Goal: Task Accomplishment & Management: Complete application form

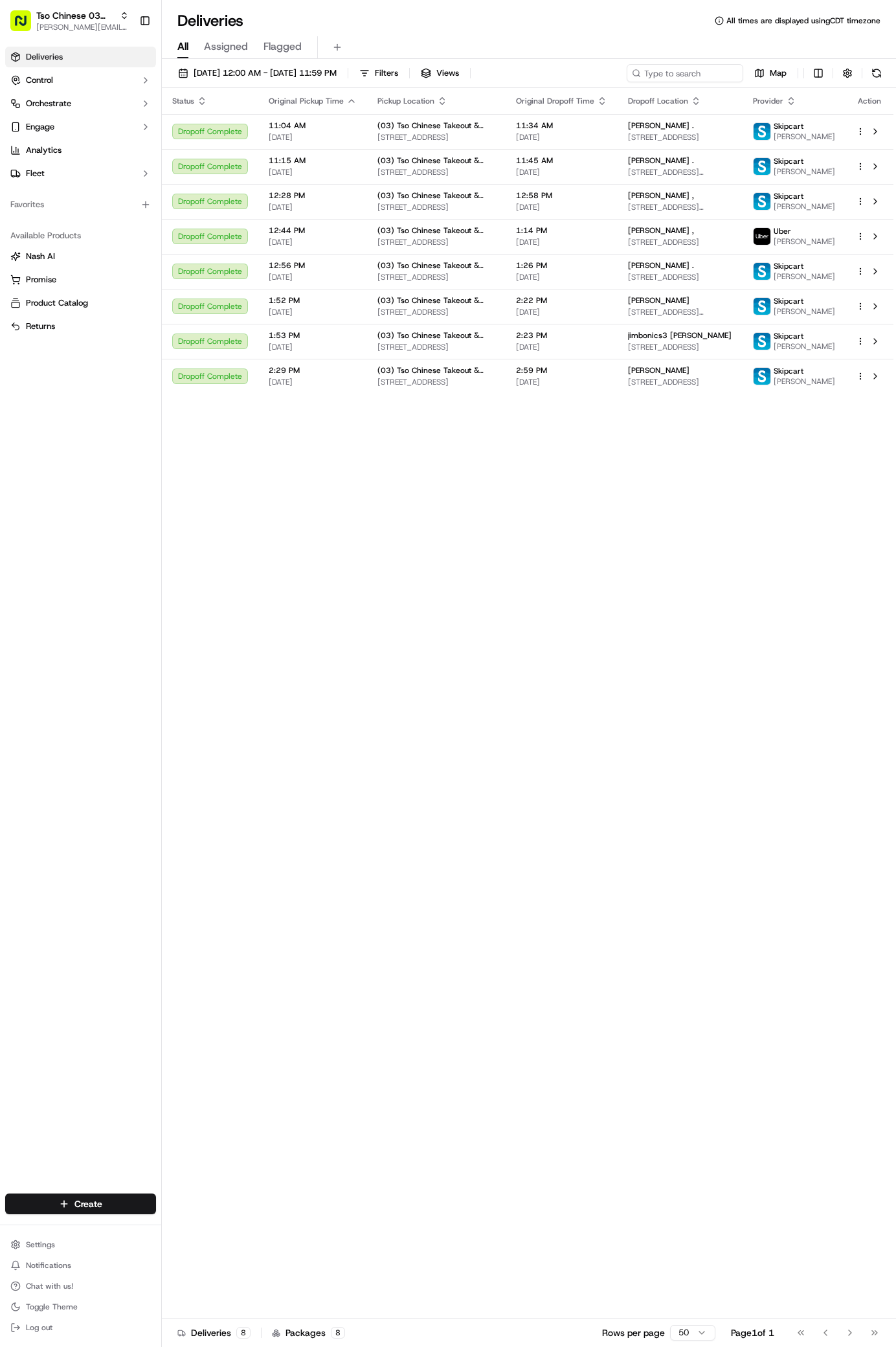
click at [81, 1204] on html "Tso Chinese 03 TsoCo antonia@tsochinese.com Toggle Sidebar Deliveries Control O…" at bounding box center [448, 674] width 896 height 1347
click at [206, 1230] on link "Delivery" at bounding box center [234, 1228] width 145 height 23
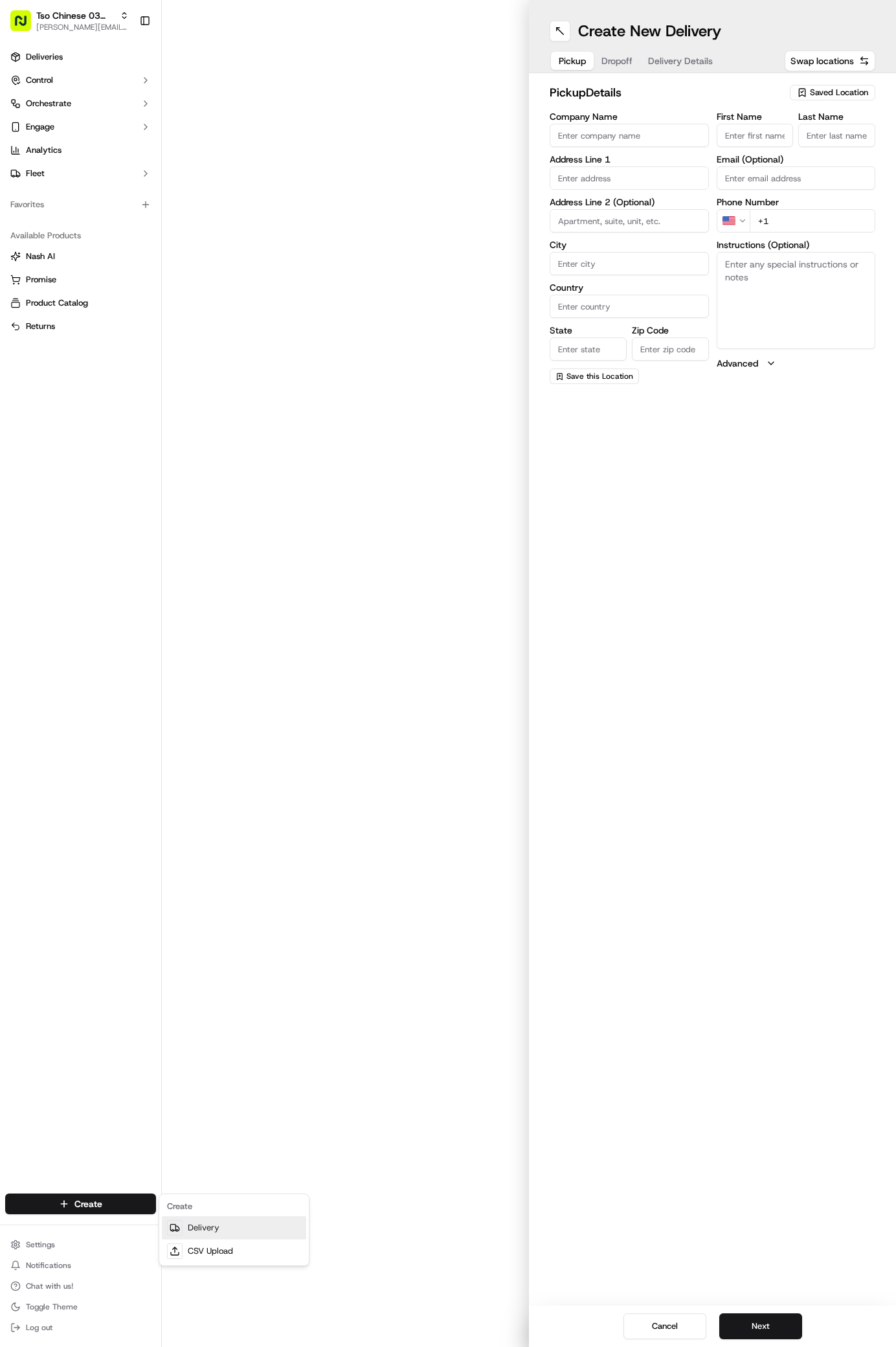
click at [206, 1230] on link "Delivery" at bounding box center [234, 1228] width 145 height 23
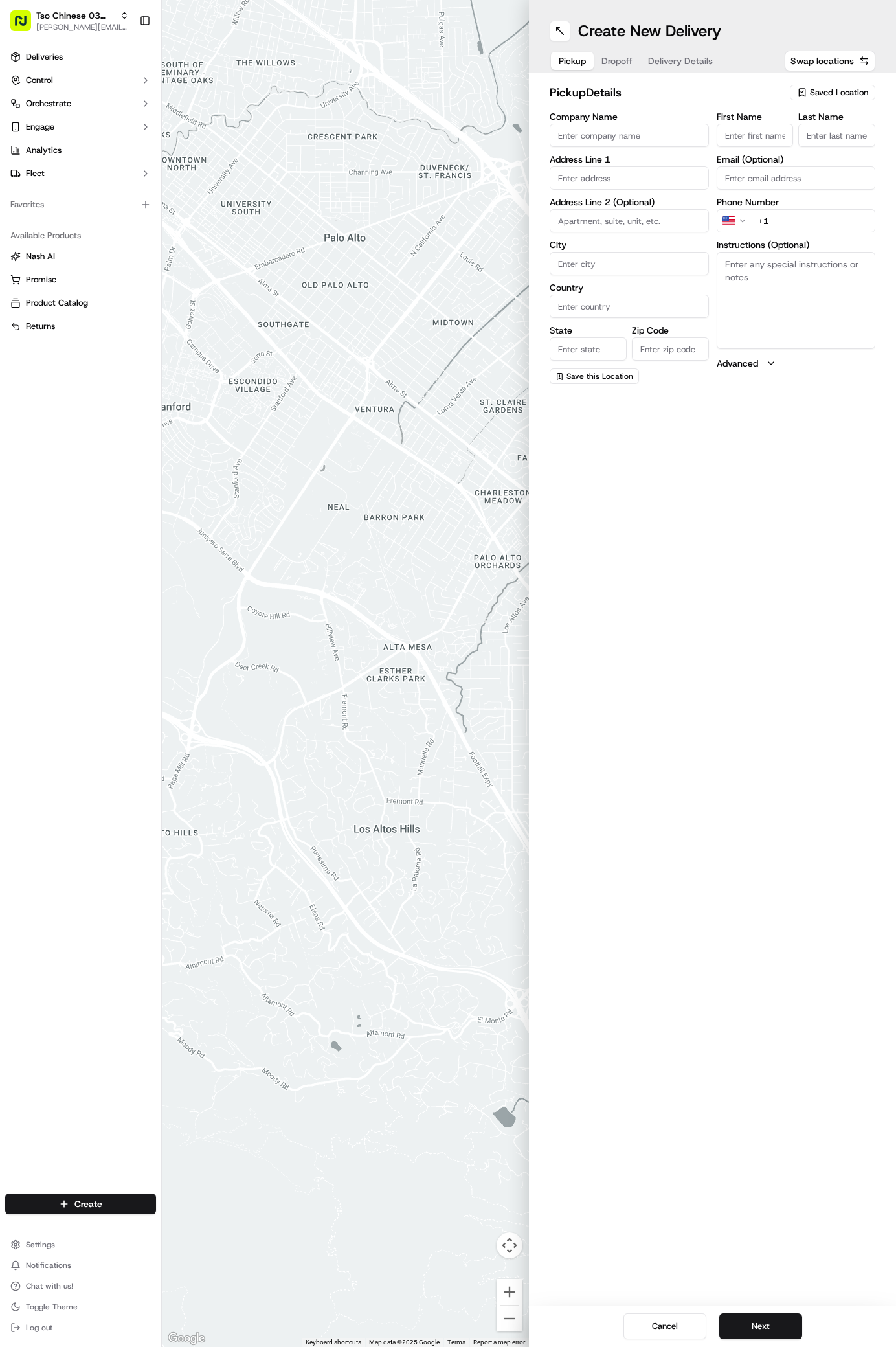
click at [823, 92] on span "Saved Location" at bounding box center [839, 92] width 59 height 12
click at [760, 147] on span "(03) Tso Chinese Takeout & Delivery TsoCo (03)" at bounding box center [811, 147] width 159 height 23
type input "(03) Tso Chinese Takeout & Delivery TsoCo"
type input "Ste F"
type input "Austin"
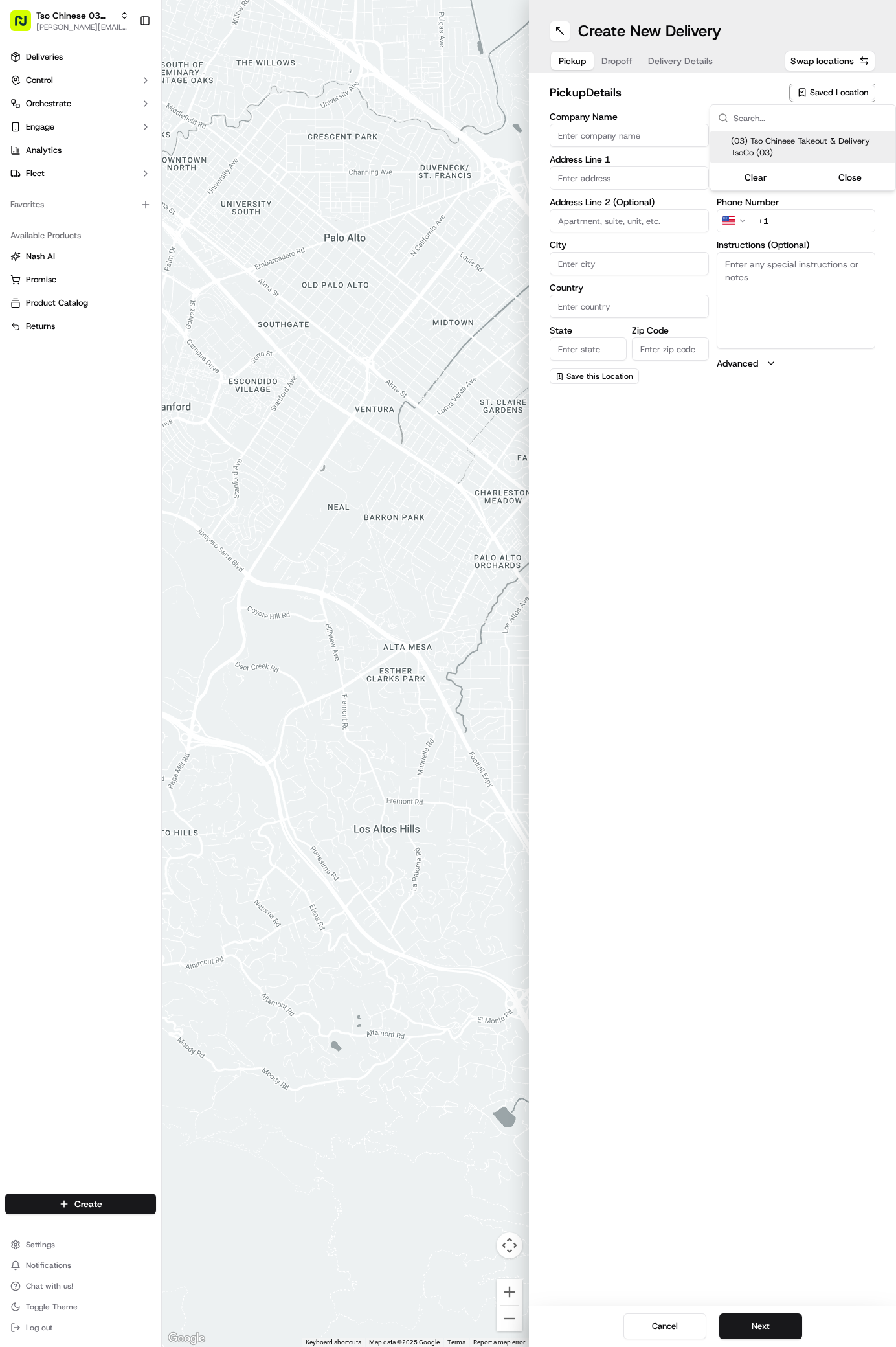
type input "US"
type input "[GEOGRAPHIC_DATA]"
type input "78704"
type input "Tso Chinese"
type input "TsoCo Manager"
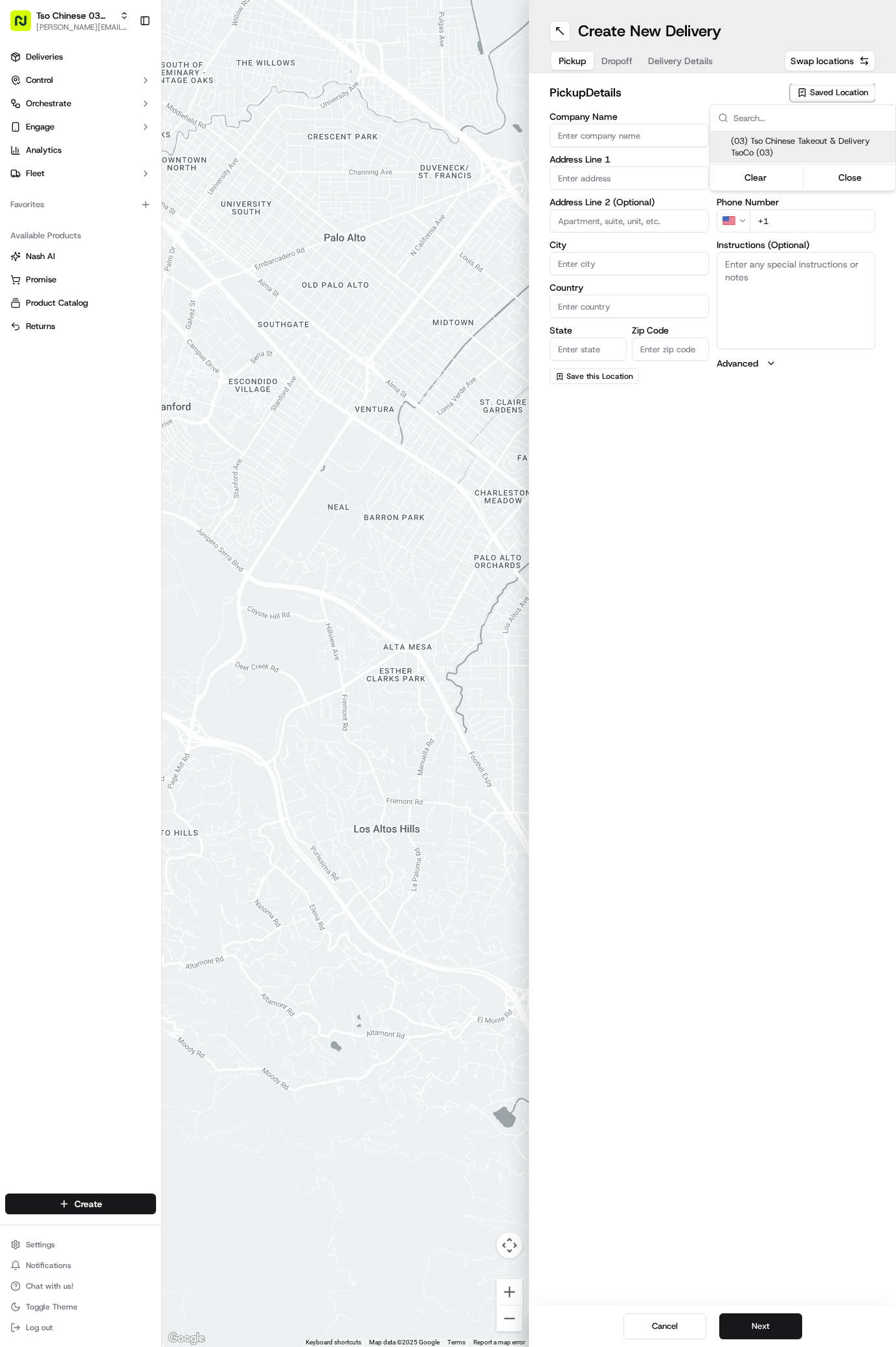
type input "[EMAIL_ADDRESS][DOMAIN_NAME]"
type input "[PHONE_NUMBER]"
type textarea "Submit a picture displaying address & food as Proof of Delivery. Envía una foto…"
type input "[STREET_ADDRESS]"
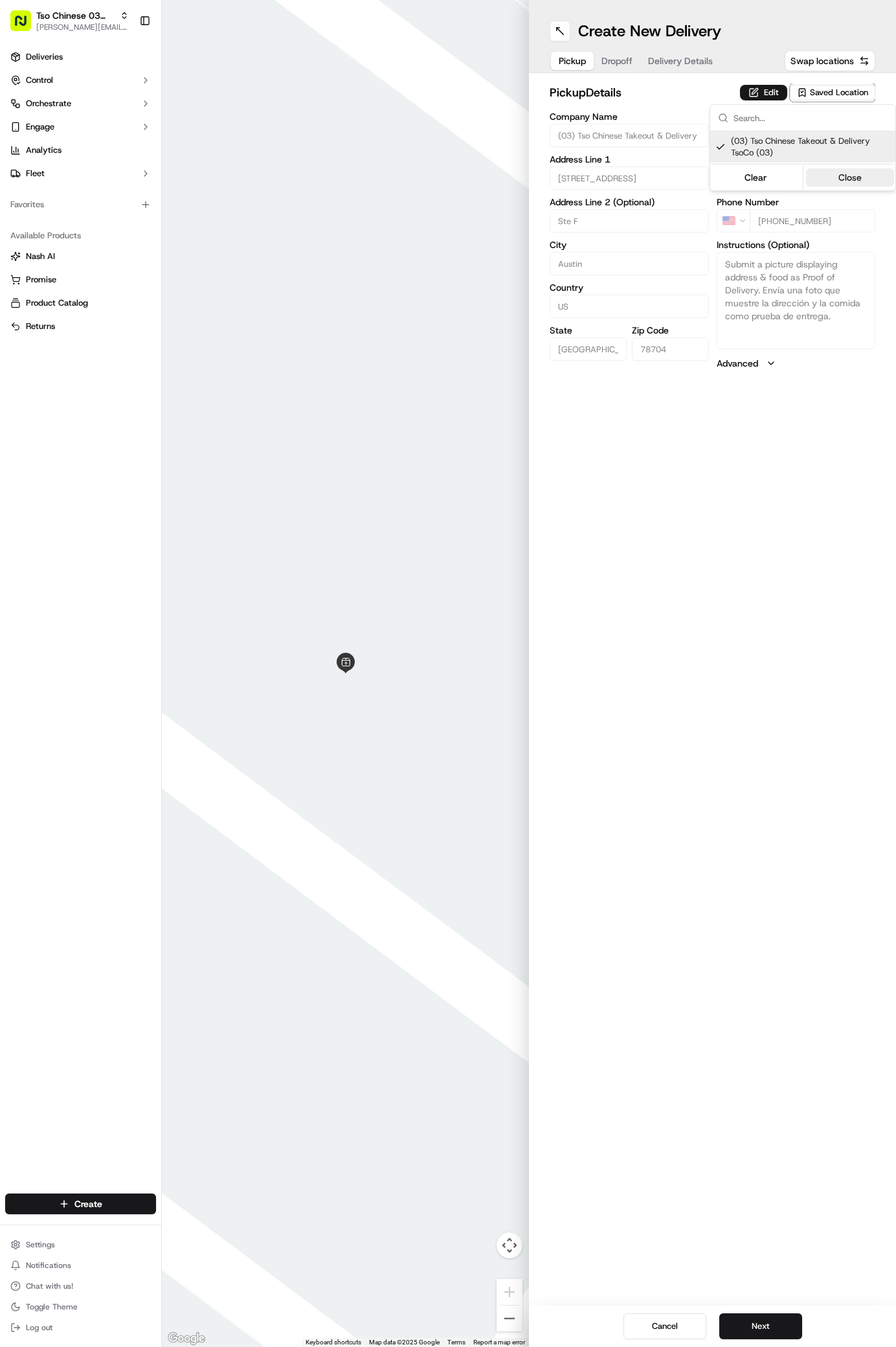
click at [849, 183] on button "Close" at bounding box center [850, 177] width 88 height 18
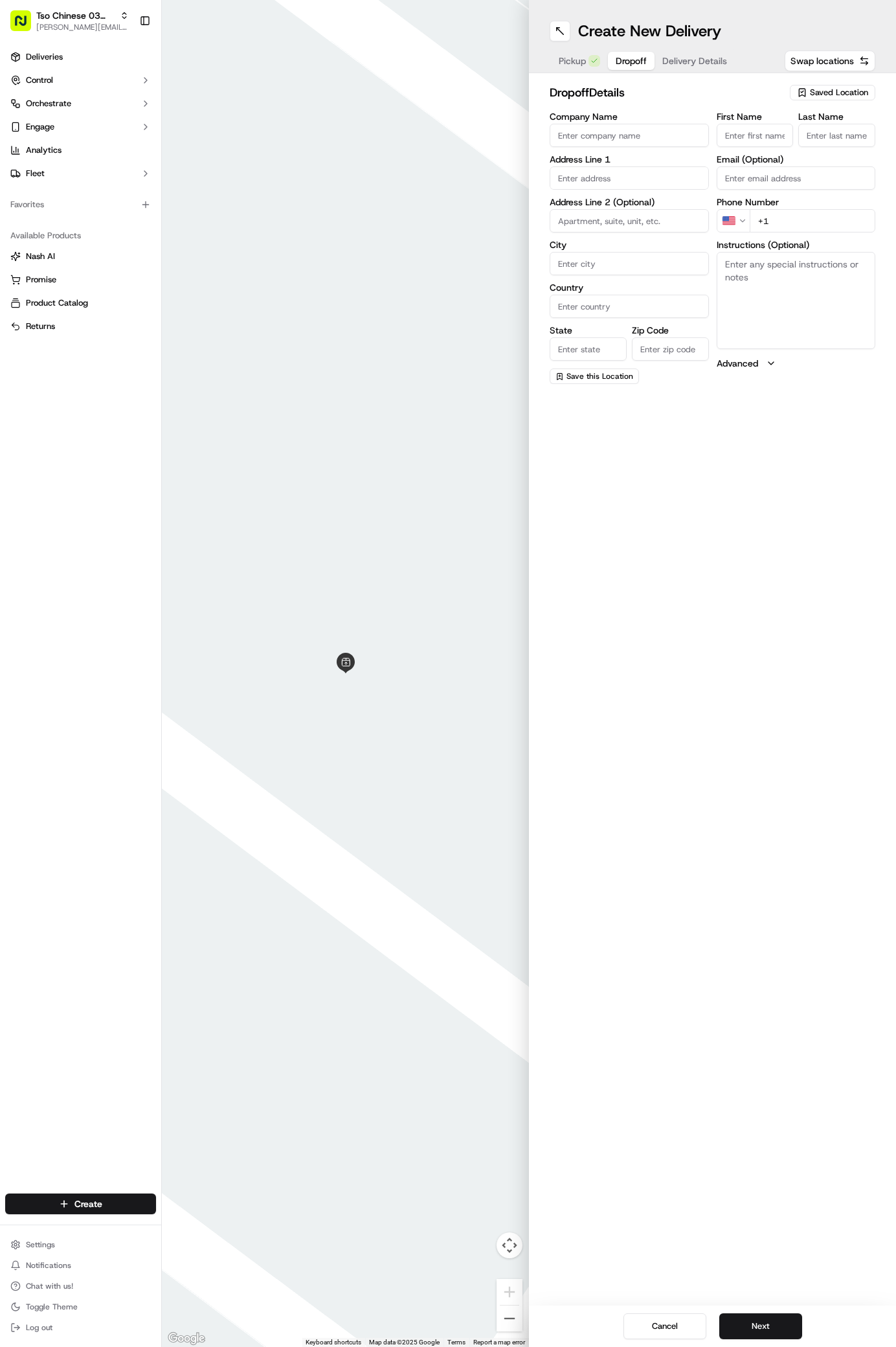
click at [615, 61] on button "Dropoff" at bounding box center [632, 60] width 47 height 18
click at [737, 136] on input "First Name" at bounding box center [755, 135] width 77 height 23
paste input "[PERSON_NAME] [PERSON_NAME]"
type input "[PERSON_NAME]"
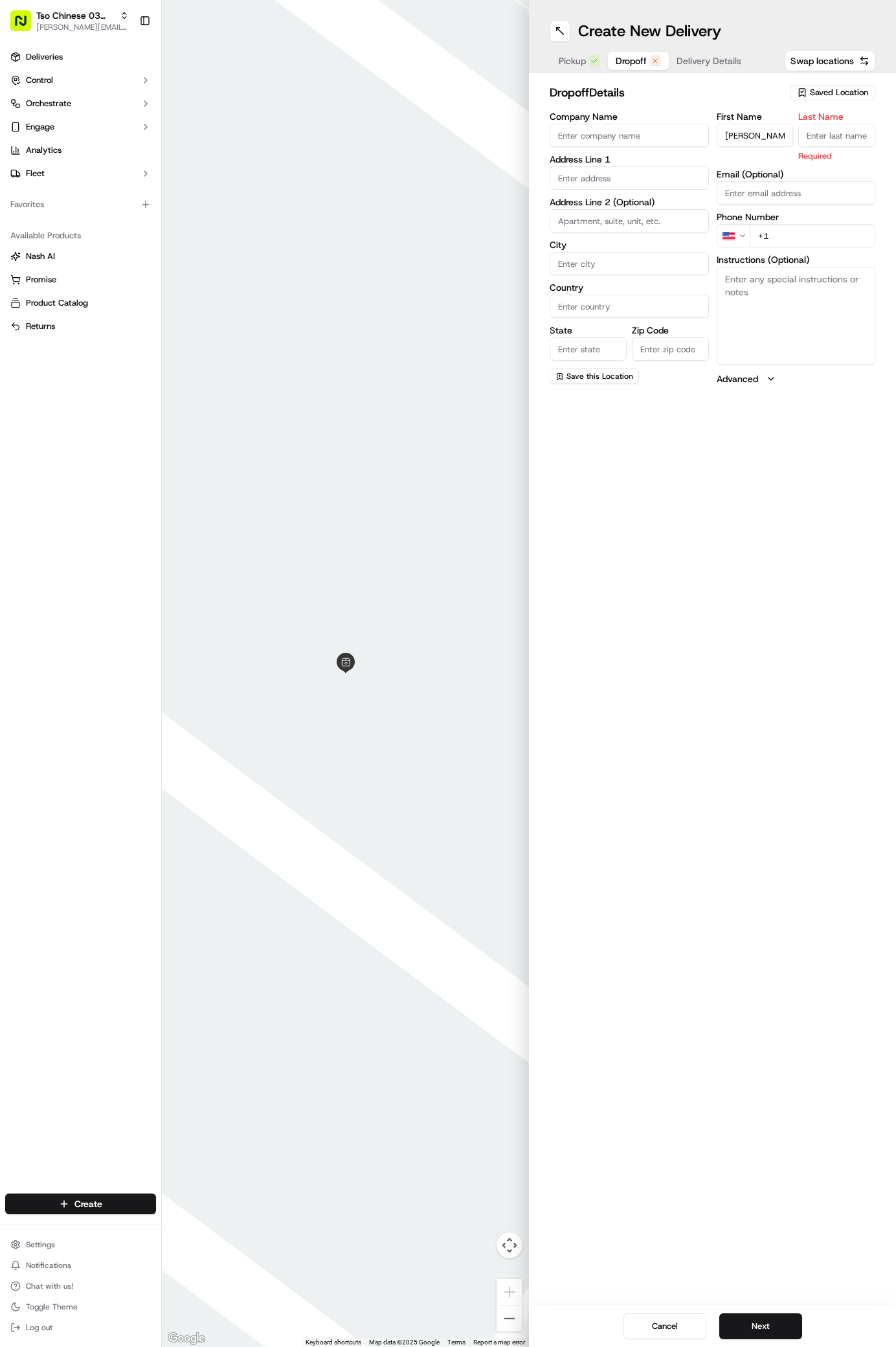
click at [823, 134] on input "Last Name" at bounding box center [837, 135] width 77 height 23
paste input "[PERSON_NAME]"
type input "[PERSON_NAME]"
click at [823, 234] on div "First Name Pablo Andres Alvarado Last Name Reyes Email (Optional) Phone Number …" at bounding box center [797, 248] width 159 height 272
click at [816, 224] on input "+1" at bounding box center [812, 221] width 126 height 23
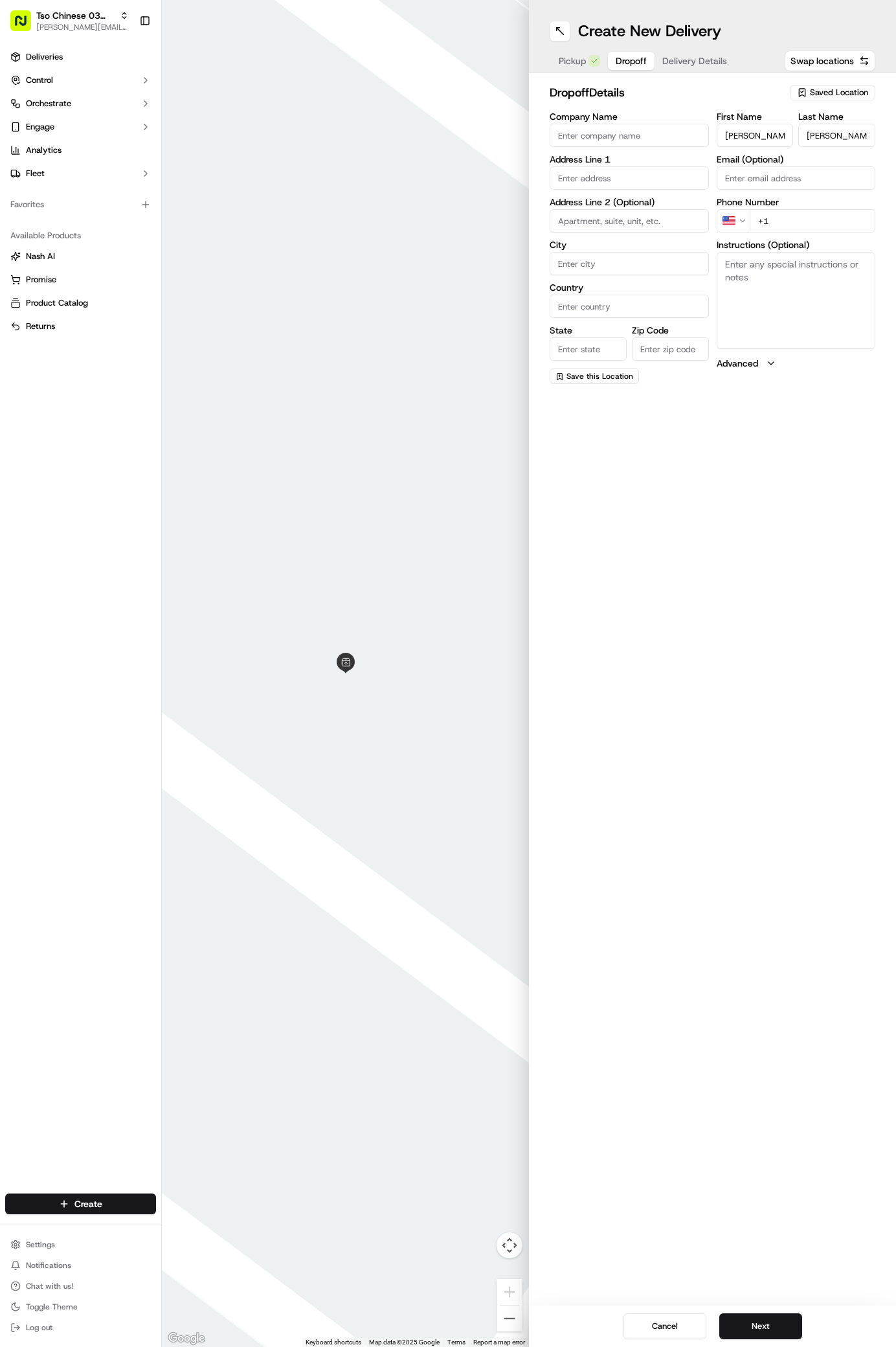
paste input "512 792 1569"
type input "[PHONE_NUMBER]"
click at [600, 174] on input "text" at bounding box center [629, 178] width 159 height 23
paste input "4004 Victory Dr"
click at [628, 206] on div "4004 Victory Drive, Austin, TX" at bounding box center [629, 205] width 152 height 20
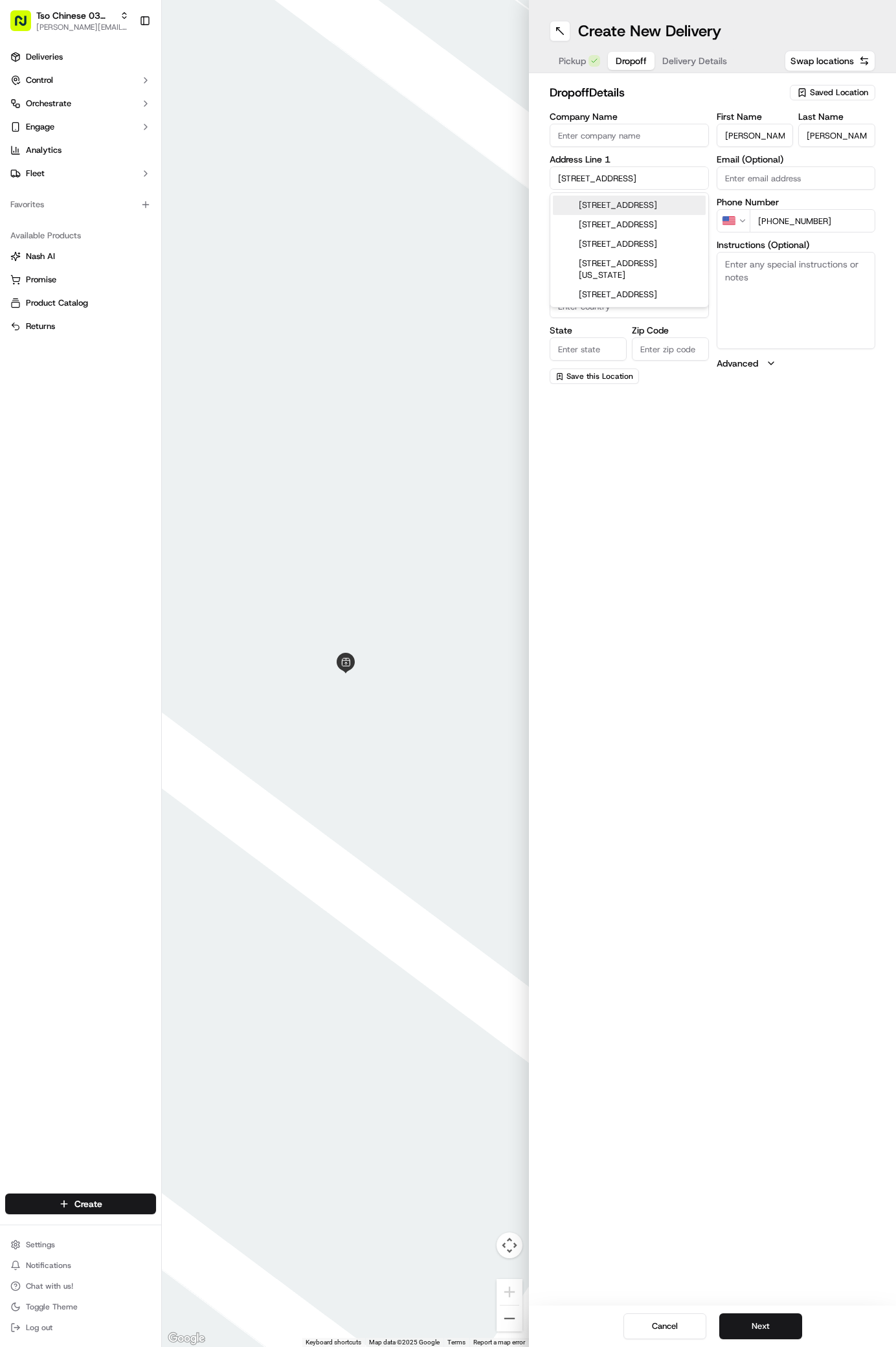
type input "[STREET_ADDRESS]"
type input "Austin"
type input "[GEOGRAPHIC_DATA]"
type input "78704"
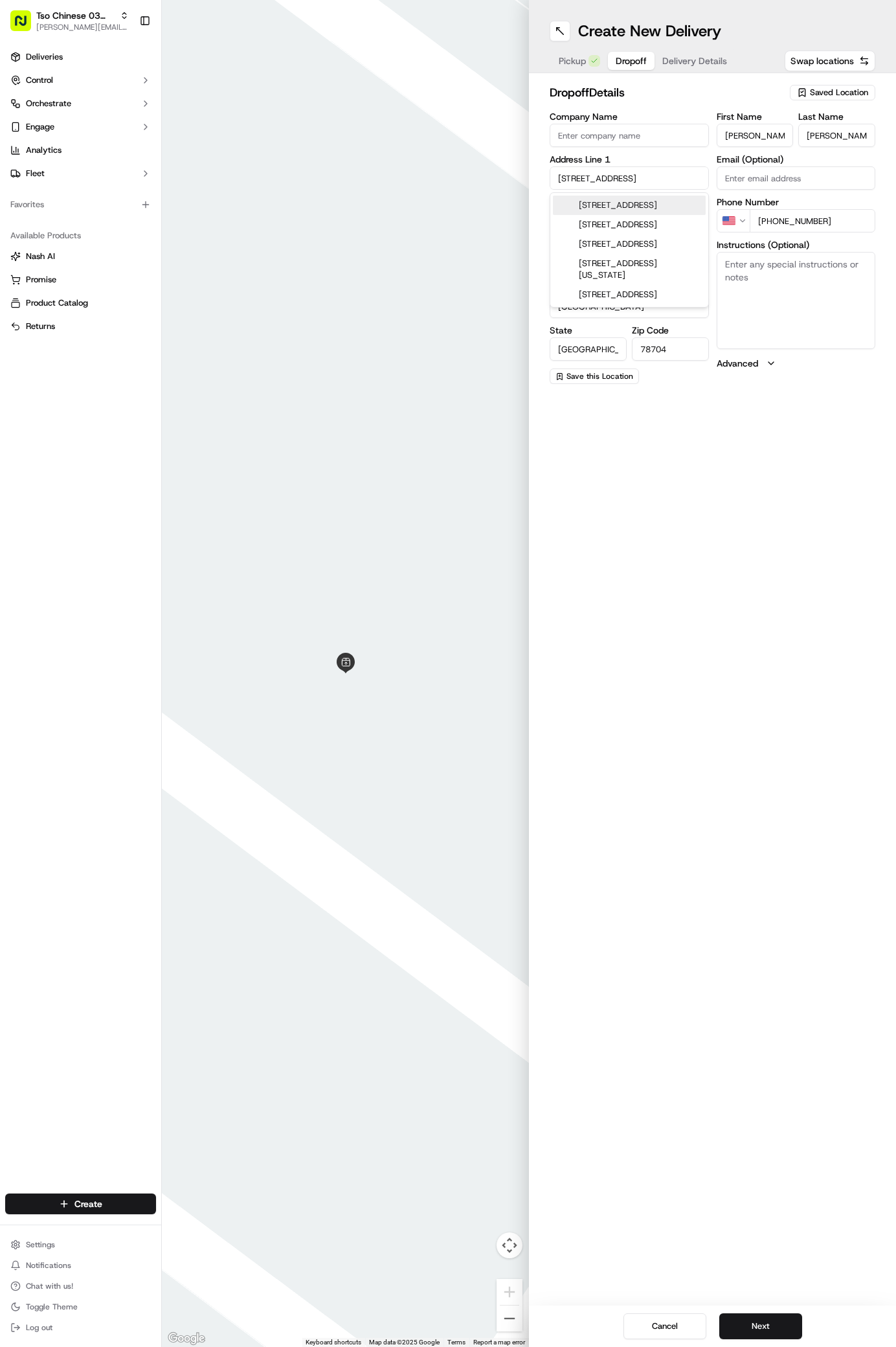
type input "4004 Victory Drive"
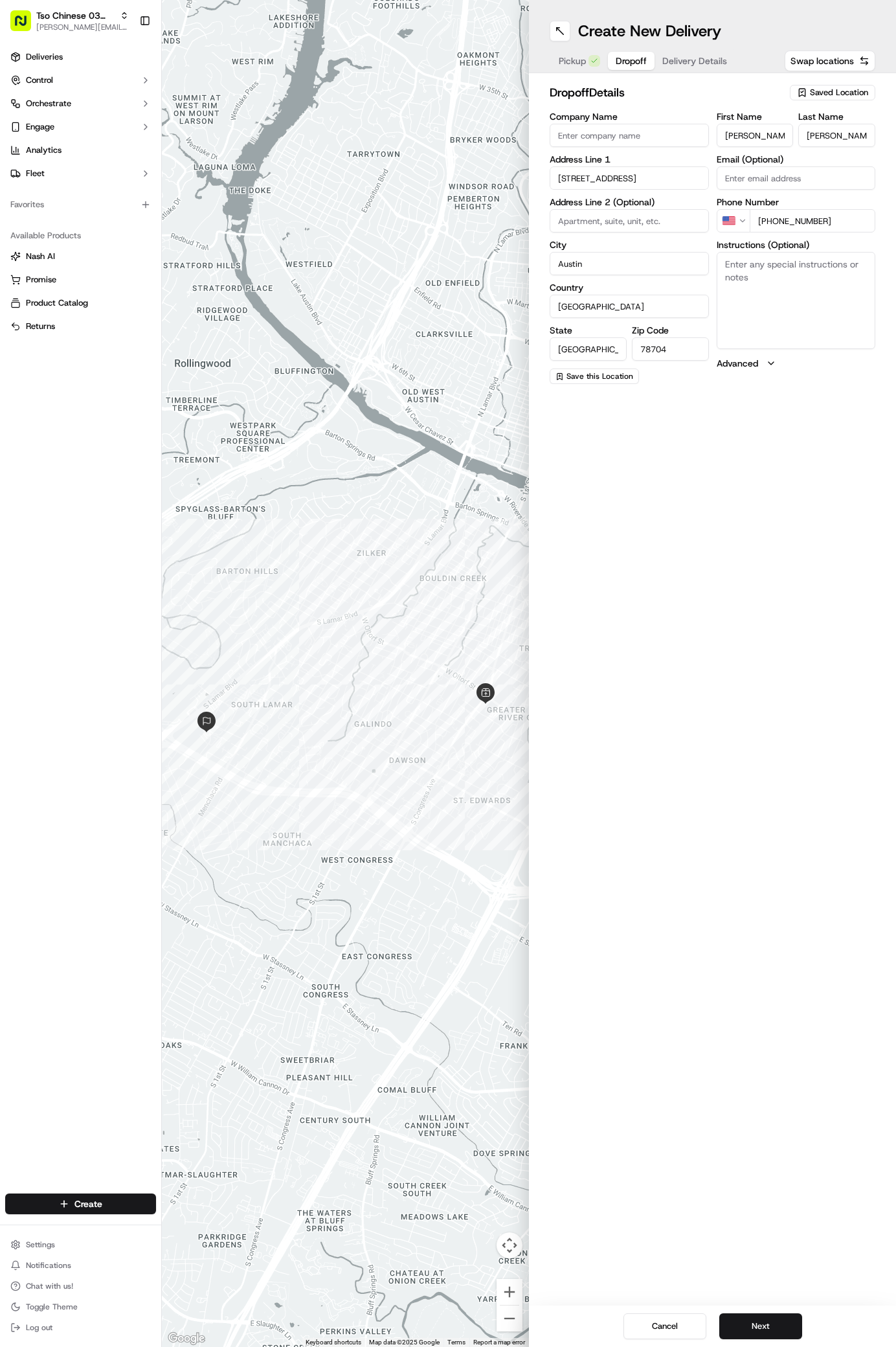
click at [593, 219] on input at bounding box center [629, 221] width 159 height 23
paste input "Phase III apt C-306"
type input "Phase III apt C-306"
click at [797, 284] on textarea "Instructions (Optional)" at bounding box center [797, 300] width 159 height 97
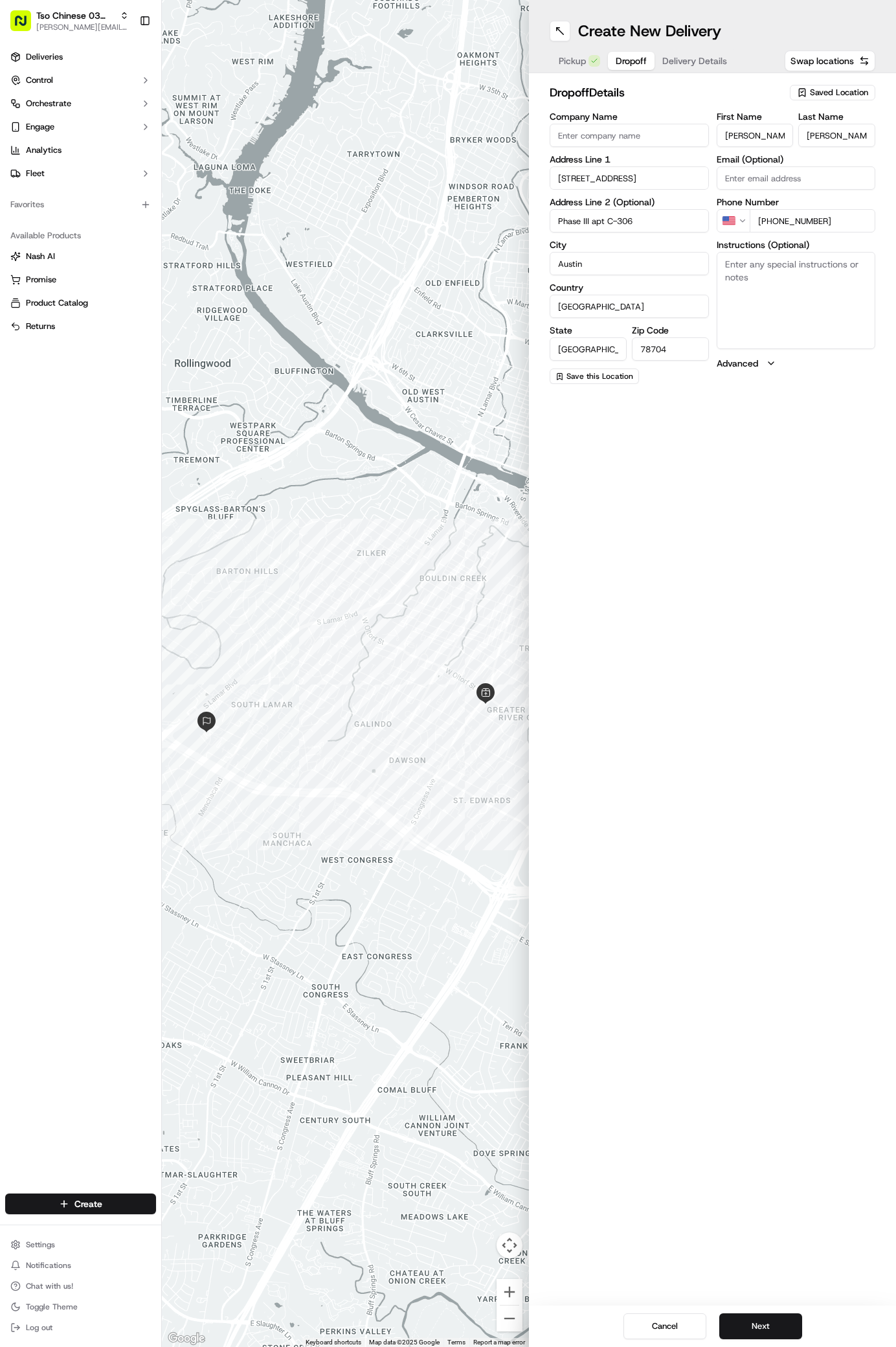
paste textarea "Phase III apt C-306"
type textarea "Phase III apt C-306"
click at [683, 59] on span "Delivery Details" at bounding box center [694, 61] width 65 height 13
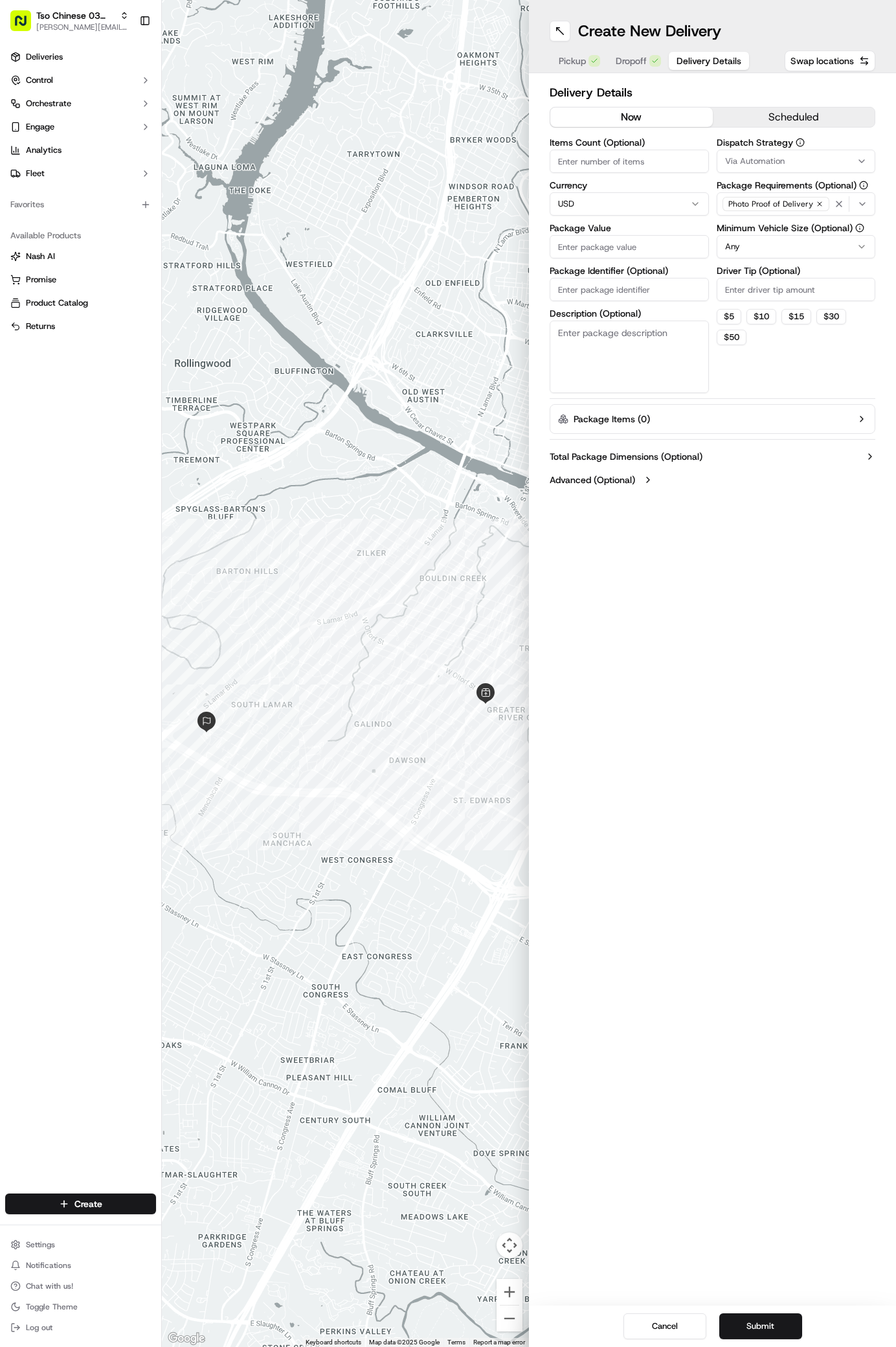
click at [586, 285] on input "Package Identifier (Optional)" at bounding box center [629, 289] width 159 height 23
paste input "6JXH7GC"
type input "6JXH7GC"
click at [574, 240] on input "Package Value" at bounding box center [629, 247] width 159 height 23
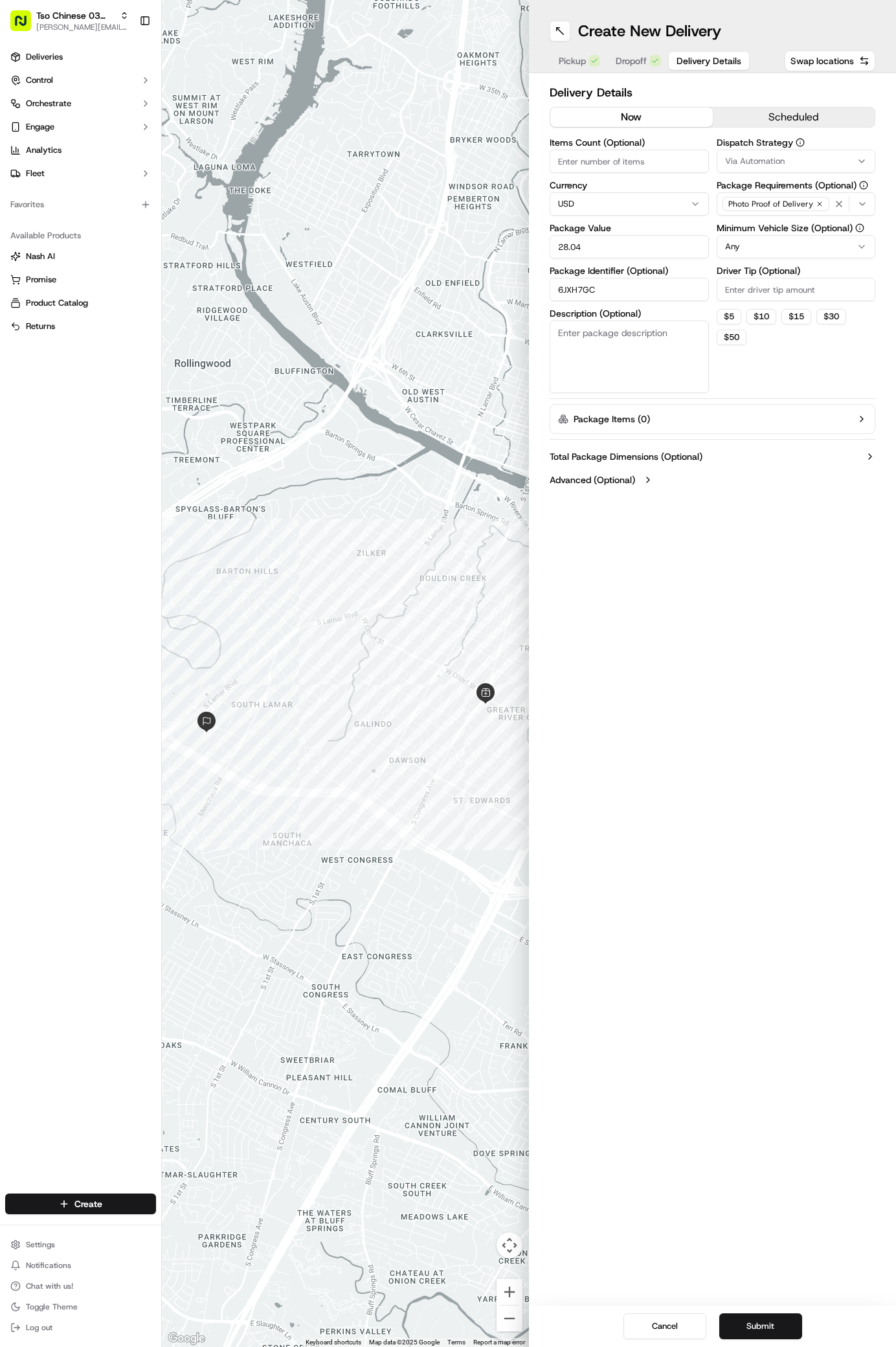
type input "28.04"
click at [856, 162] on div "Via Automation" at bounding box center [796, 161] width 152 height 12
click at [793, 239] on div "TsoCo Strategy" at bounding box center [802, 232] width 185 height 20
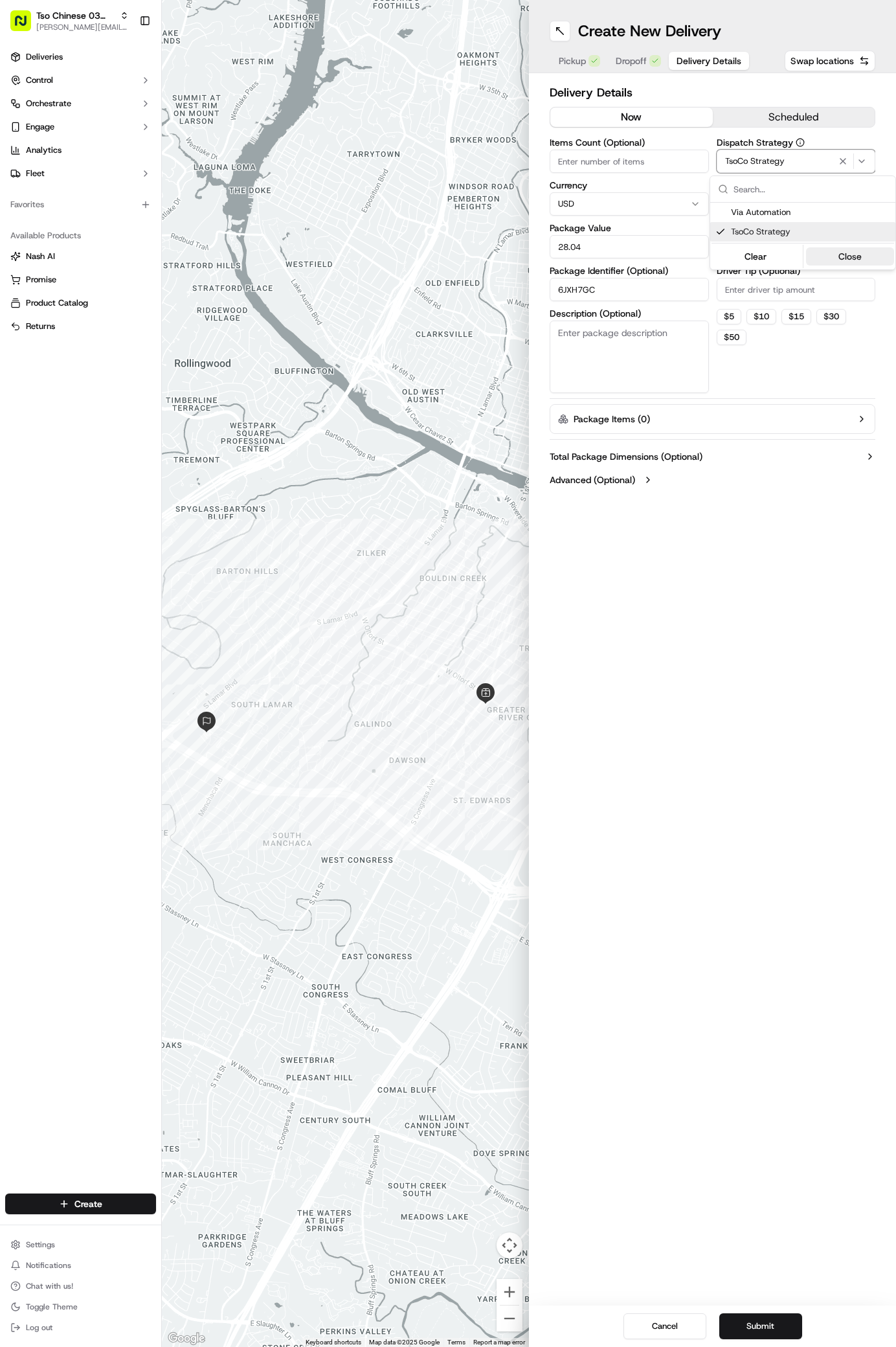
click at [846, 260] on button "Close" at bounding box center [850, 256] width 88 height 18
click at [815, 204] on icon "button" at bounding box center [819, 204] width 8 height 8
click at [814, 204] on div "Select requirements" at bounding box center [796, 203] width 152 height 12
type input "m"
click at [787, 256] on span "Meet on Delivery" at bounding box center [811, 255] width 159 height 12
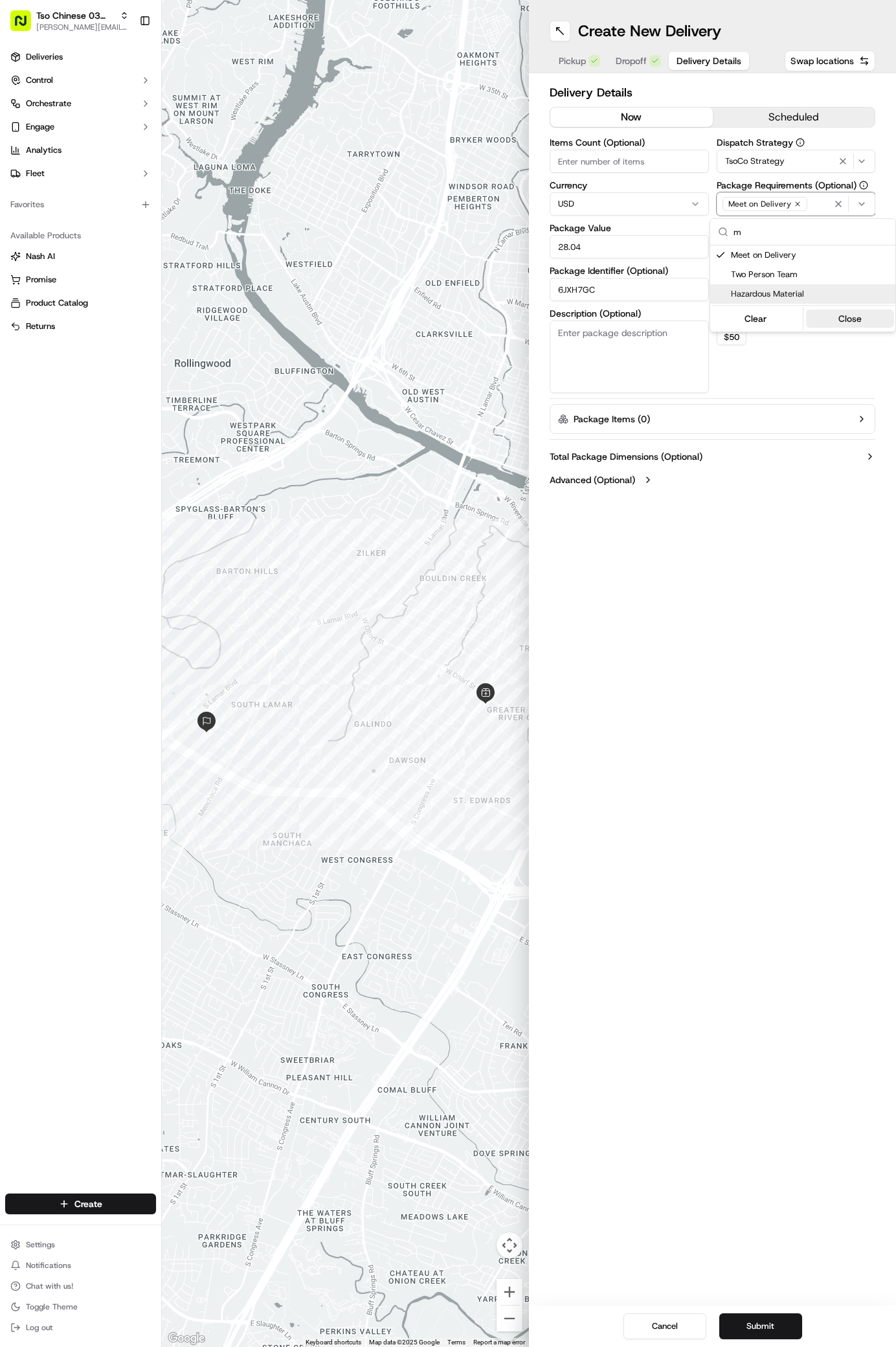
click at [845, 323] on button "Close" at bounding box center [850, 318] width 88 height 18
drag, startPoint x: 845, startPoint y: 323, endPoint x: 797, endPoint y: 321, distance: 48.0
click at [842, 323] on button "$ 30" at bounding box center [831, 317] width 30 height 16
click at [769, 289] on input "30" at bounding box center [797, 289] width 159 height 23
type input "3"
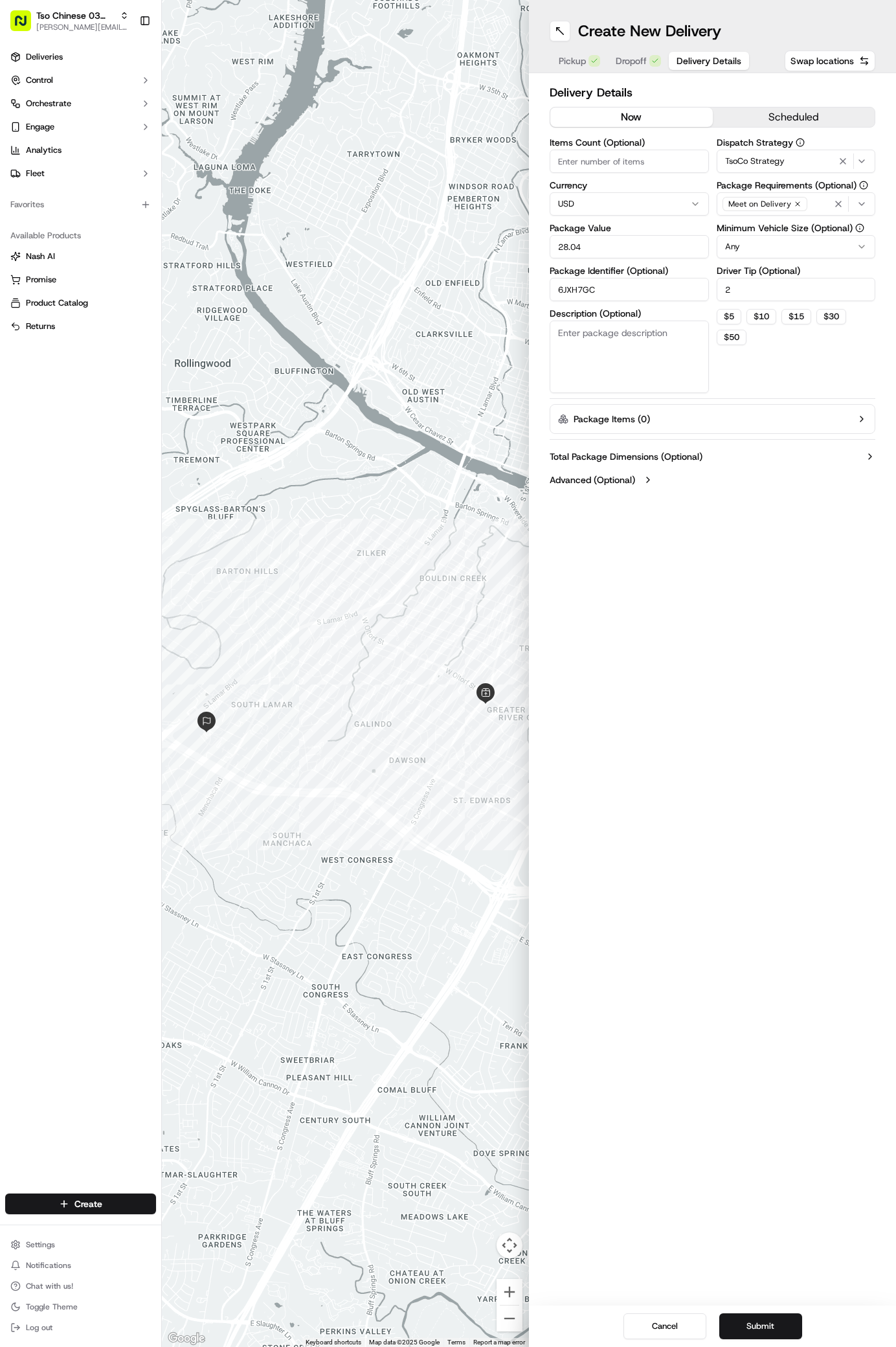
type input "2"
click at [732, 725] on div "Create New Delivery Pickup Dropoff Delivery Details Swap locations Delivery Det…" at bounding box center [713, 674] width 367 height 1347
click at [756, 1319] on button "Submit" at bounding box center [761, 1326] width 83 height 26
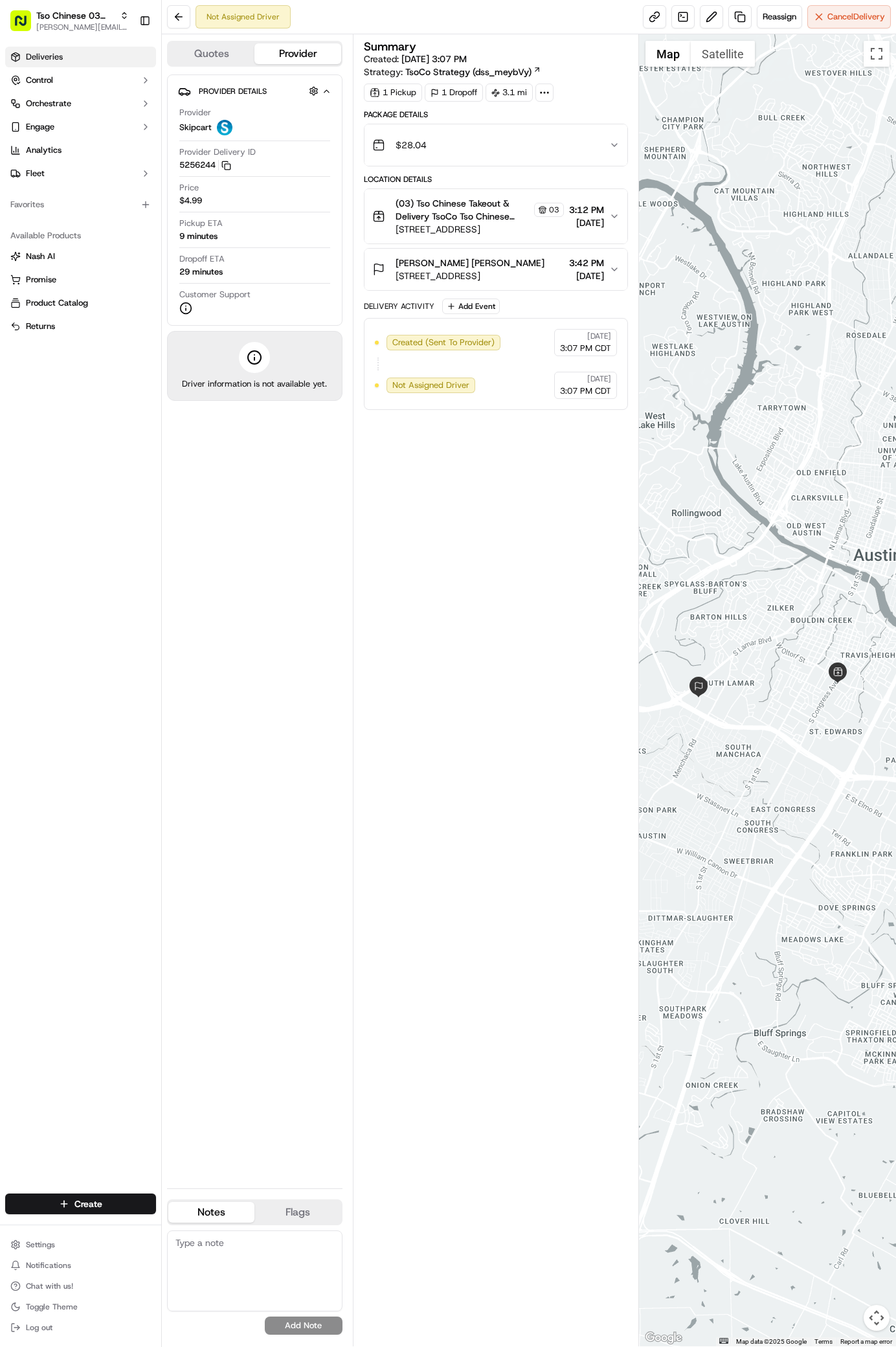
click at [47, 53] on span "Deliveries" at bounding box center [44, 56] width 37 height 12
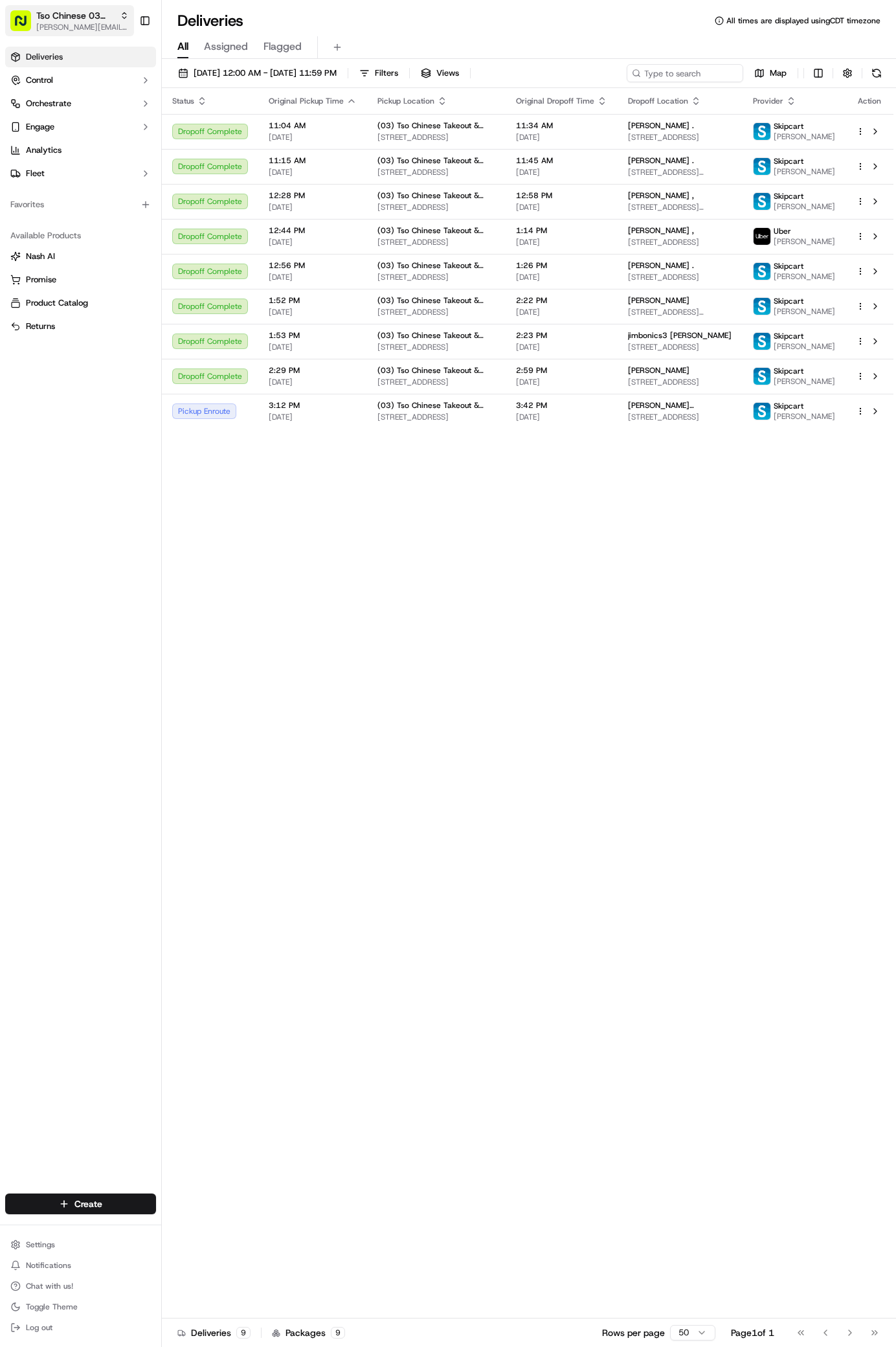
click at [101, 29] on span "[PERSON_NAME][EMAIL_ADDRESS][DOMAIN_NAME]" at bounding box center [82, 27] width 92 height 10
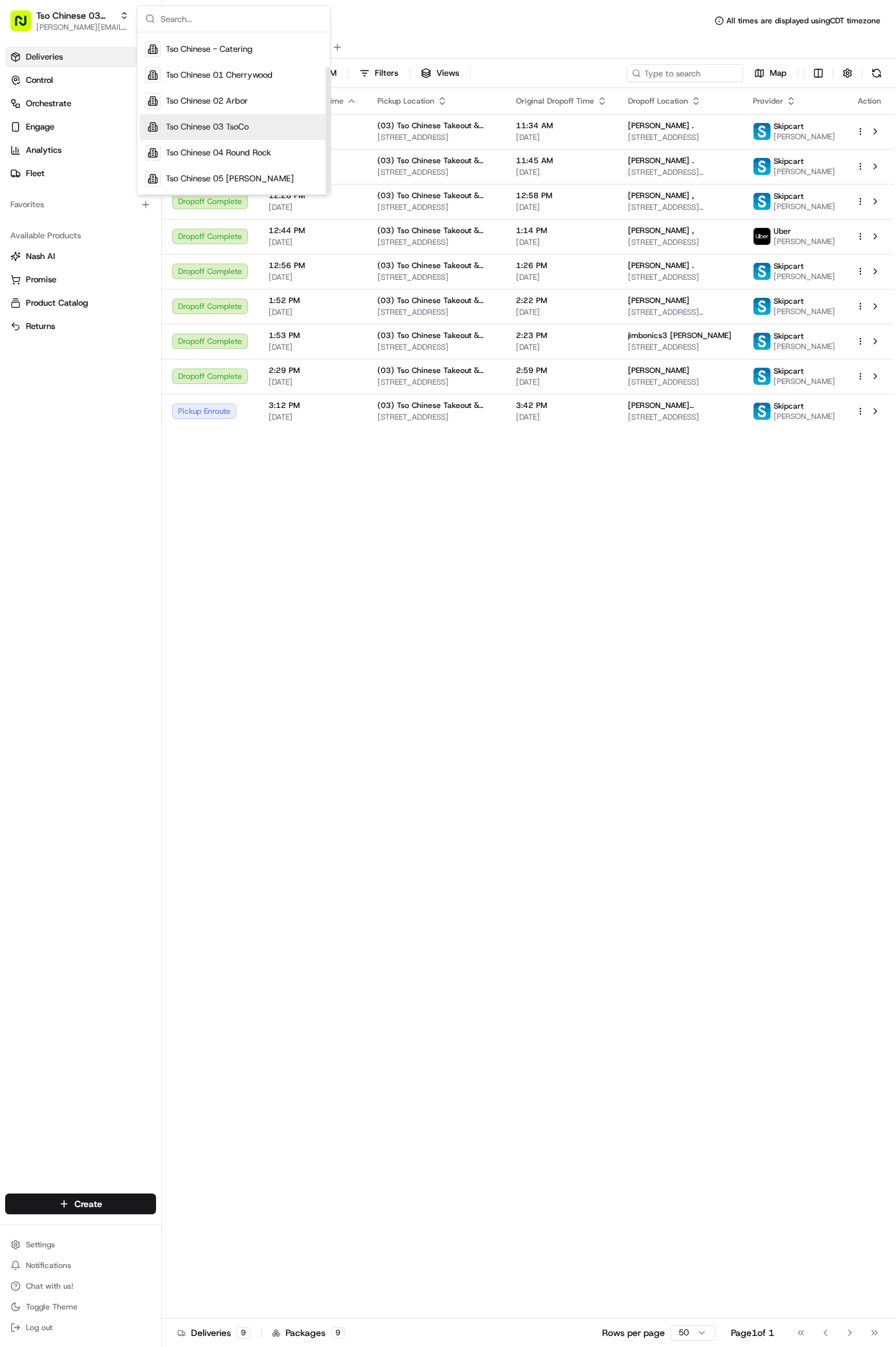
scroll to position [44, 0]
click at [234, 180] on span "Tso Chinese 05 Menchaca" at bounding box center [230, 178] width 128 height 12
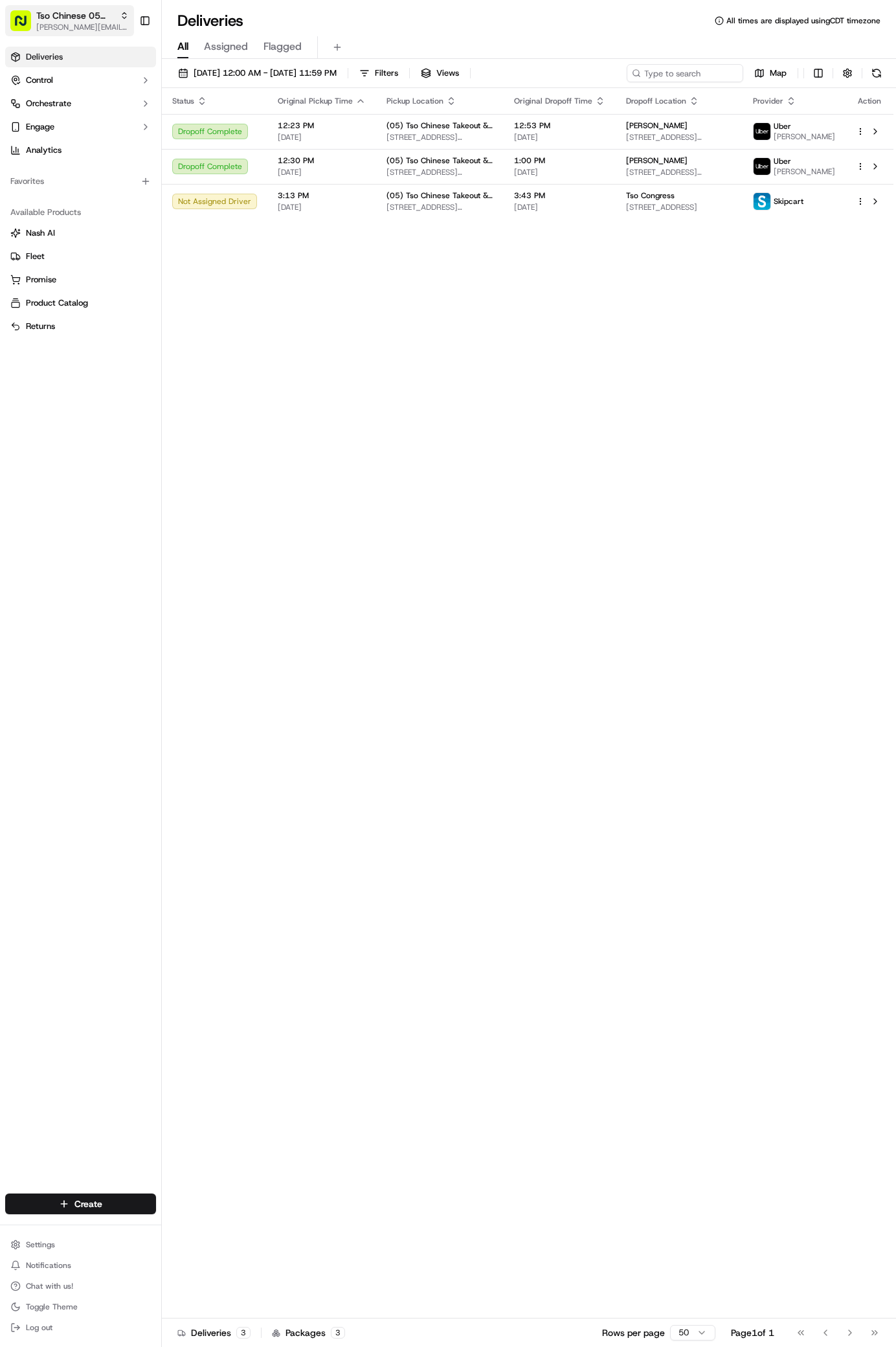
click at [109, 31] on span "[PERSON_NAME][EMAIL_ADDRESS][DOMAIN_NAME]" at bounding box center [82, 27] width 92 height 10
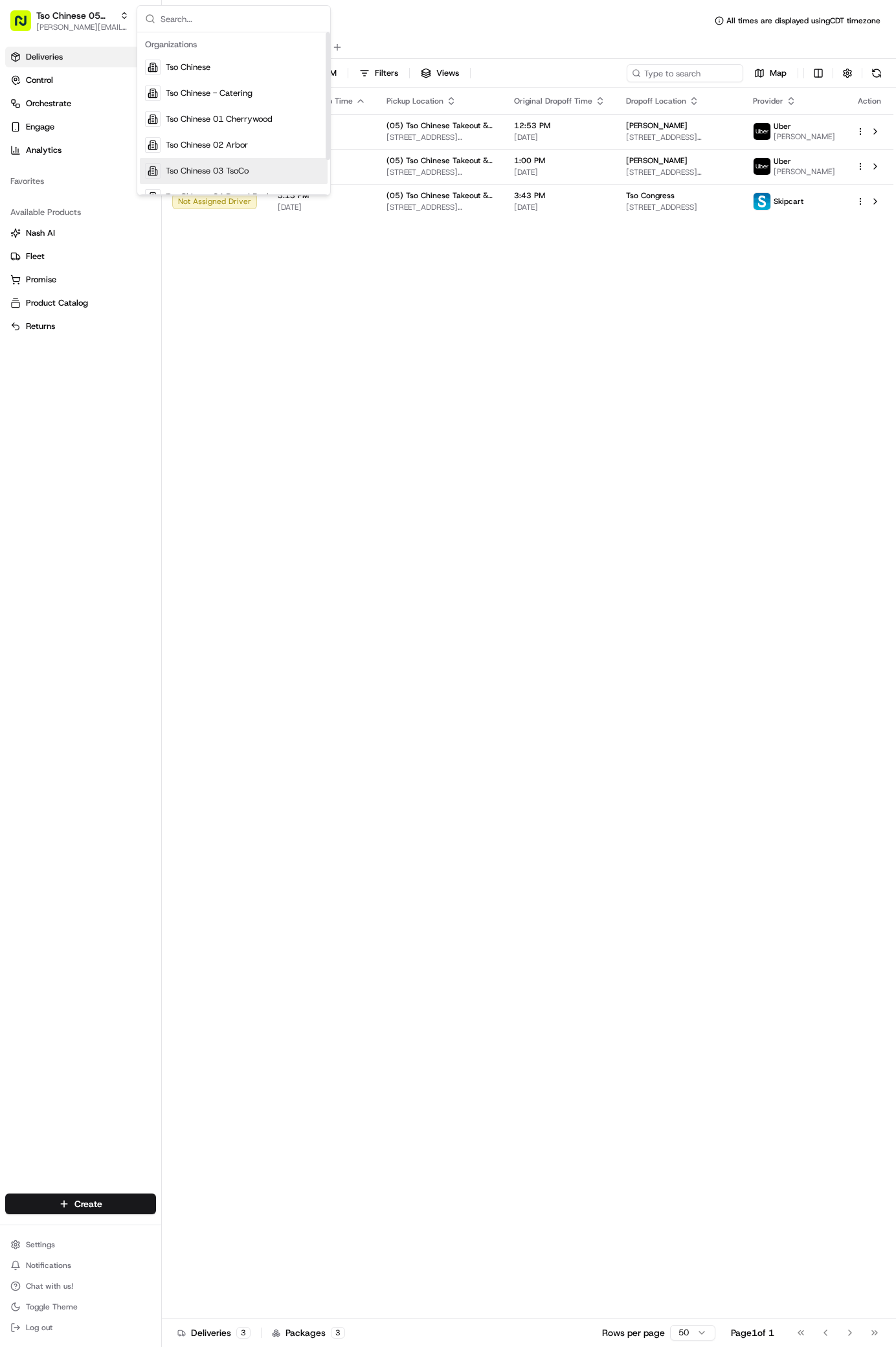
click at [208, 164] on div "Tso Chinese 03 TsoCo" at bounding box center [234, 171] width 188 height 26
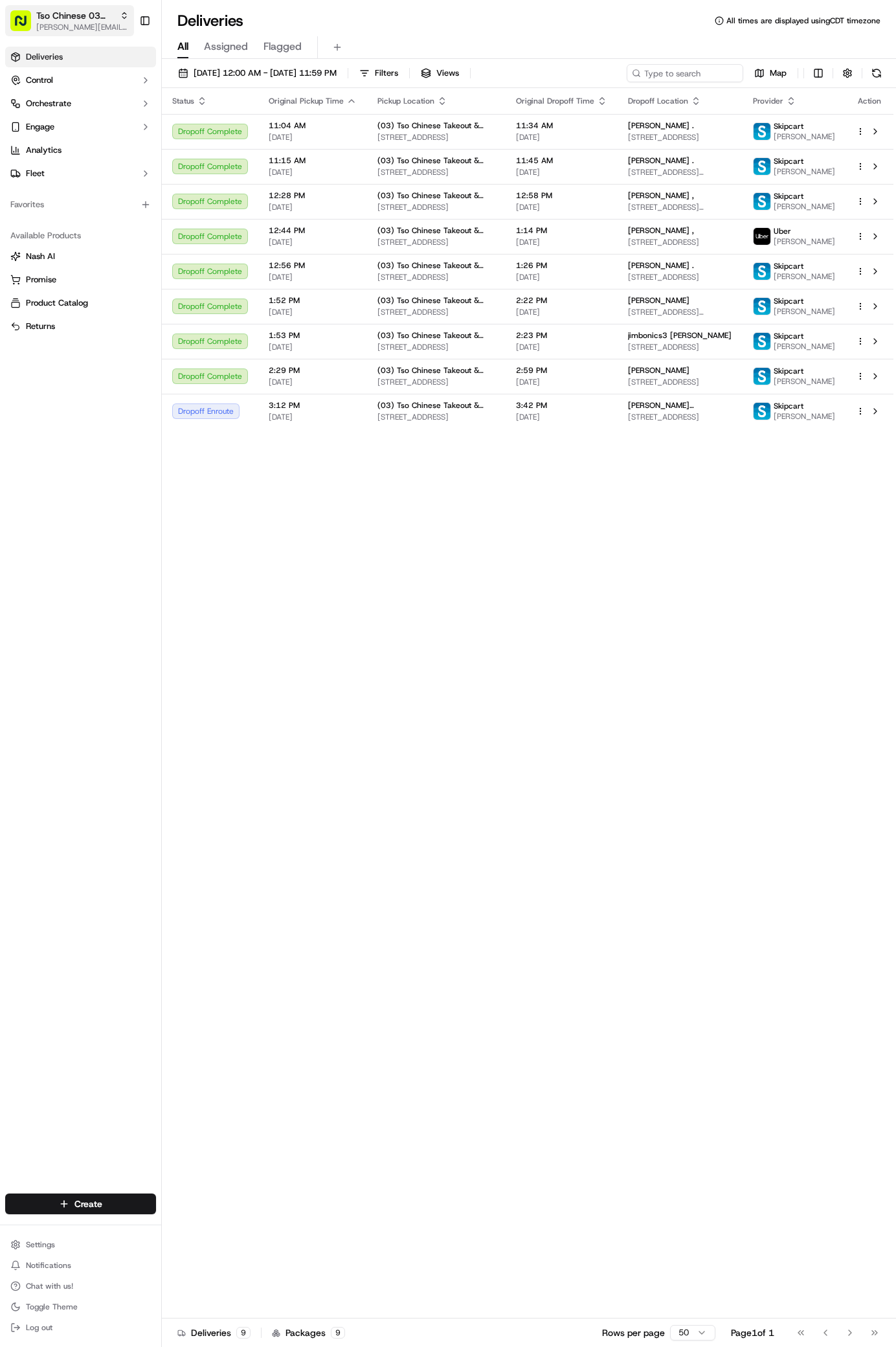
click at [120, 27] on span "[PERSON_NAME][EMAIL_ADDRESS][DOMAIN_NAME]" at bounding box center [82, 27] width 92 height 10
click at [120, 27] on span "[PERSON_NAME][EMAIL_ADDRESS][DOMAIN_NAME]" at bounding box center [82, 27] width 92 height 10
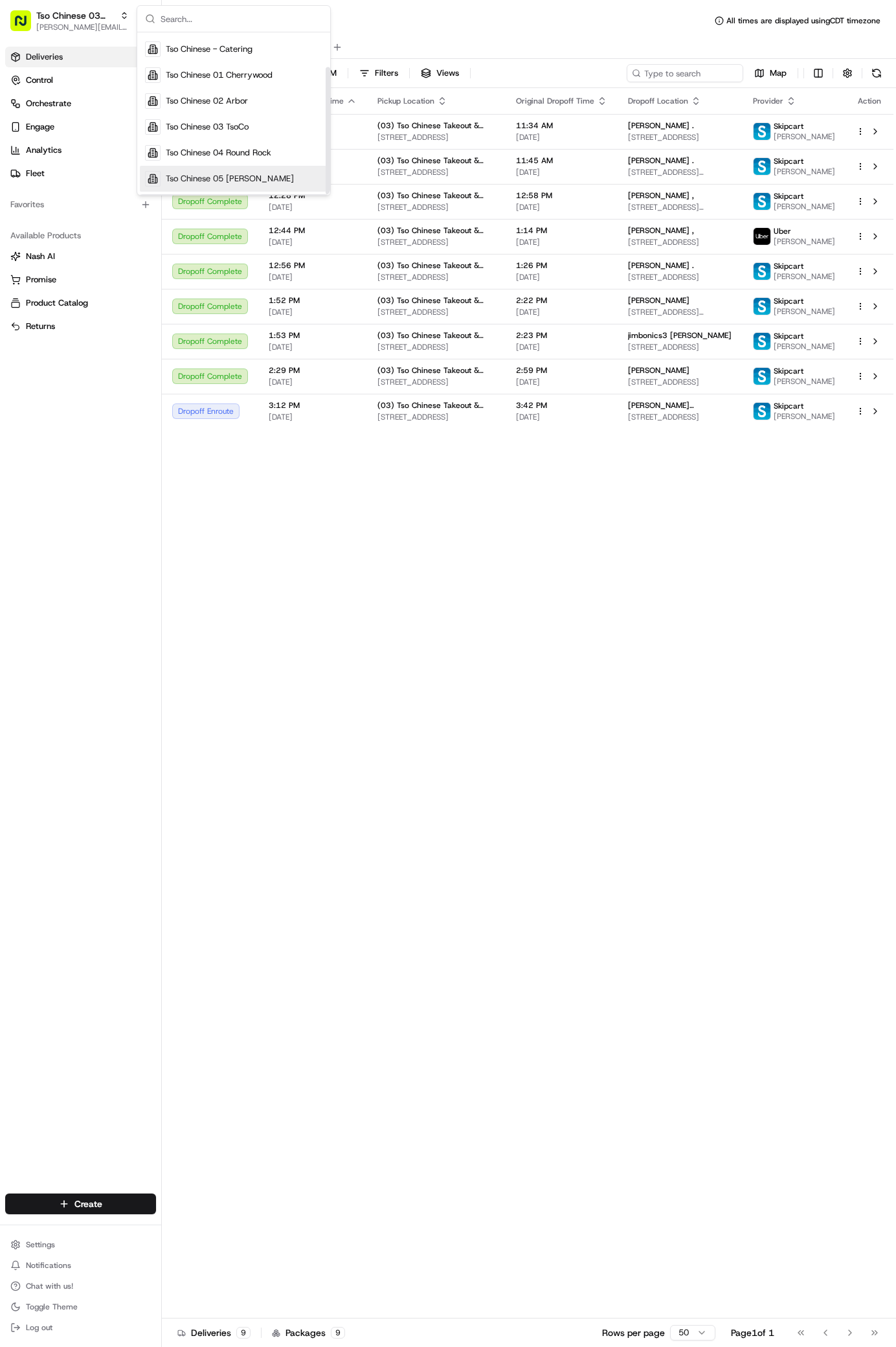
click at [252, 174] on span "Tso Chinese 05 Menchaca" at bounding box center [230, 178] width 128 height 12
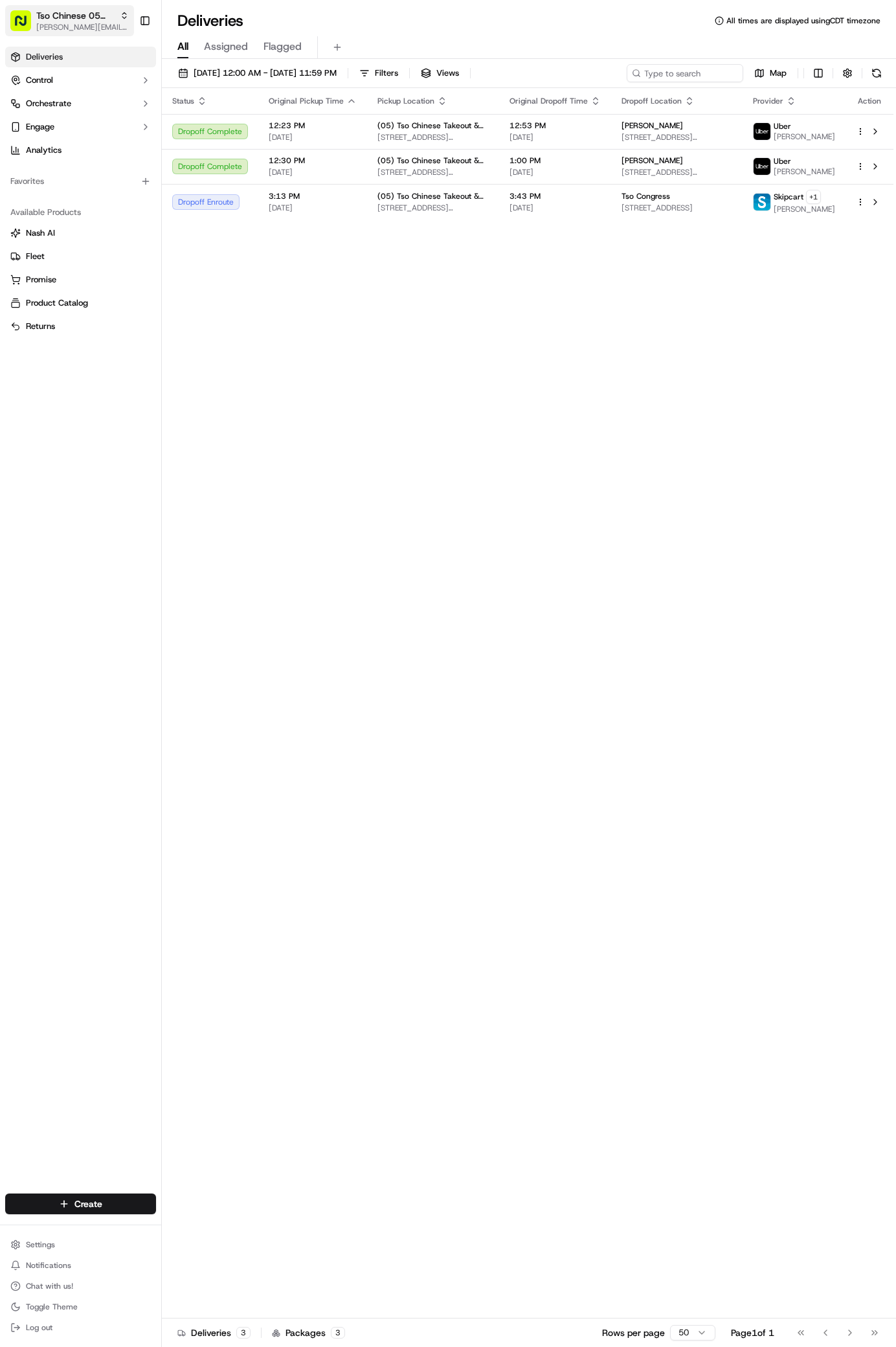
click at [87, 29] on span "[PERSON_NAME][EMAIL_ADDRESS][DOMAIN_NAME]" at bounding box center [82, 27] width 92 height 10
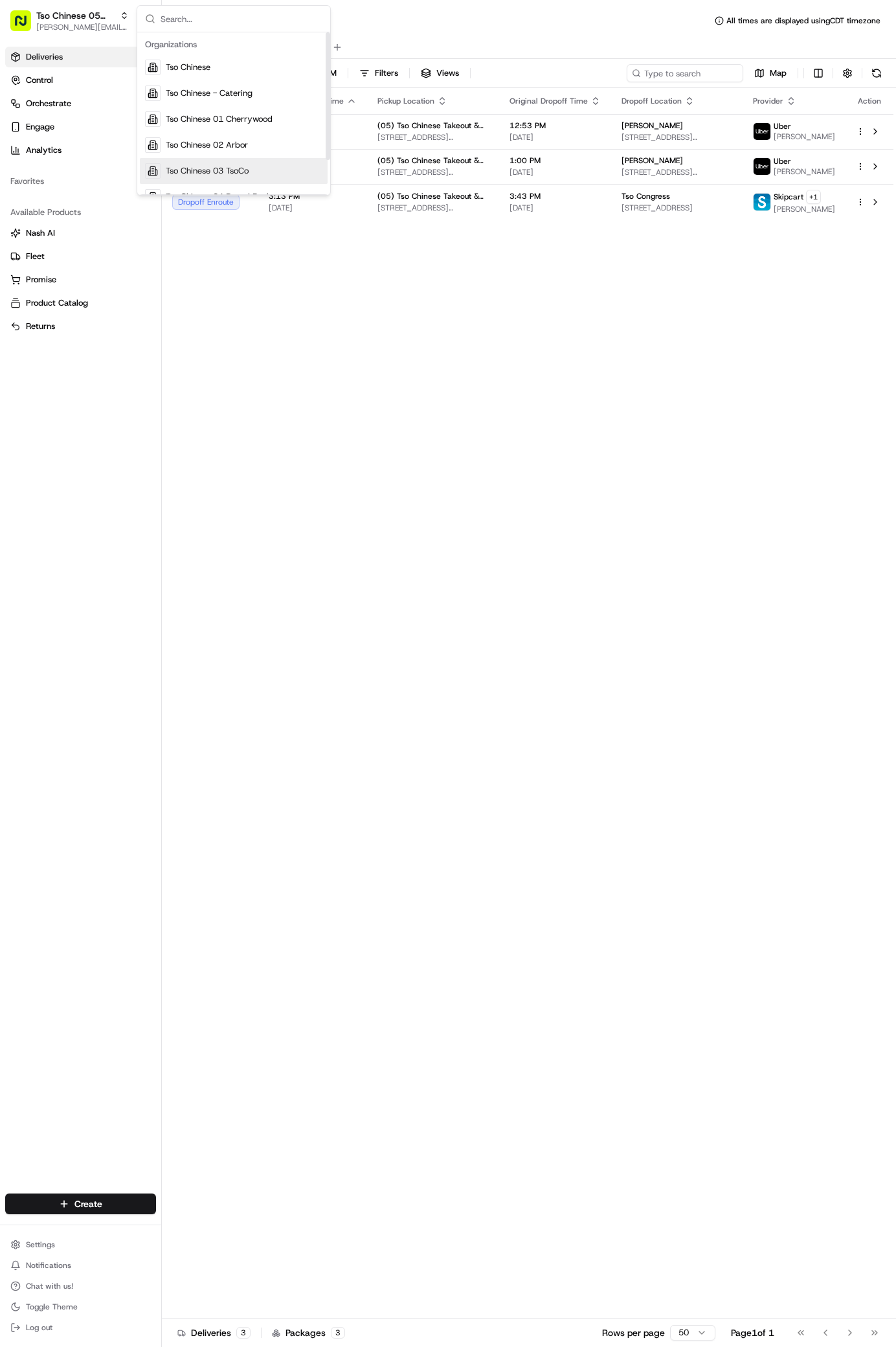
click at [235, 169] on span "Tso Chinese 03 TsoCo" at bounding box center [207, 171] width 83 height 12
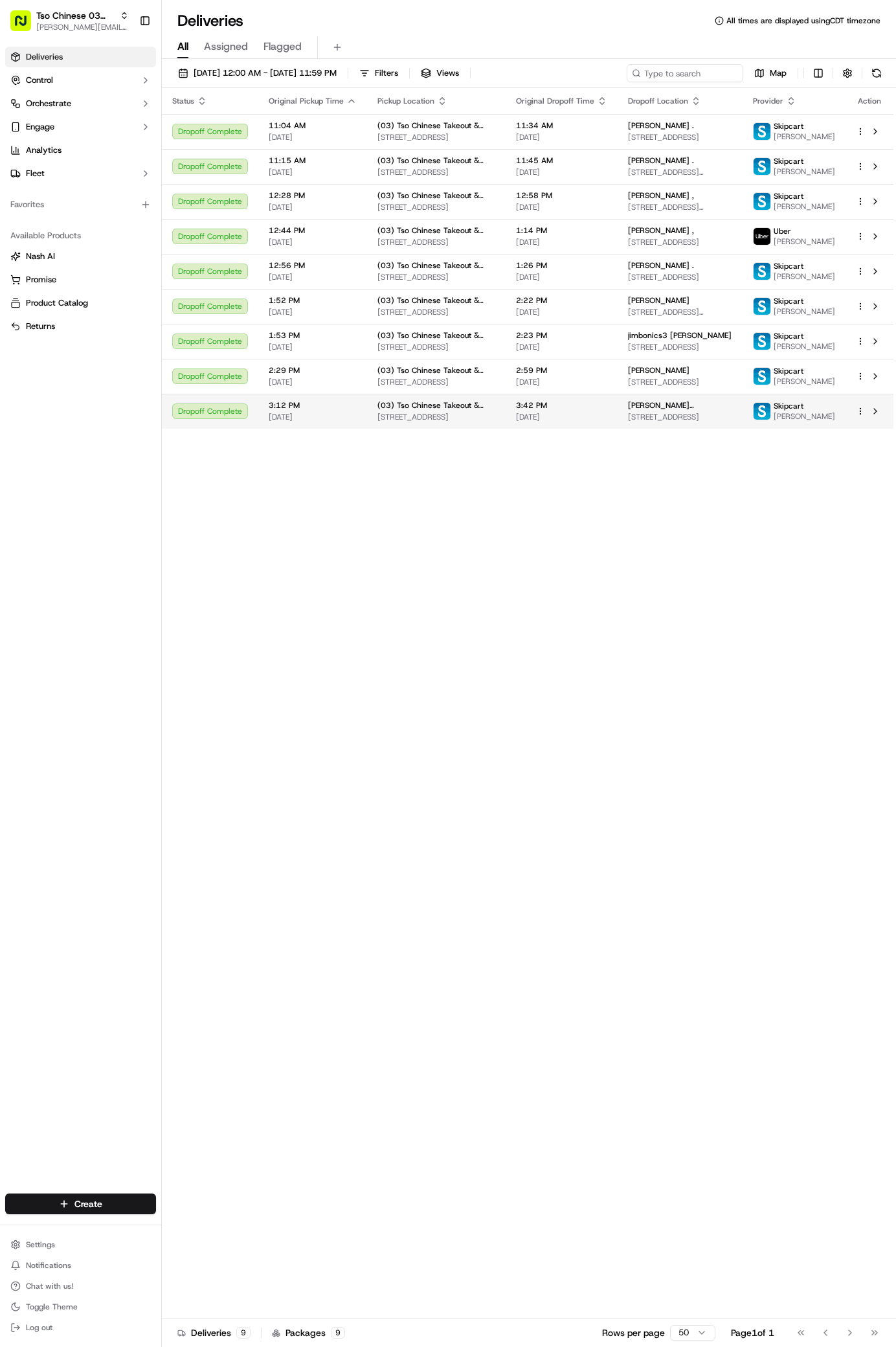
click at [717, 422] on span "[STREET_ADDRESS]" at bounding box center [679, 417] width 104 height 10
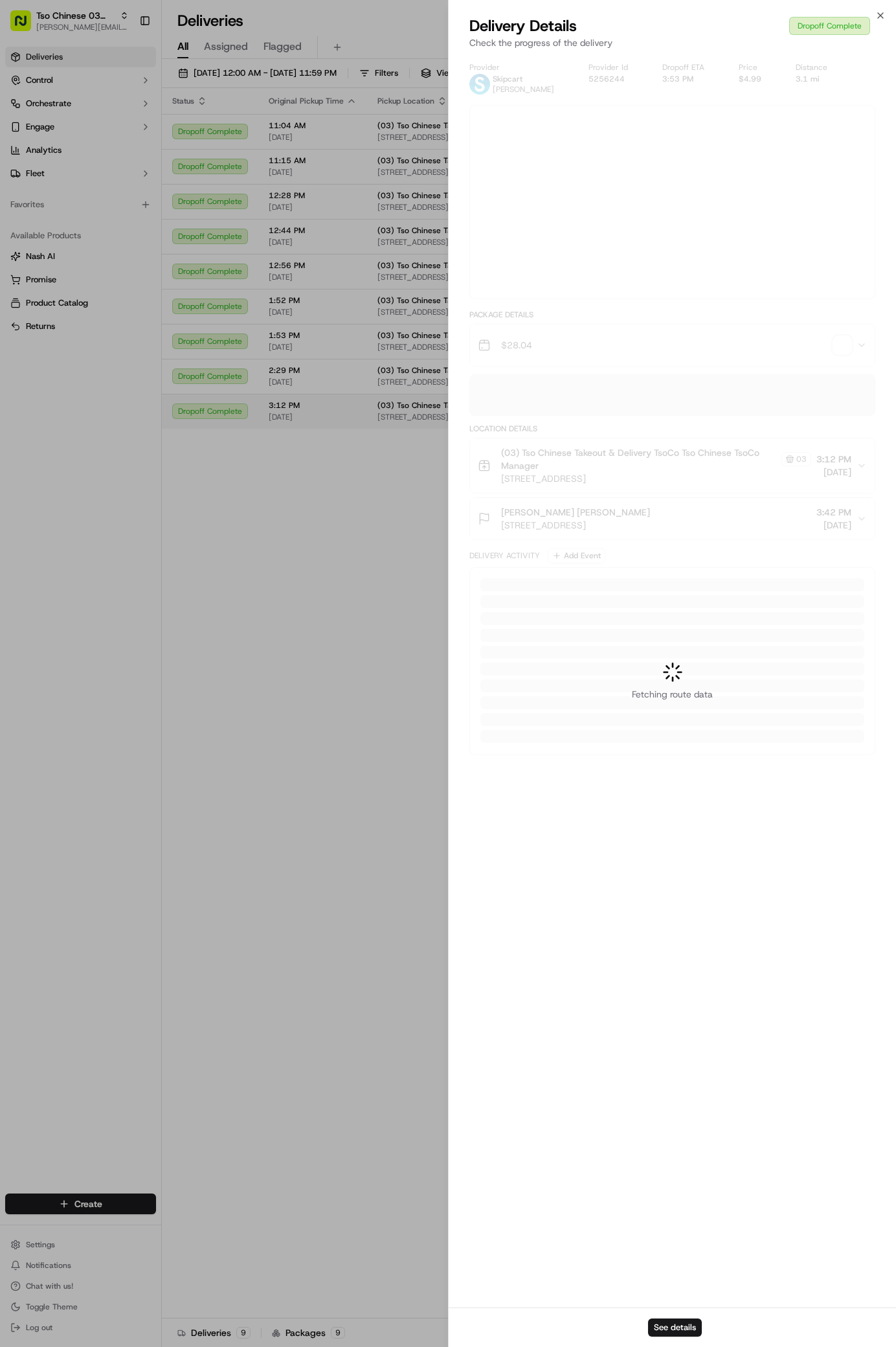
click at [717, 463] on div at bounding box center [448, 674] width 896 height 1347
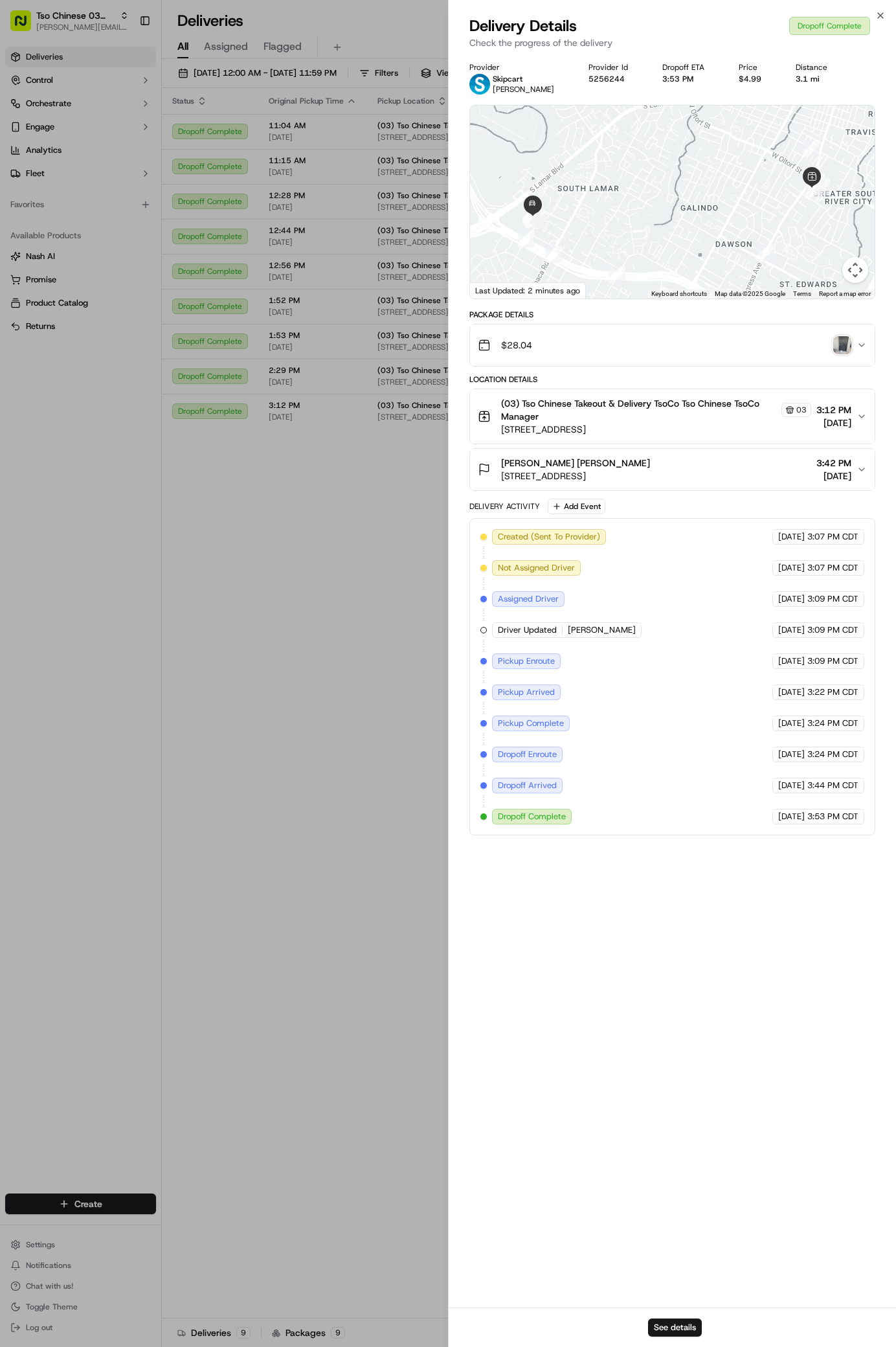
click at [842, 340] on img "button" at bounding box center [842, 345] width 18 height 18
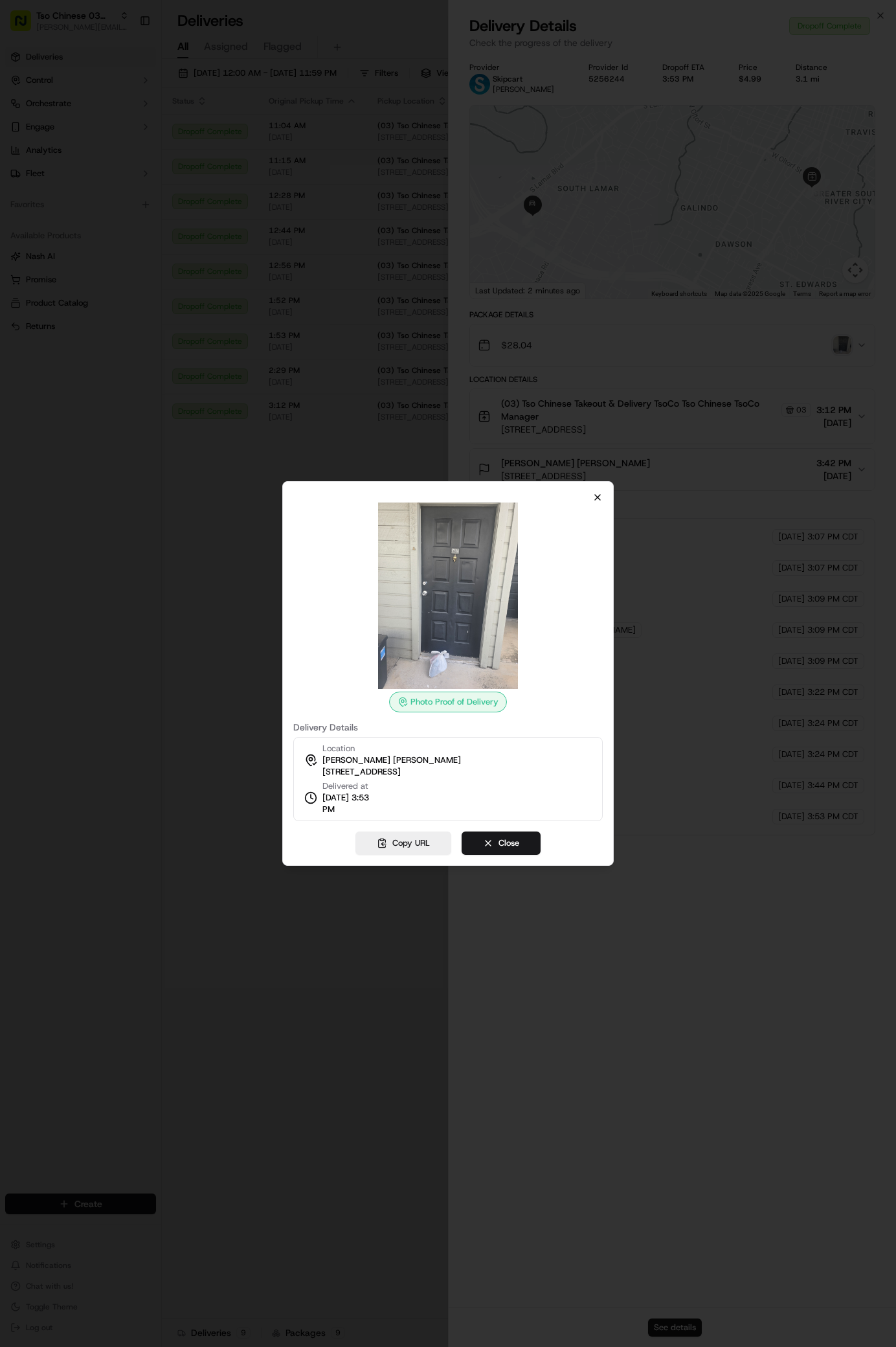
click at [602, 494] on icon "button" at bounding box center [597, 497] width 10 height 10
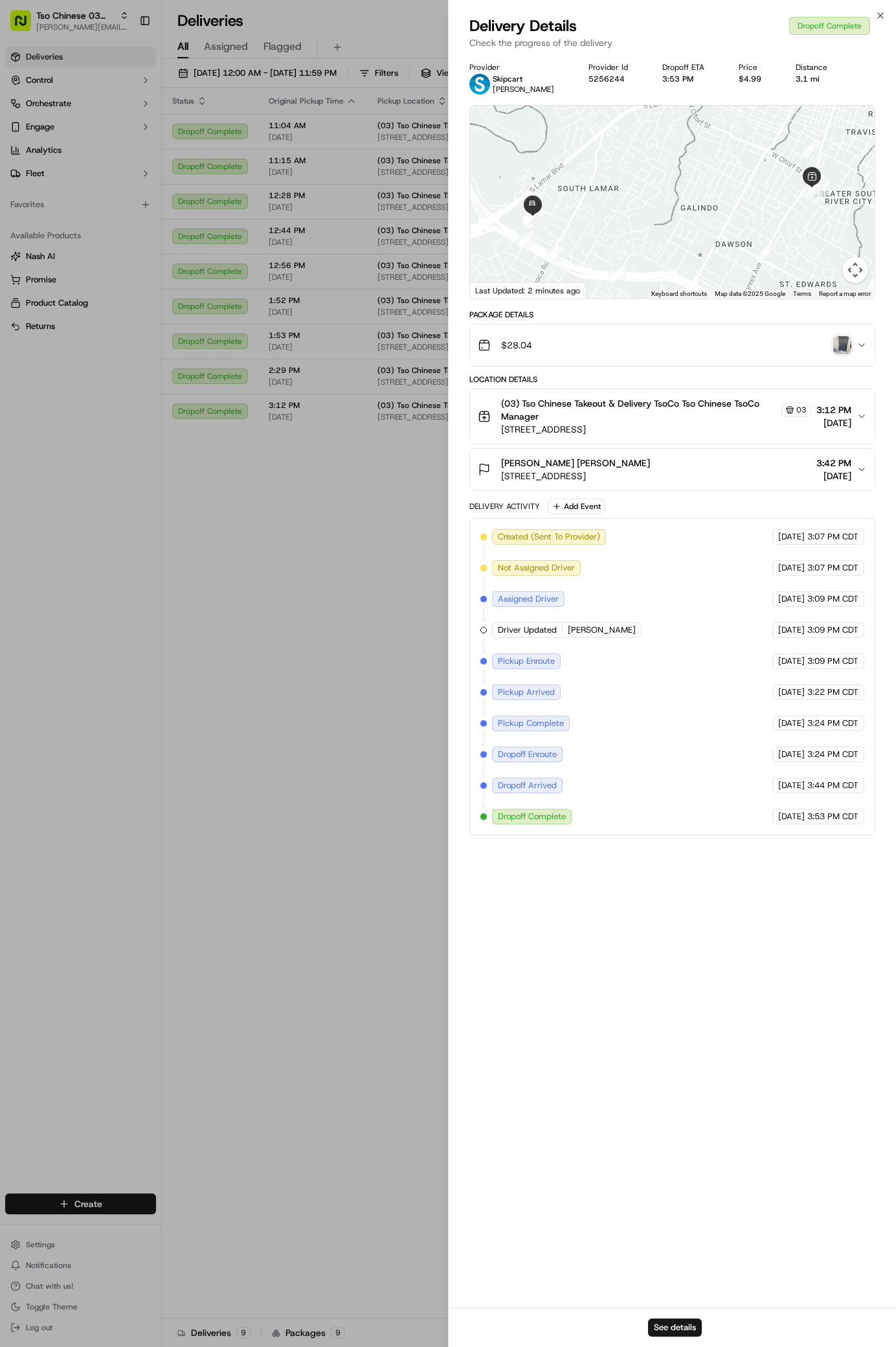
click at [842, 343] on img "button" at bounding box center [842, 345] width 18 height 18
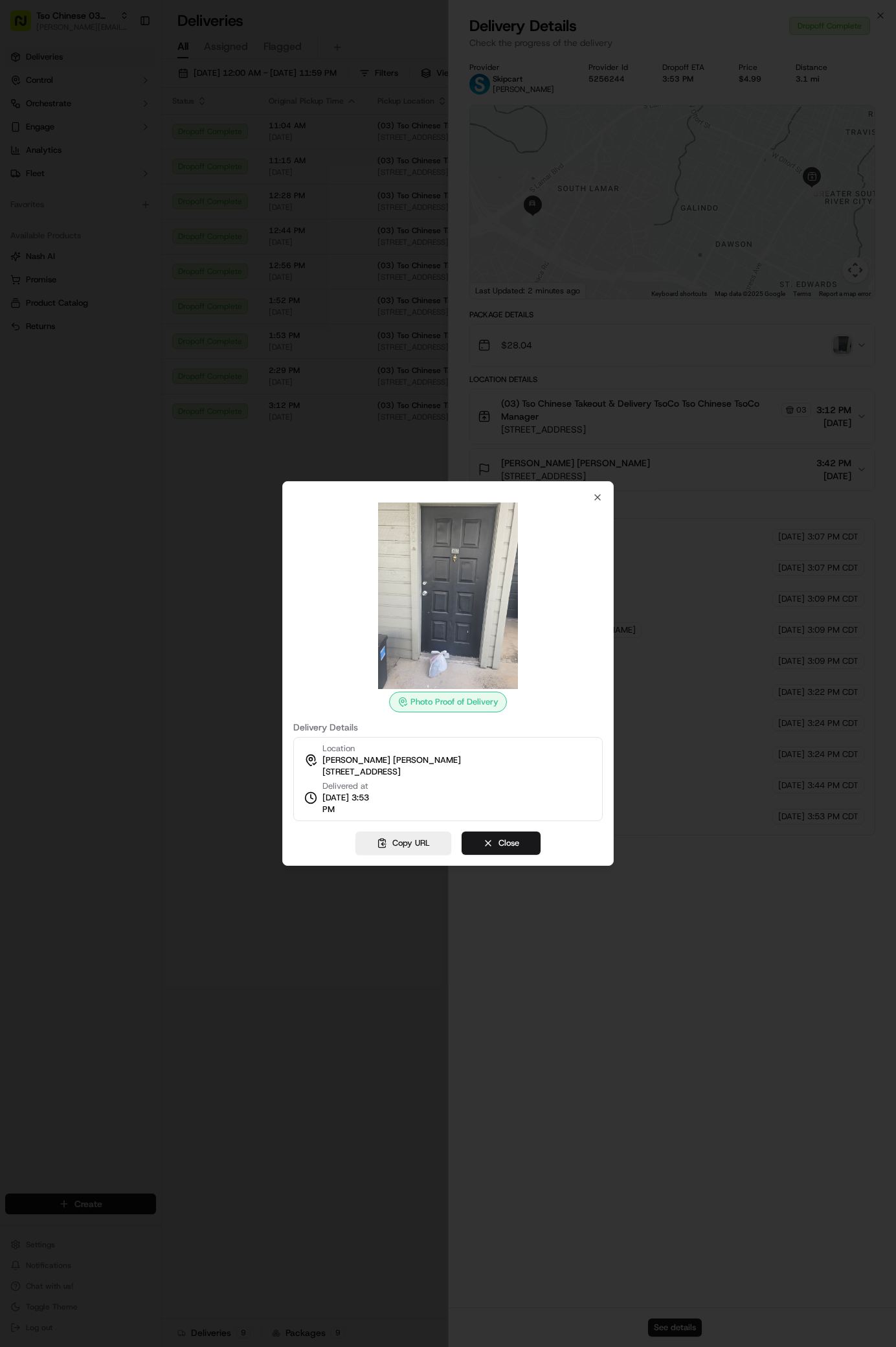
click at [842, 343] on div at bounding box center [448, 674] width 896 height 1347
click at [430, 844] on button "Copy URL" at bounding box center [403, 843] width 96 height 23
click at [598, 497] on icon "button" at bounding box center [597, 497] width 5 height 5
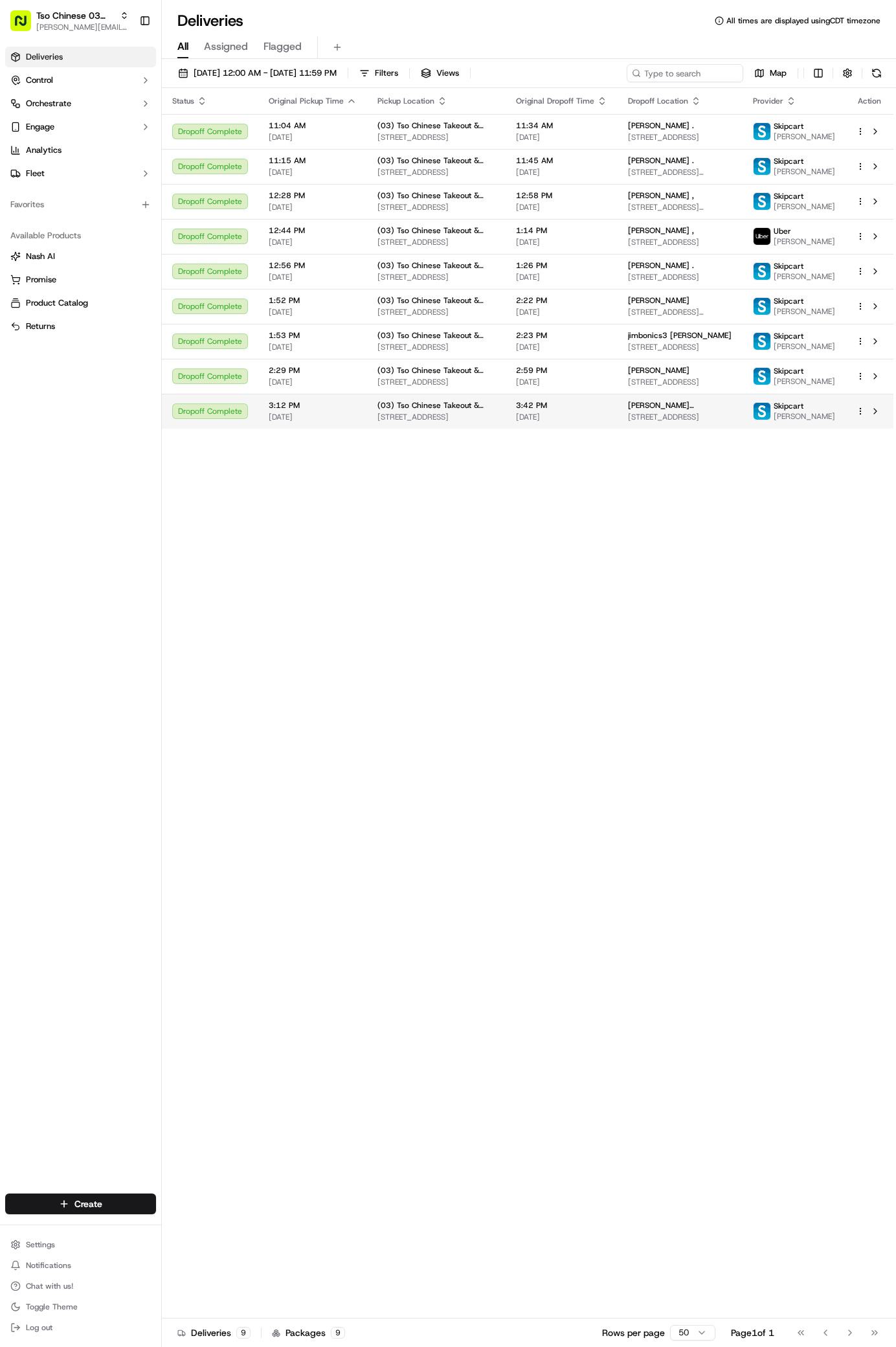
click at [860, 461] on html "Tso Chinese 03 TsoCo antonia@tsochinese.com Toggle Sidebar Deliveries Control O…" at bounding box center [448, 674] width 896 height 1347
click at [801, 563] on span "Duplicate" at bounding box center [791, 564] width 34 height 10
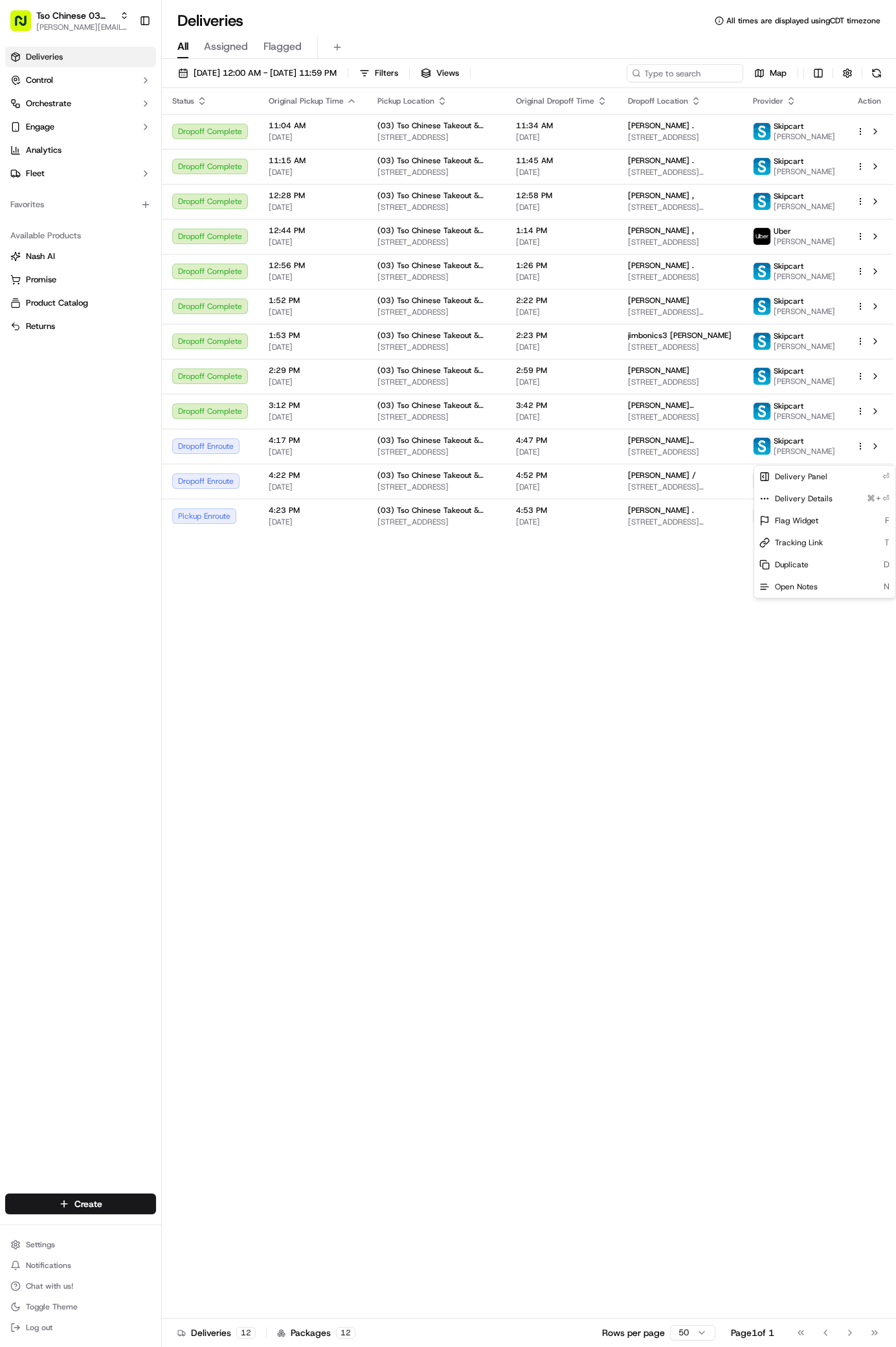
click at [729, 819] on html "Tso Chinese 03 TsoCo antonia@tsochinese.com Toggle Sidebar Deliveries Control O…" at bounding box center [448, 674] width 896 height 1347
click at [658, 458] on span "[STREET_ADDRESS]" at bounding box center [679, 451] width 104 height 10
click at [706, 446] on span "[PERSON_NAME] [PERSON_NAME]" at bounding box center [679, 440] width 104 height 10
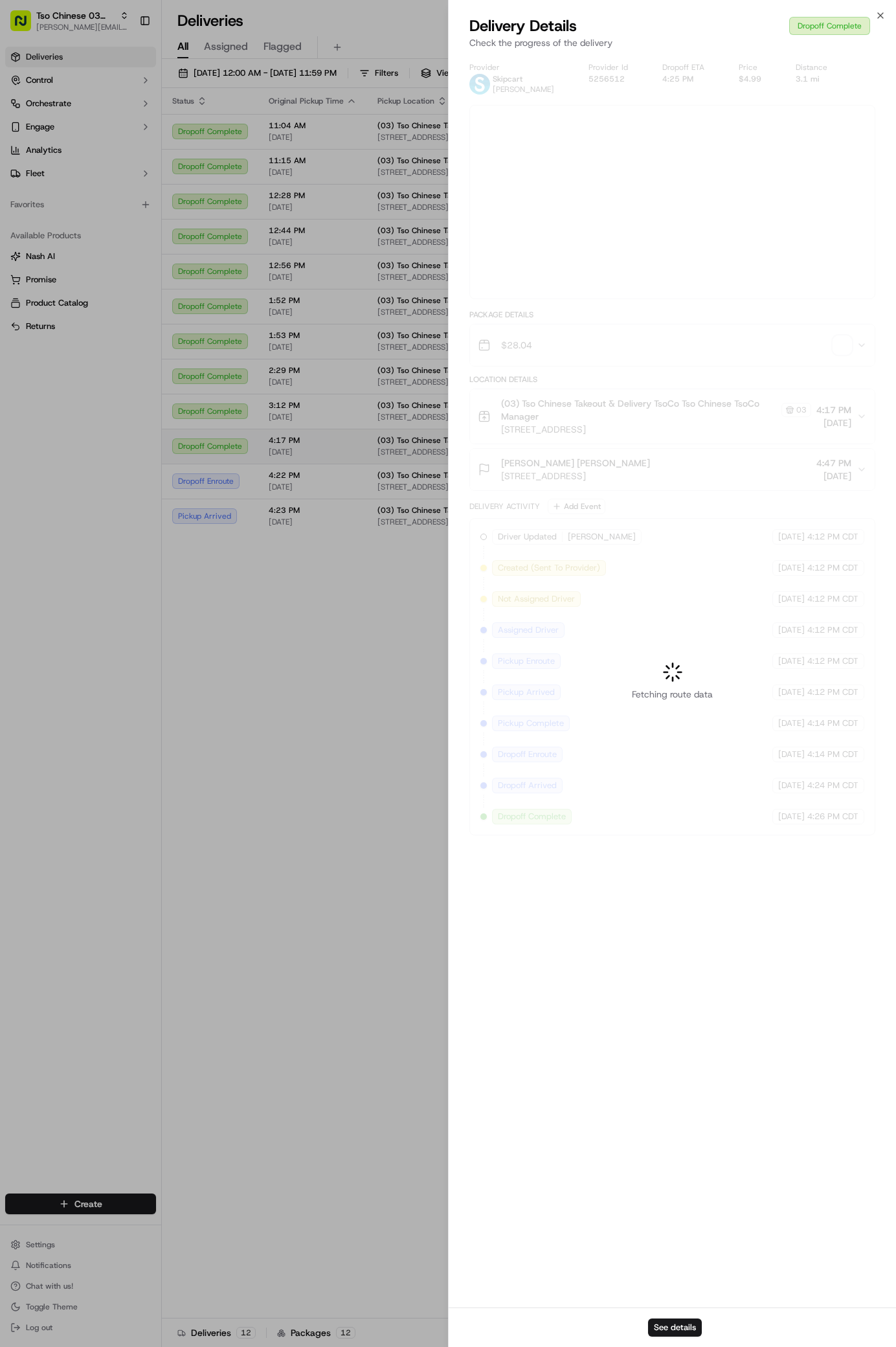
click at [706, 490] on div at bounding box center [448, 674] width 896 height 1347
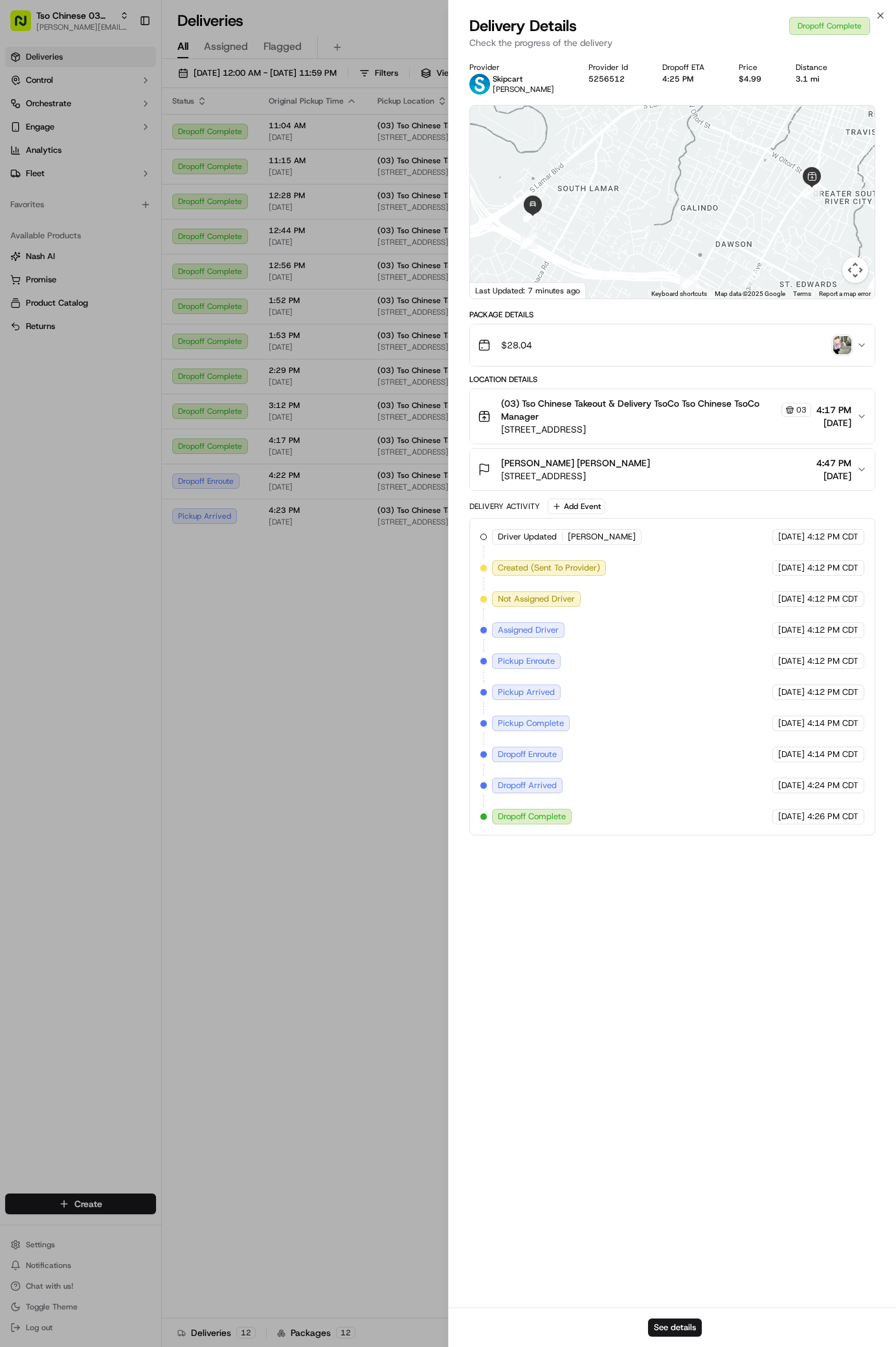
click at [844, 350] on img "button" at bounding box center [842, 345] width 18 height 18
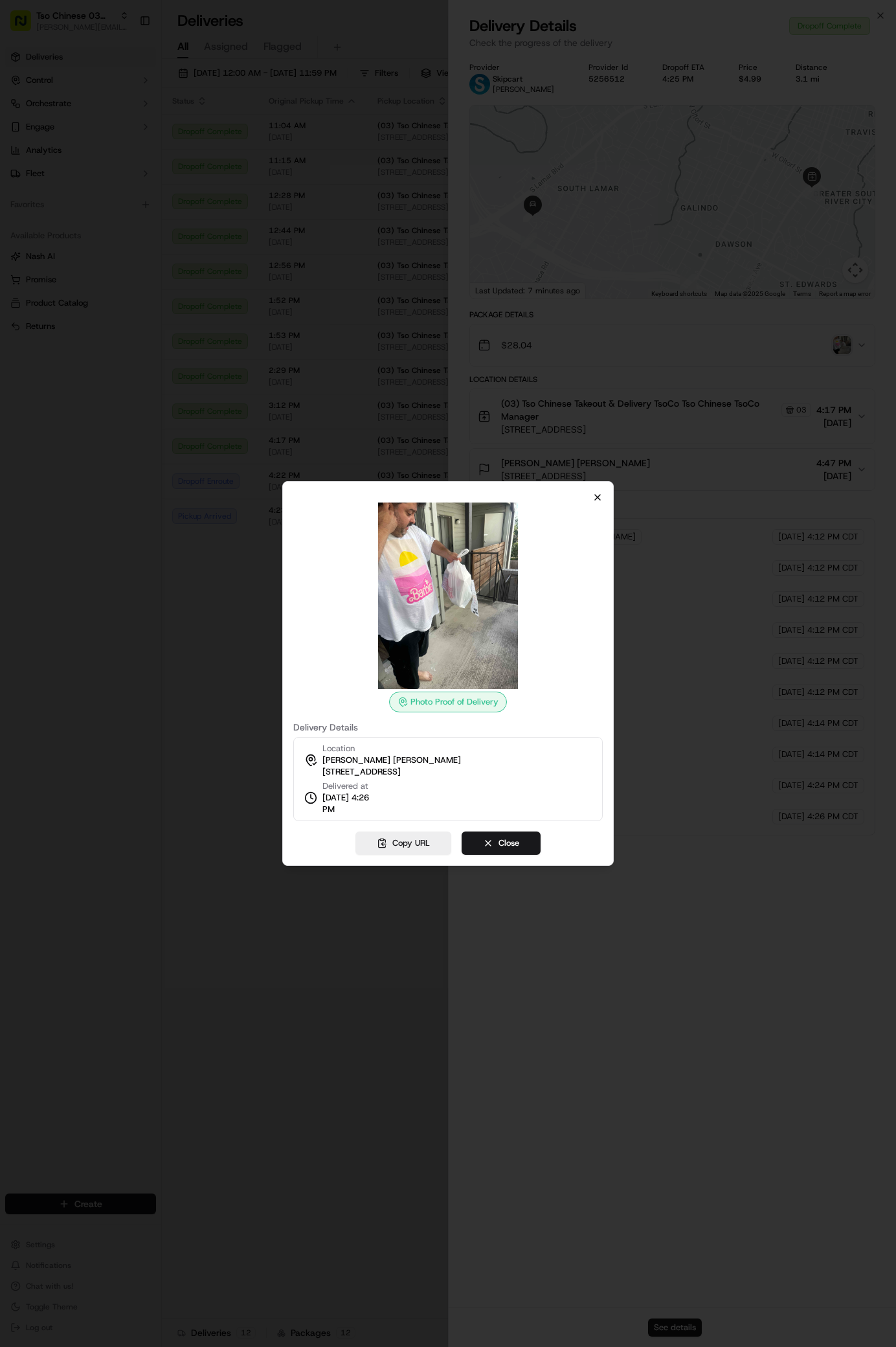
click at [597, 496] on icon "button" at bounding box center [597, 497] width 10 height 10
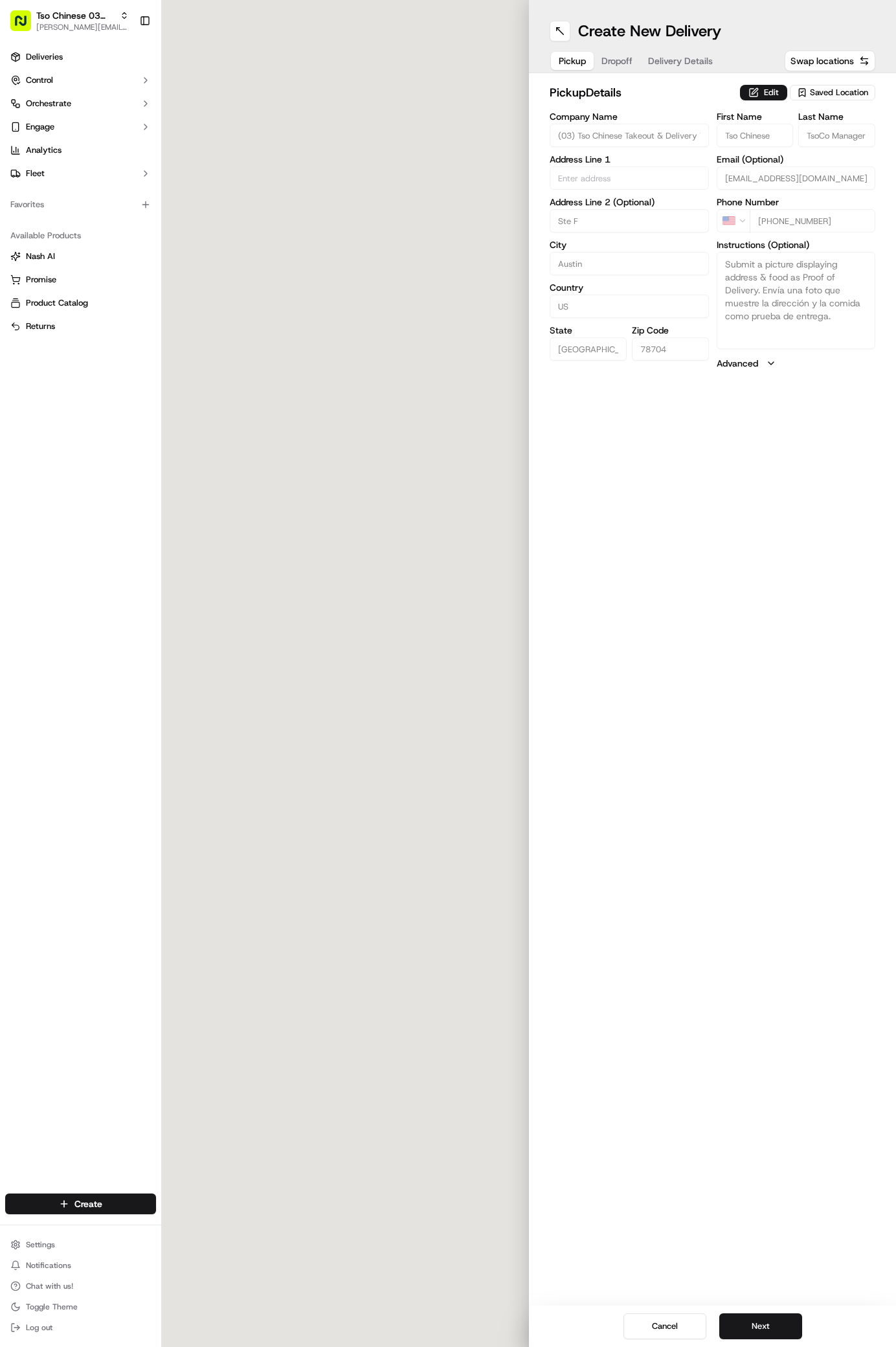
type input "[STREET_ADDRESS]"
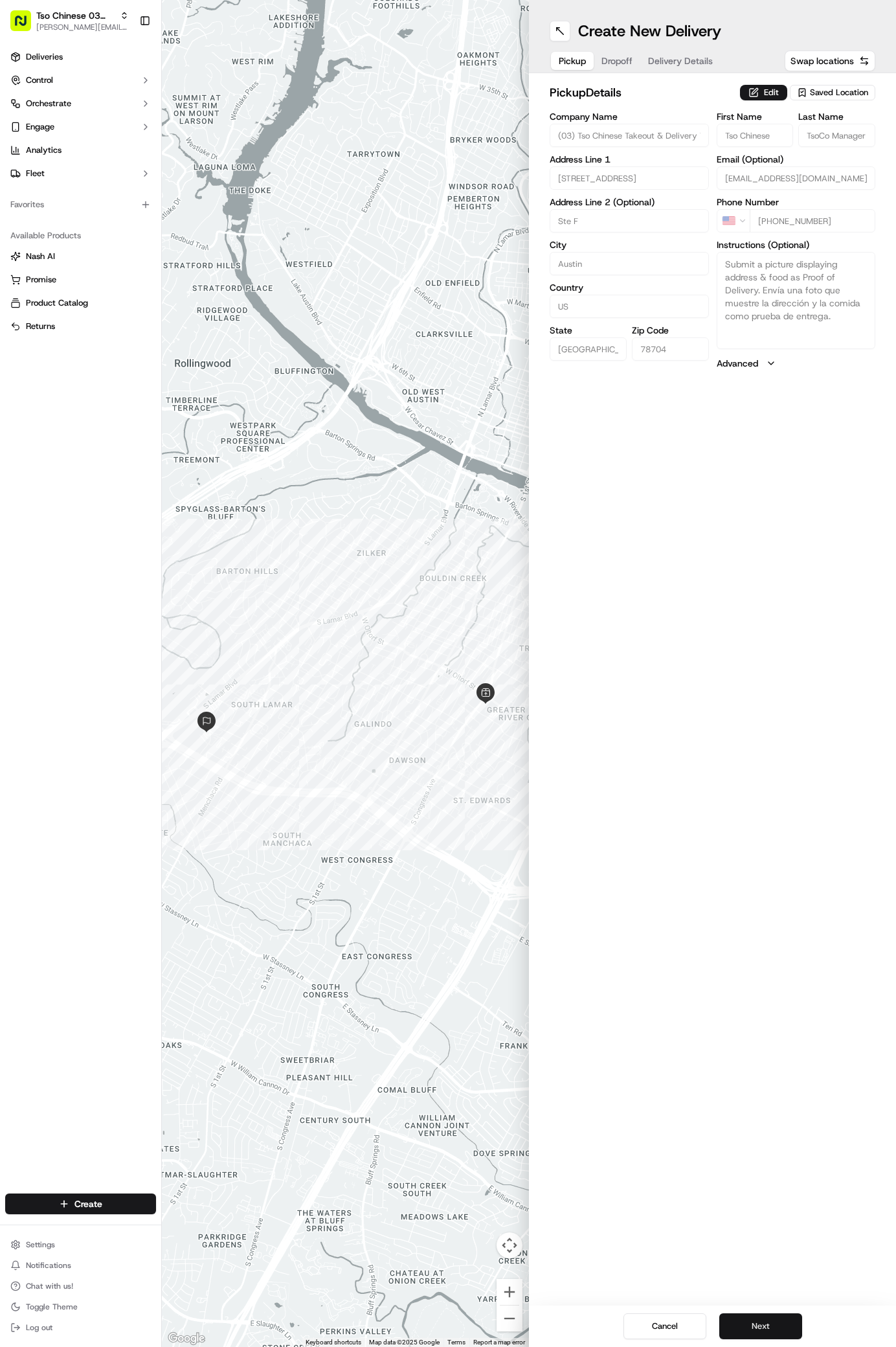
click at [766, 1331] on button "Next" at bounding box center [761, 1326] width 83 height 26
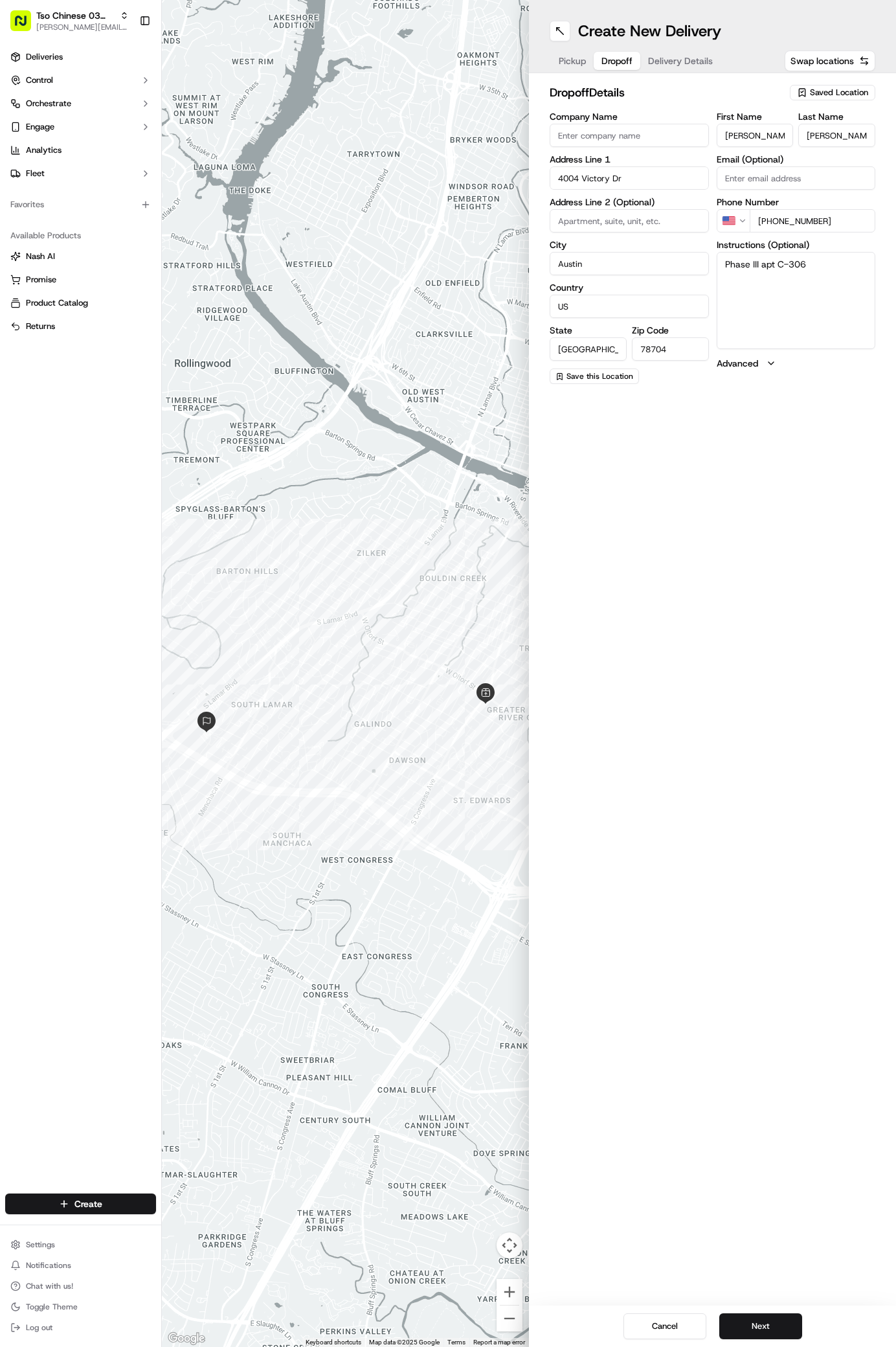
click at [836, 302] on textarea "Phase III apt C-306" at bounding box center [797, 300] width 159 height 97
type textarea "Phase III apt C-306 if you have any issues finding the apt call the number prov…"
click at [774, 1331] on button "Next" at bounding box center [761, 1326] width 83 height 26
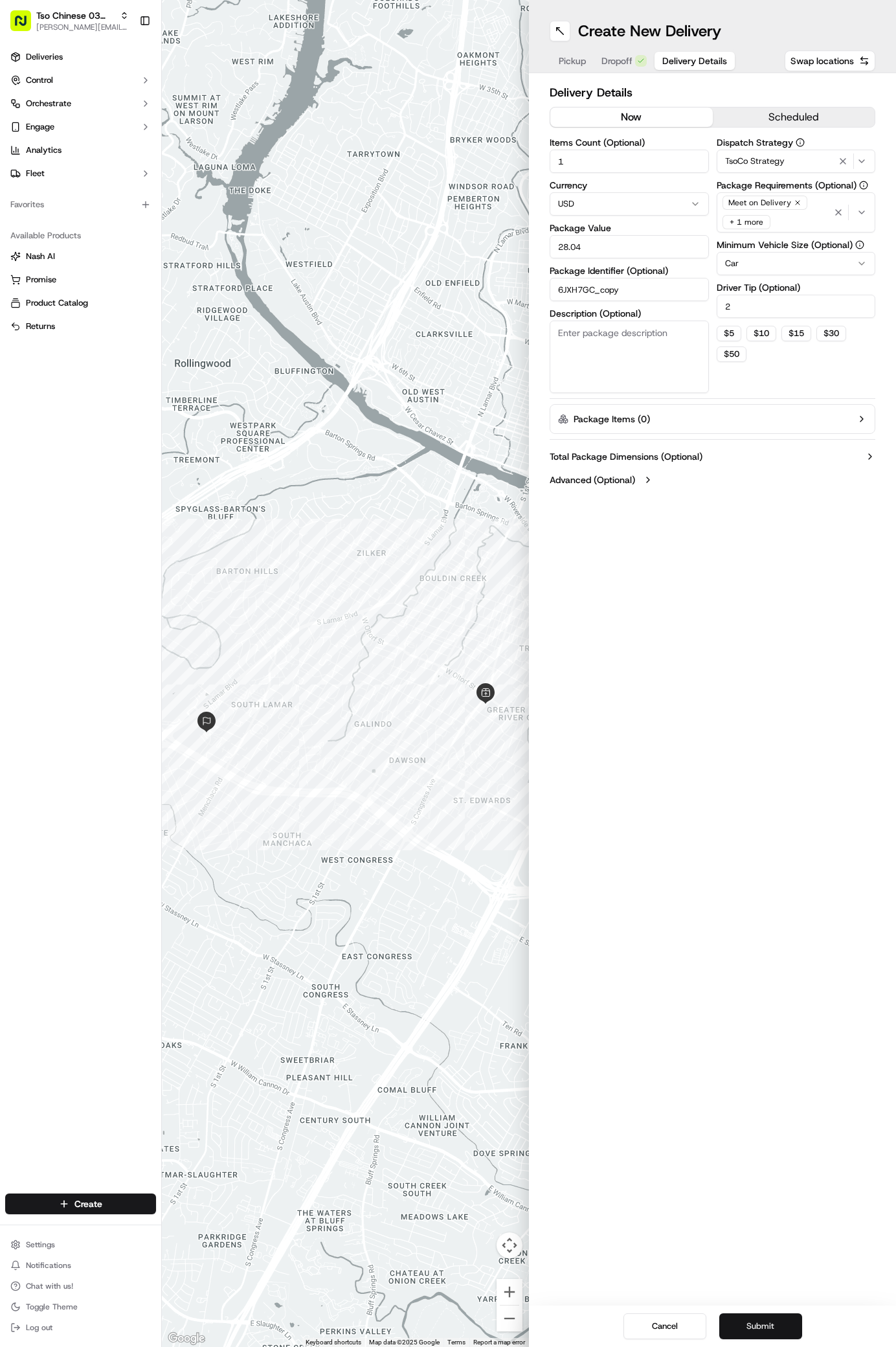
click at [774, 1331] on button "Submit" at bounding box center [761, 1326] width 83 height 26
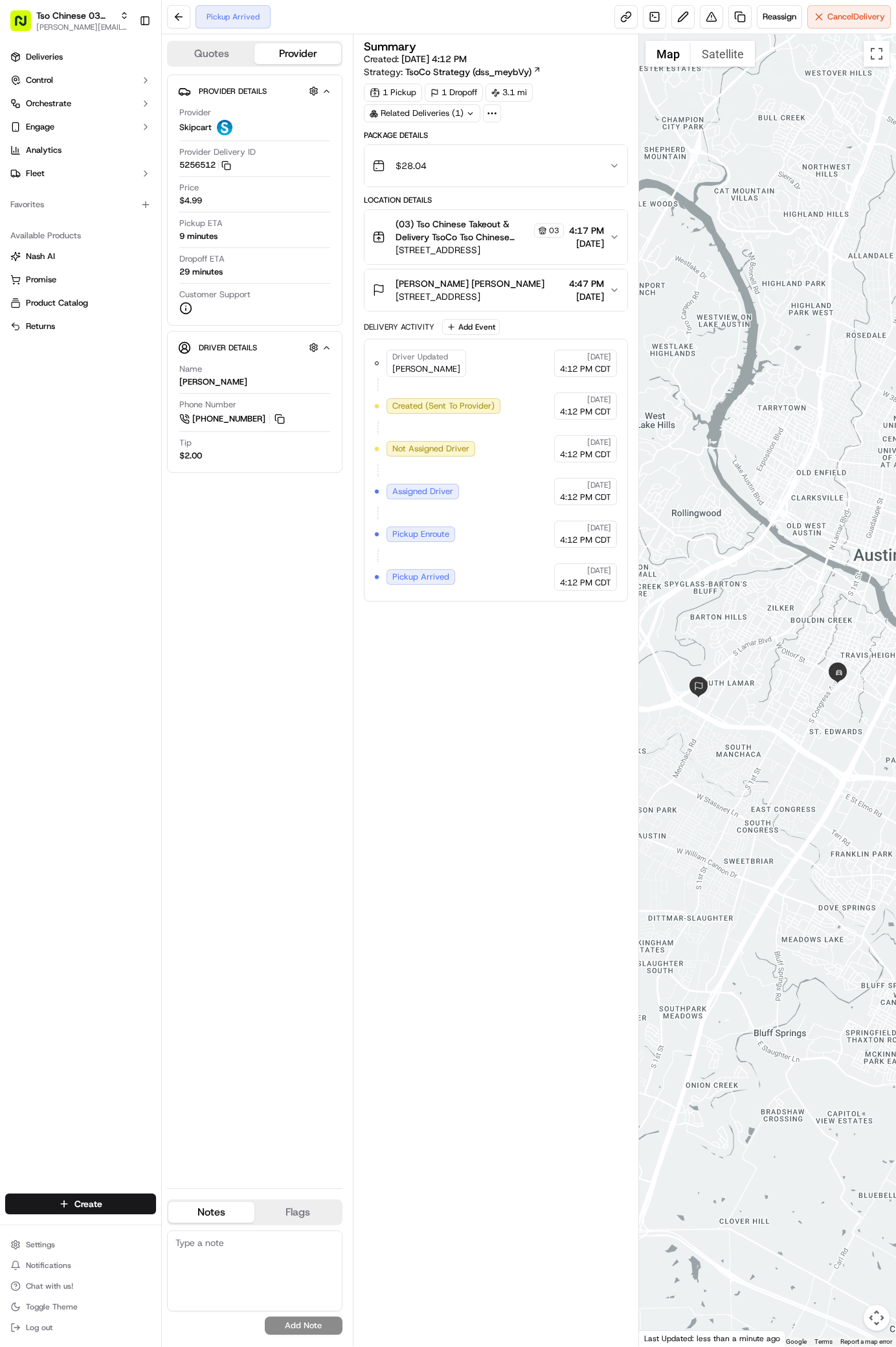
click at [323, 779] on div "Provider Details Hidden ( 2 ) Provider Skipcart Provider Delivery ID 5256512 Co…" at bounding box center [255, 626] width 175 height 1104
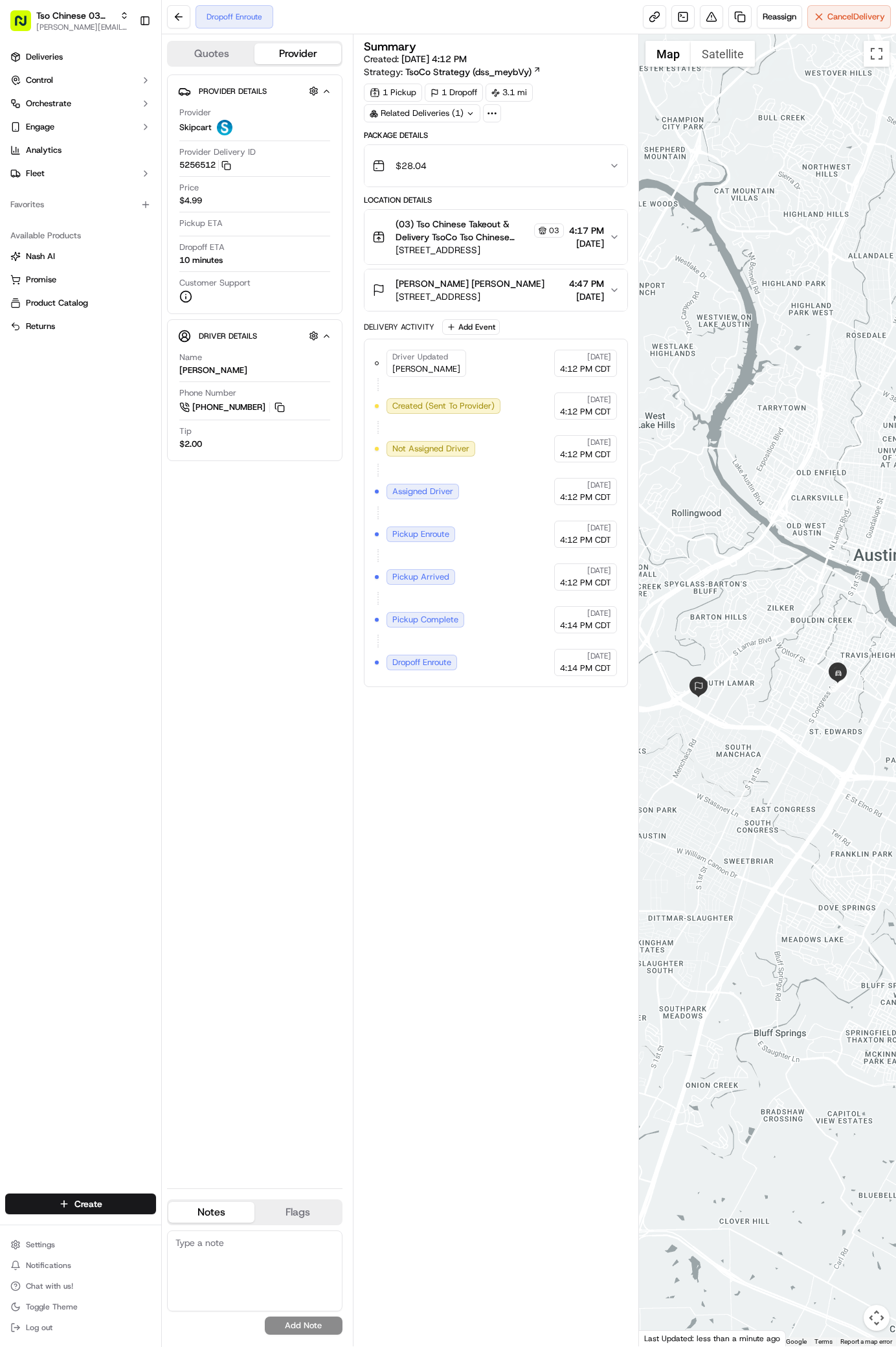
click at [96, 1164] on div "Deliveries Control Orchestrate Engage Analytics Fleet Favorites Available Produ…" at bounding box center [81, 612] width 161 height 1142
click at [86, 1204] on html "Tso Chinese 03 TsoCo [PERSON_NAME][EMAIL_ADDRESS][DOMAIN_NAME] Toggle Sidebar D…" at bounding box center [448, 674] width 896 height 1347
click at [87, 1204] on html "Tso Chinese 03 TsoCo [PERSON_NAME][EMAIL_ADDRESS][DOMAIN_NAME] Toggle Sidebar D…" at bounding box center [448, 674] width 896 height 1347
click at [179, 1219] on link "Delivery" at bounding box center [234, 1228] width 145 height 23
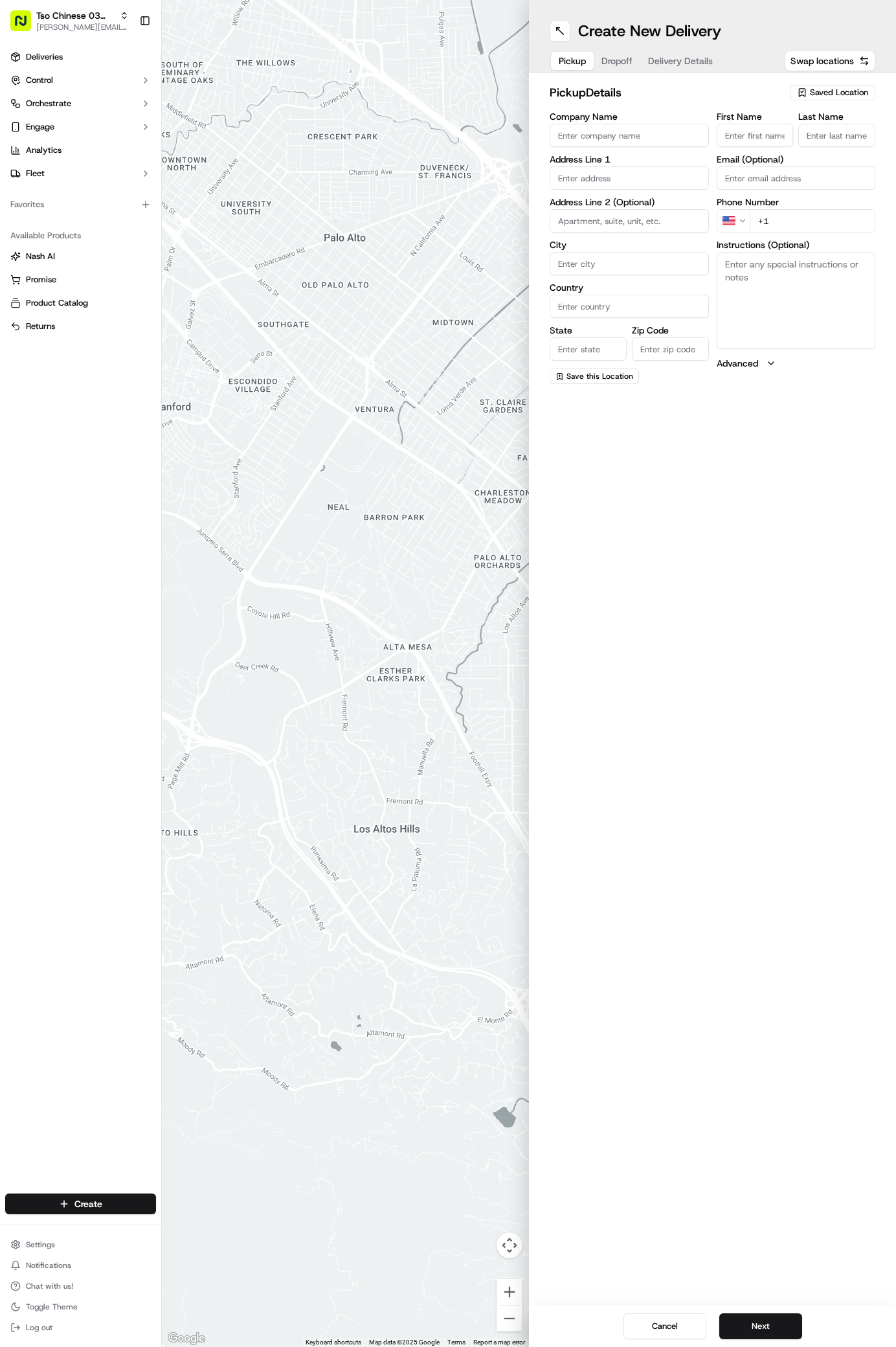
click at [850, 93] on span "Saved Location" at bounding box center [839, 92] width 59 height 12
click at [820, 134] on div "(03) Tso Chinese Takeout & Delivery TsoCo (03)" at bounding box center [802, 147] width 185 height 31
type input "(03) Tso Chinese Takeout & Delivery TsoCo"
type input "Ste F"
type input "Austin"
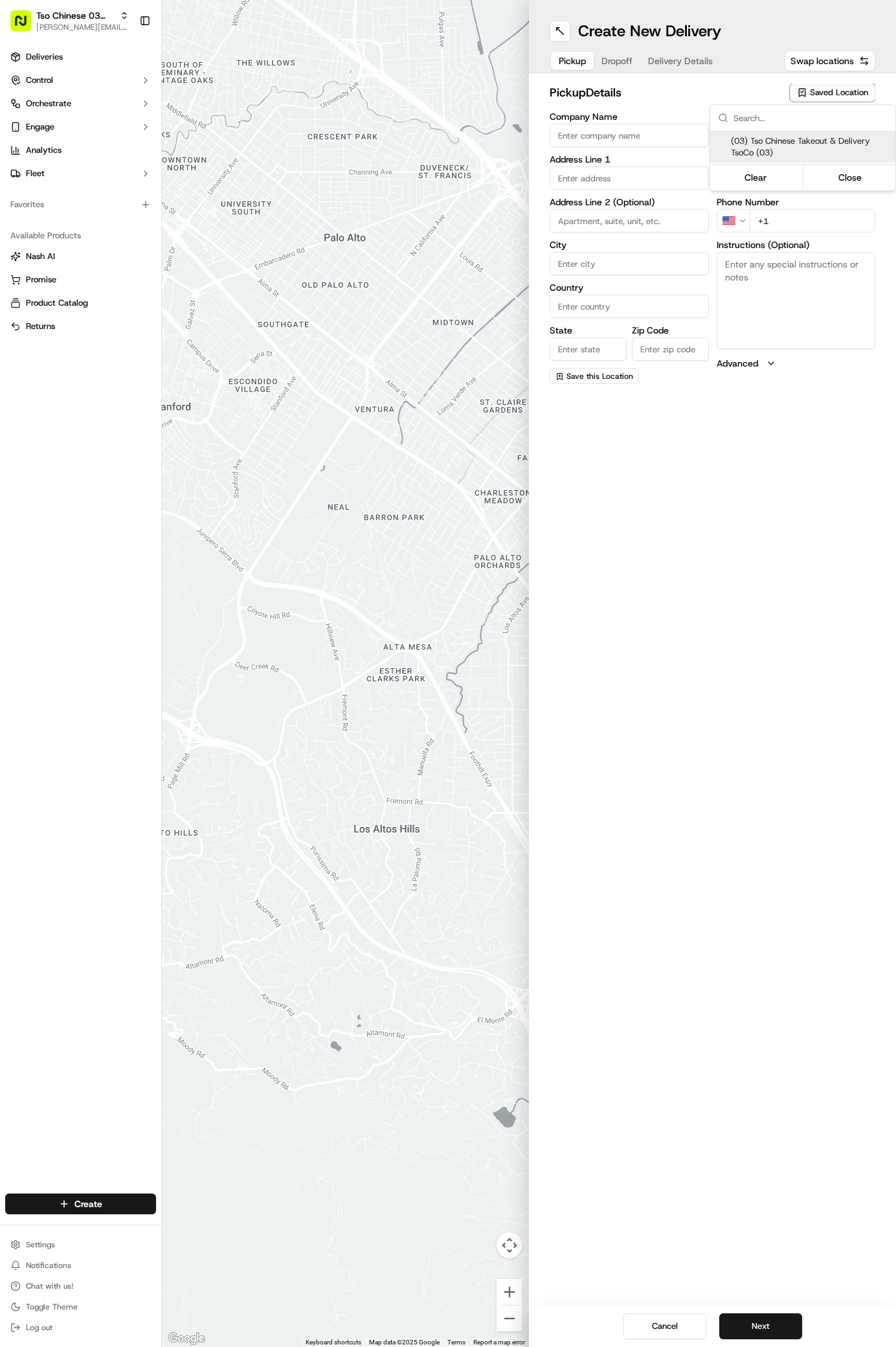
type input "US"
type input "[GEOGRAPHIC_DATA]"
type input "78704"
type input "Tso Chinese"
type input "TsoCo Manager"
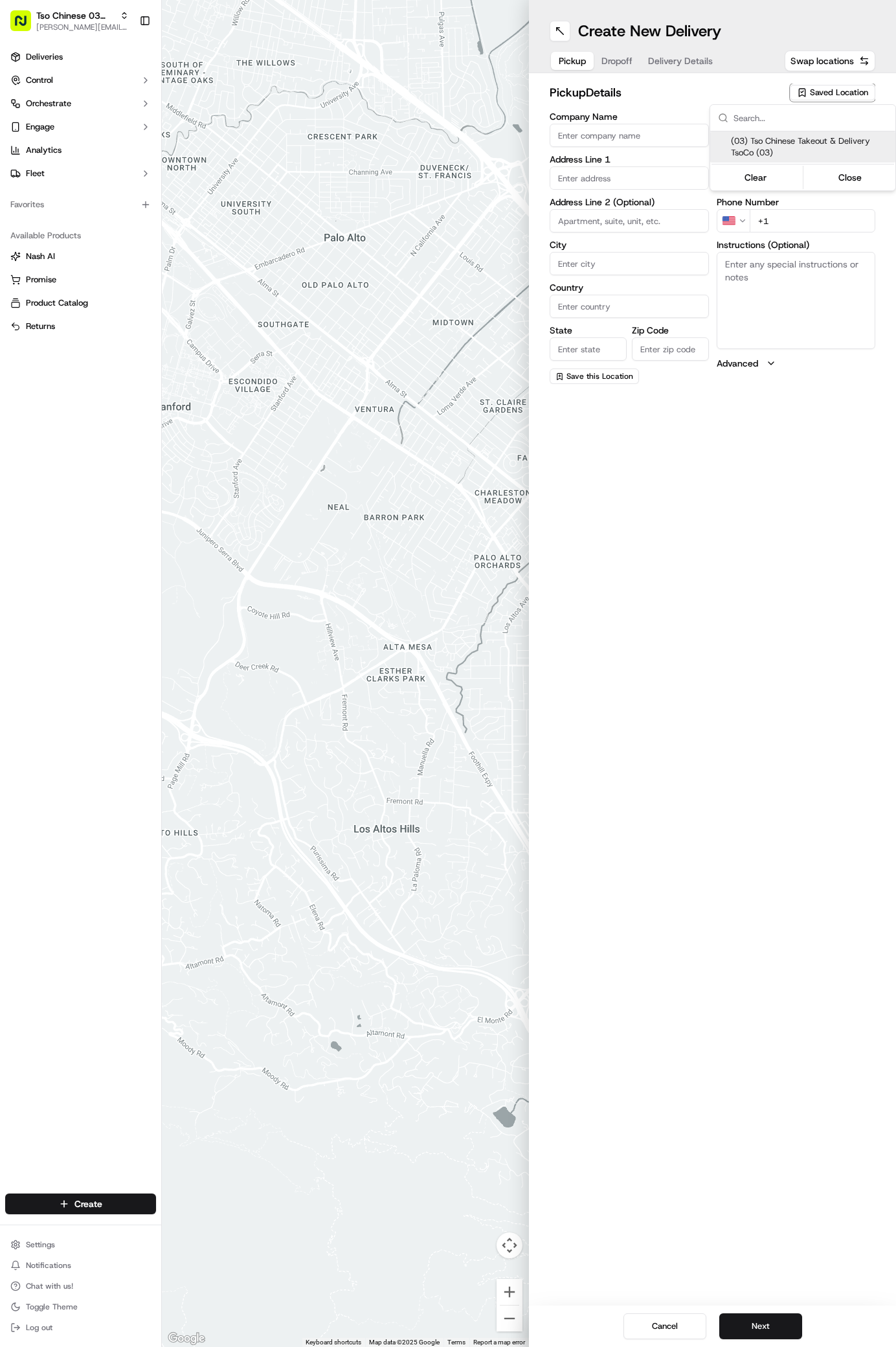
type input "[EMAIL_ADDRESS][DOMAIN_NAME]"
type input "[PHONE_NUMBER]"
type textarea "Submit a picture displaying address & food as Proof of Delivery. Envía una foto…"
type input "[STREET_ADDRESS]"
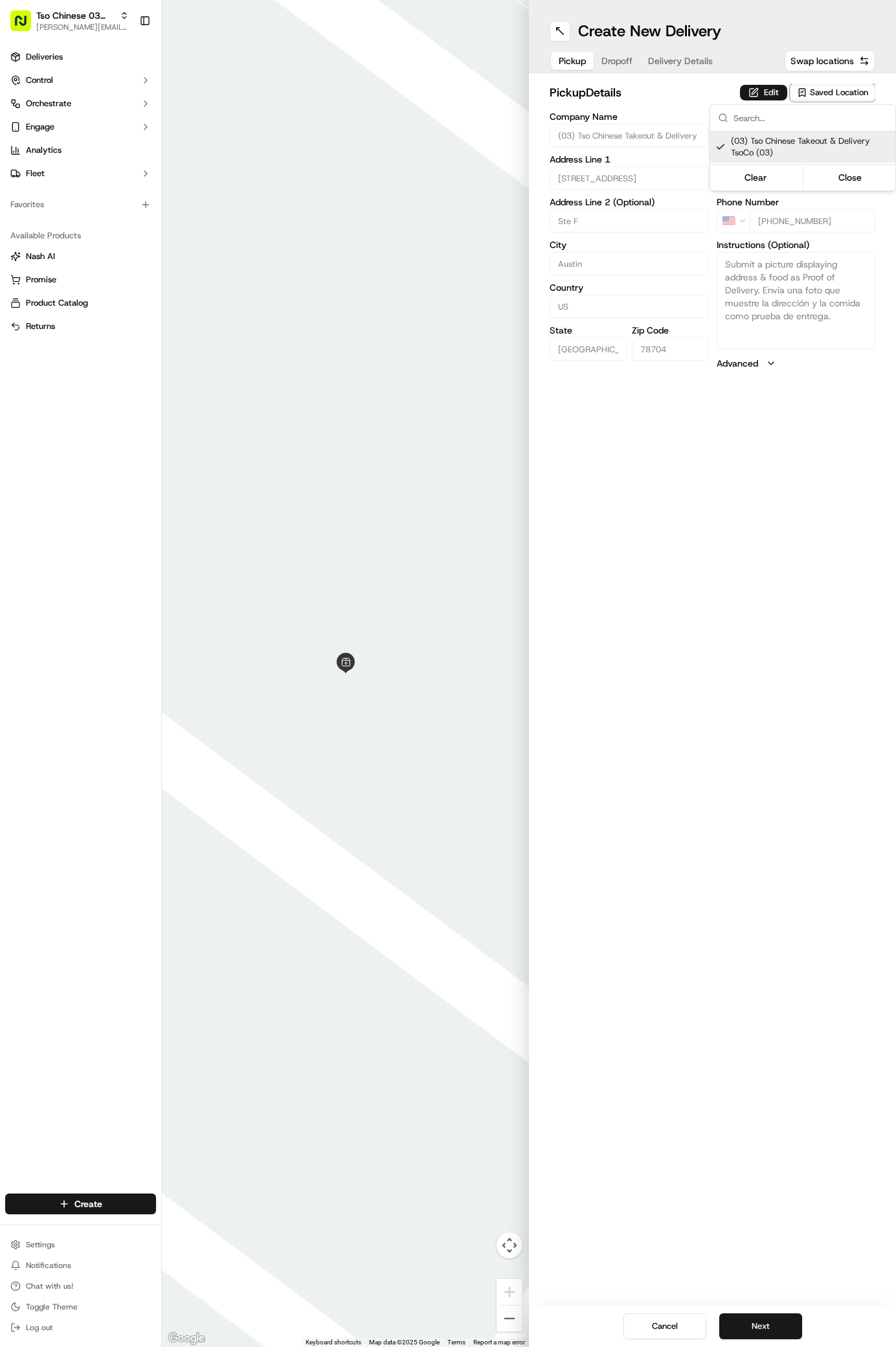
click at [739, 720] on html "Tso Chinese 03 TsoCo [PERSON_NAME][EMAIL_ADDRESS][DOMAIN_NAME] Toggle Sidebar D…" at bounding box center [448, 674] width 896 height 1347
click at [762, 1325] on button "Next" at bounding box center [761, 1326] width 83 height 26
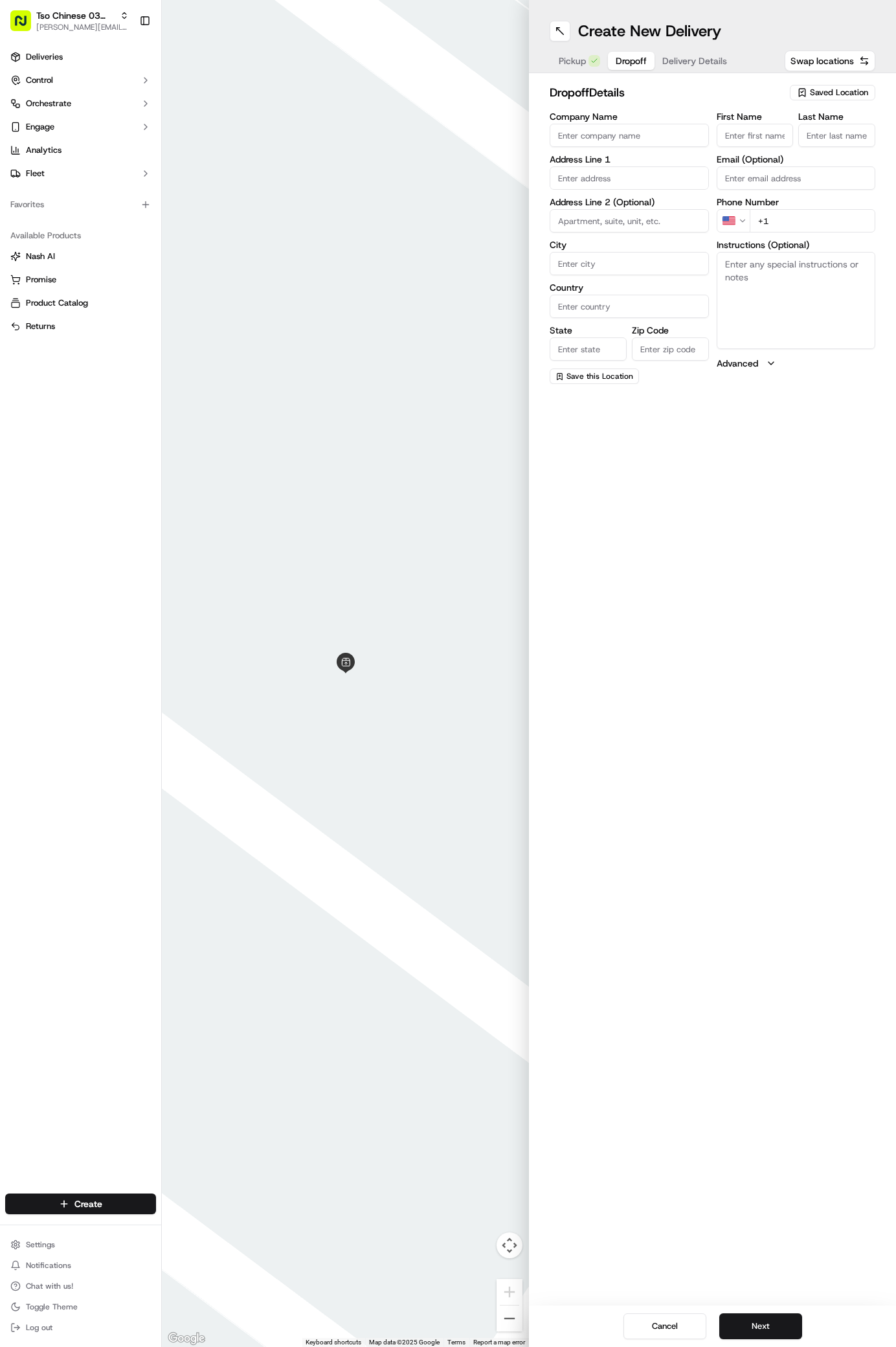
paste input "[PERSON_NAME]"
type input "[PERSON_NAME]"
type input "/"
paste input "[PHONE_NUMBER]"
type input "[PHONE_NUMBER]"
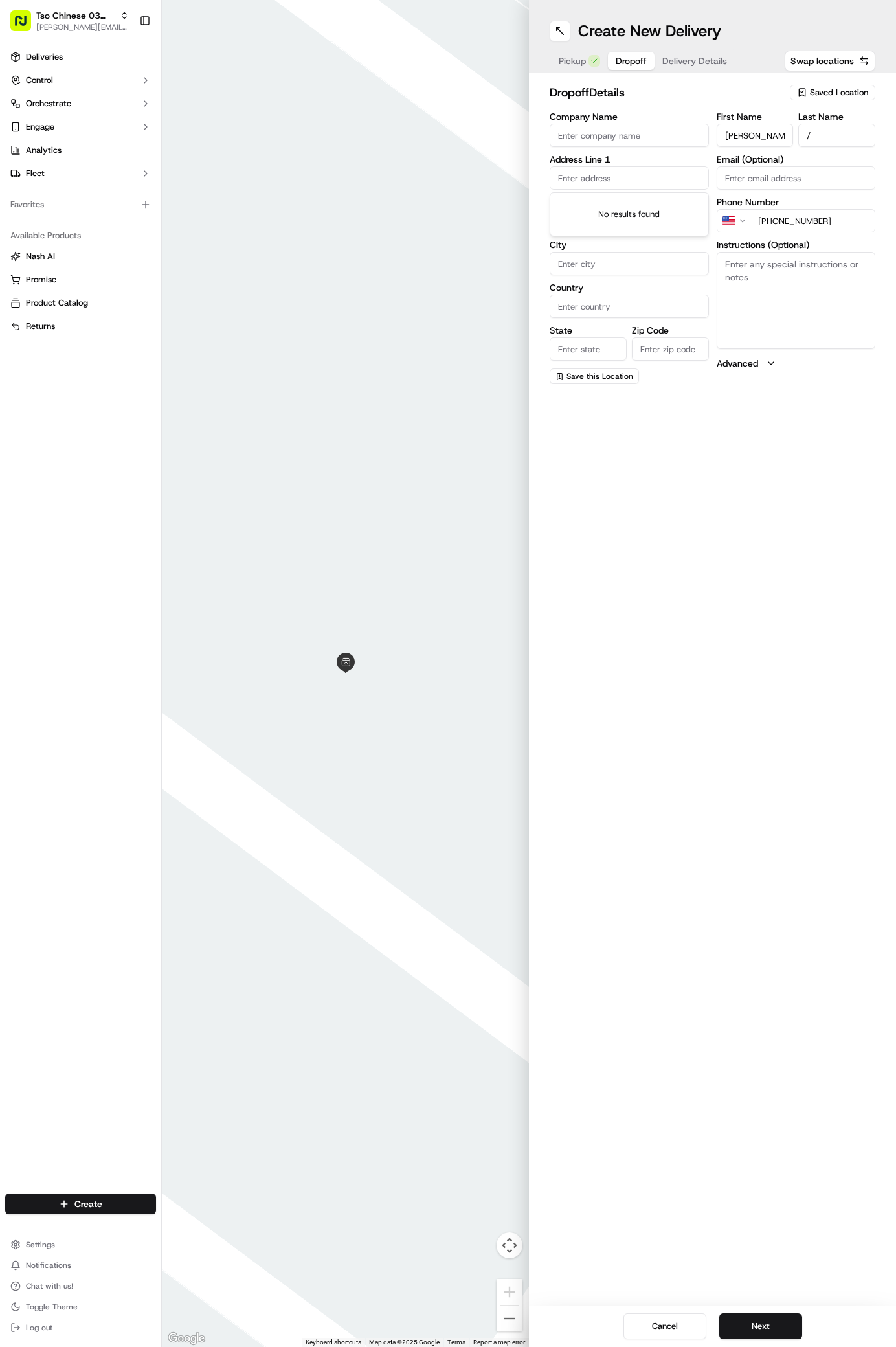
paste input "[STREET_ADDRESS][PERSON_NAME]"
click at [628, 175] on input "[STREET_ADDRESS][PERSON_NAME]" at bounding box center [629, 178] width 159 height 23
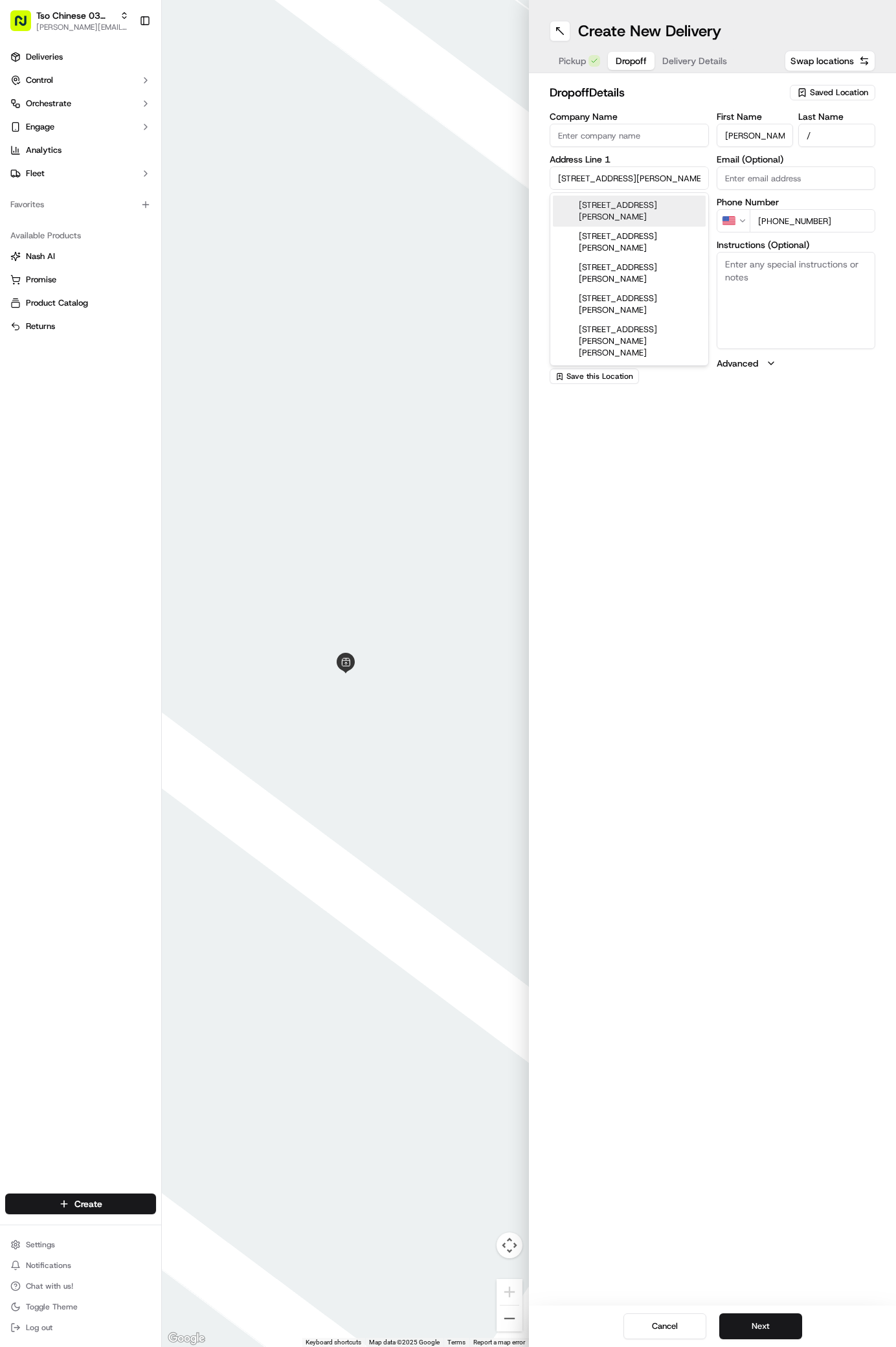
click at [615, 199] on div "[STREET_ADDRESS][PERSON_NAME]" at bounding box center [629, 211] width 152 height 31
type input "[STREET_ADDRESS][PERSON_NAME]"
type input "Austin"
type input "[GEOGRAPHIC_DATA]"
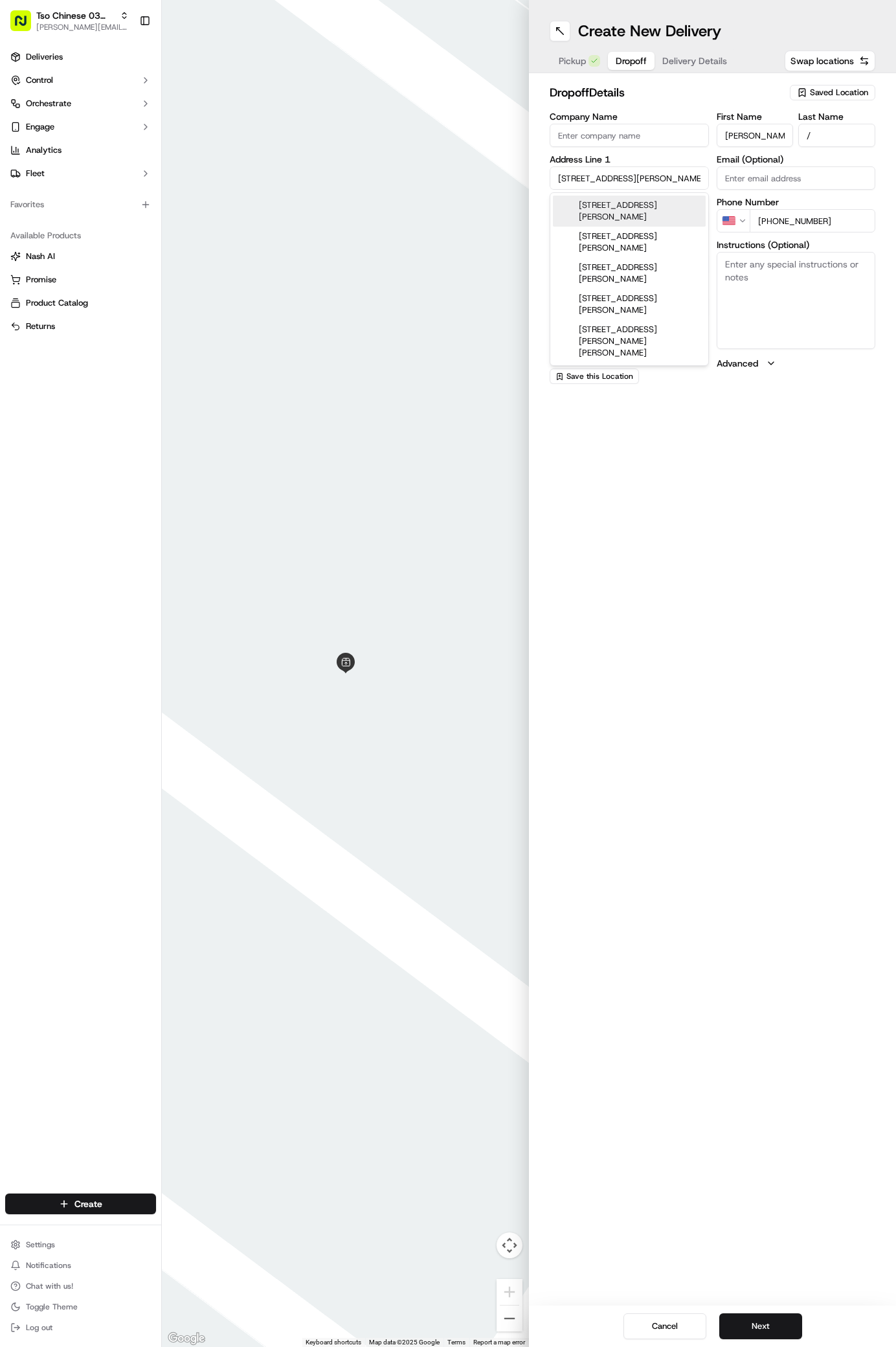
type input "78704"
type input "[STREET_ADDRESS][PERSON_NAME]"
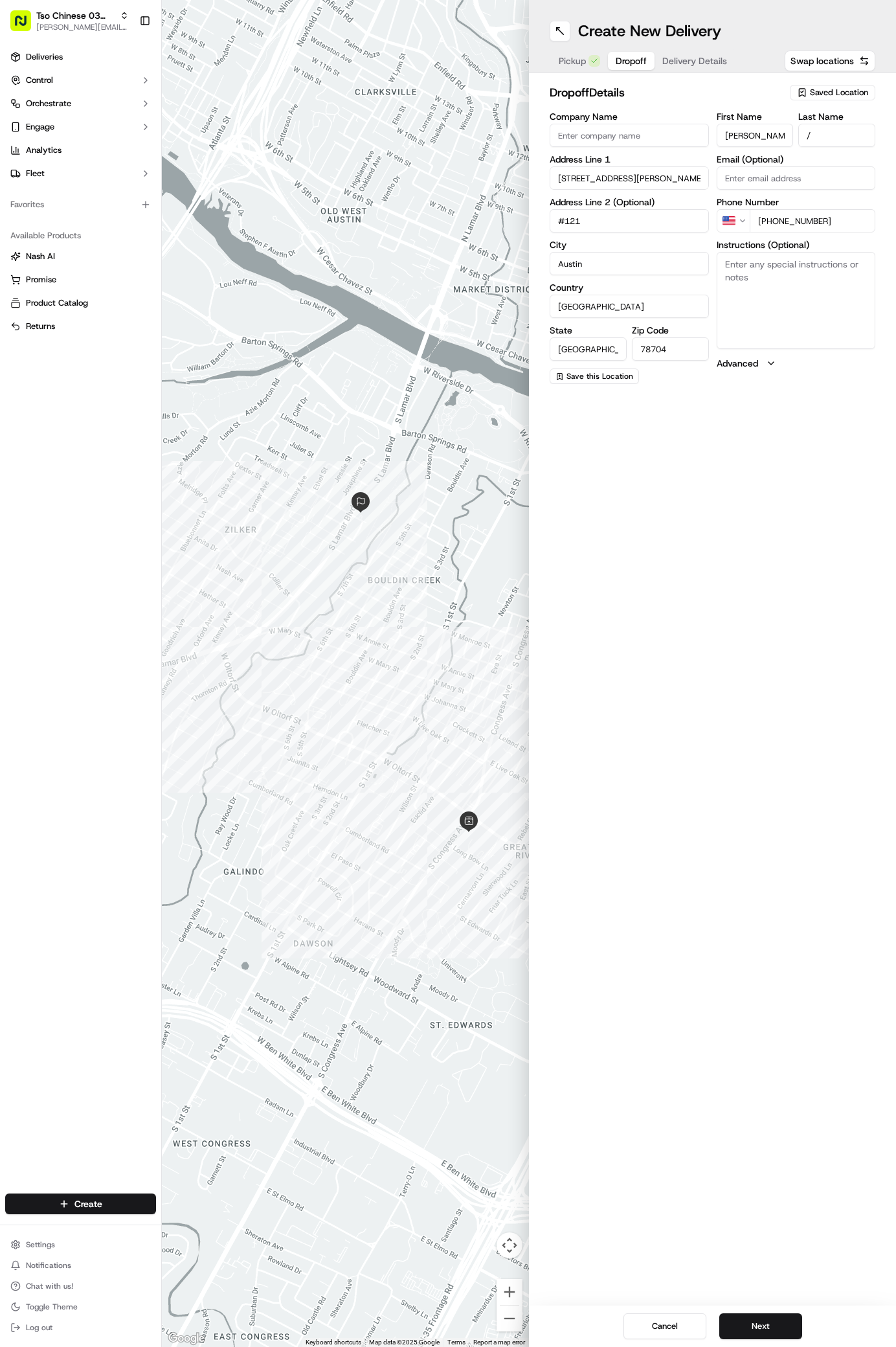
type input "#121"
click at [815, 314] on textarea "Instructions (Optional)" at bounding box center [797, 300] width 159 height 97
paste textarea "To the bright of the pool as you approach from the parking lot. There's a red i…"
type textarea "To the bright of the pool as you approach from the parking lot. There's a red i…"
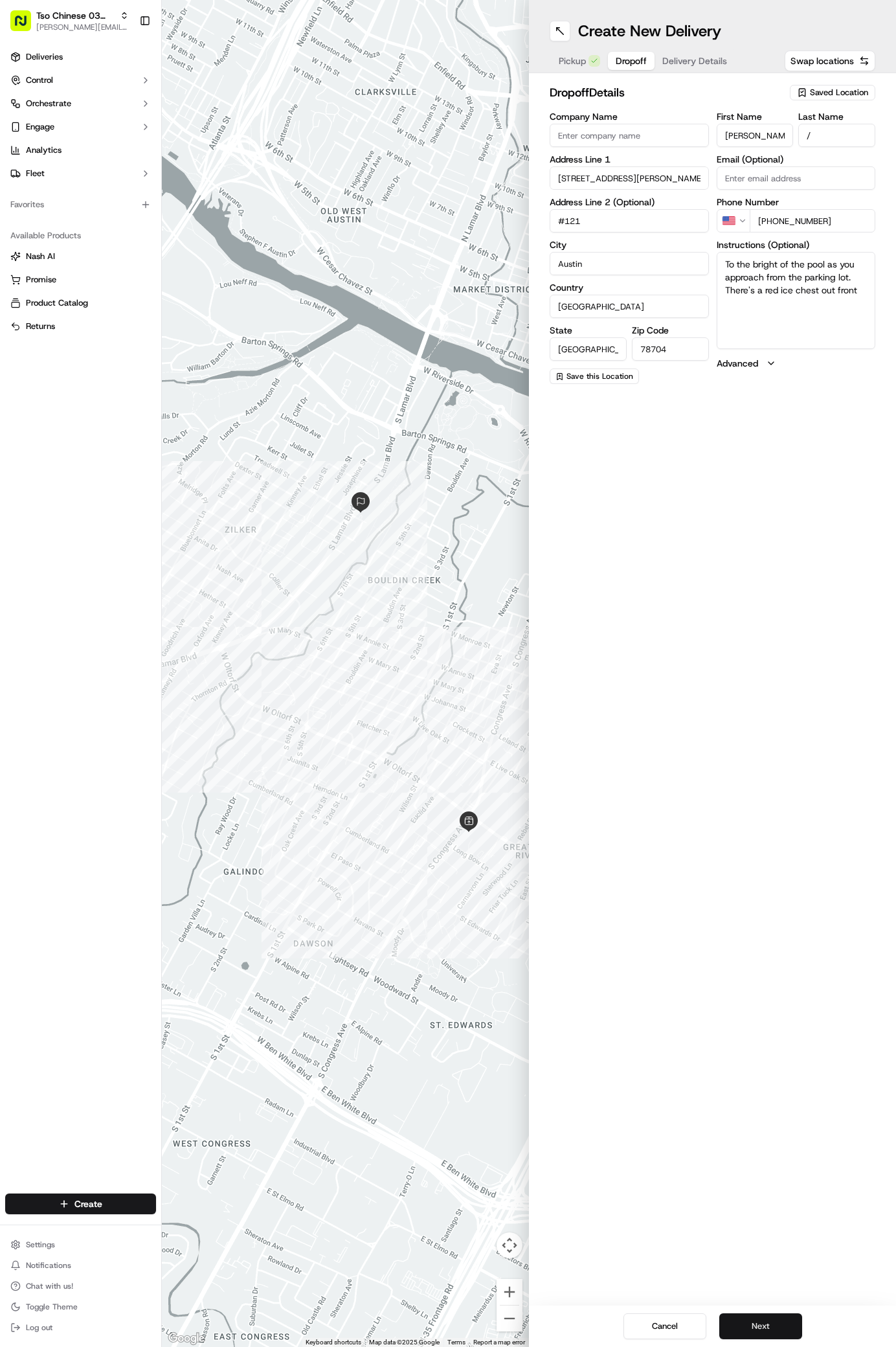
click at [766, 1337] on button "Next" at bounding box center [761, 1326] width 83 height 26
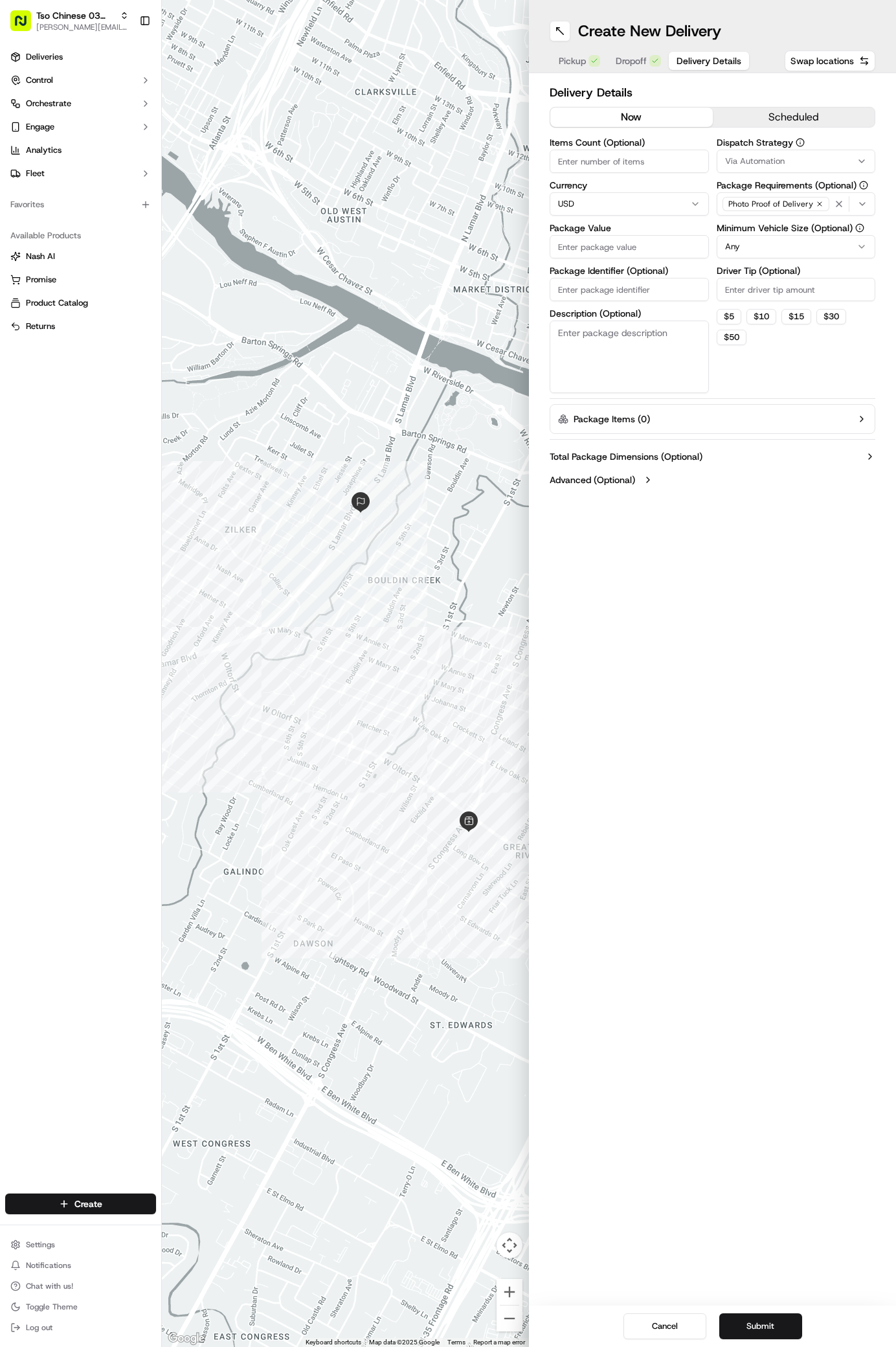
click at [853, 152] on button "Via Automation" at bounding box center [797, 161] width 159 height 23
click at [759, 225] on div "TsoCo Strategy" at bounding box center [802, 232] width 185 height 20
click at [801, 381] on html "Tso Chinese 03 TsoCo [PERSON_NAME][EMAIL_ADDRESS][DOMAIN_NAME] Toggle Sidebar D…" at bounding box center [448, 674] width 896 height 1347
click at [808, 294] on input "Driver Tip (Optional)" at bounding box center [797, 289] width 159 height 23
type input "2"
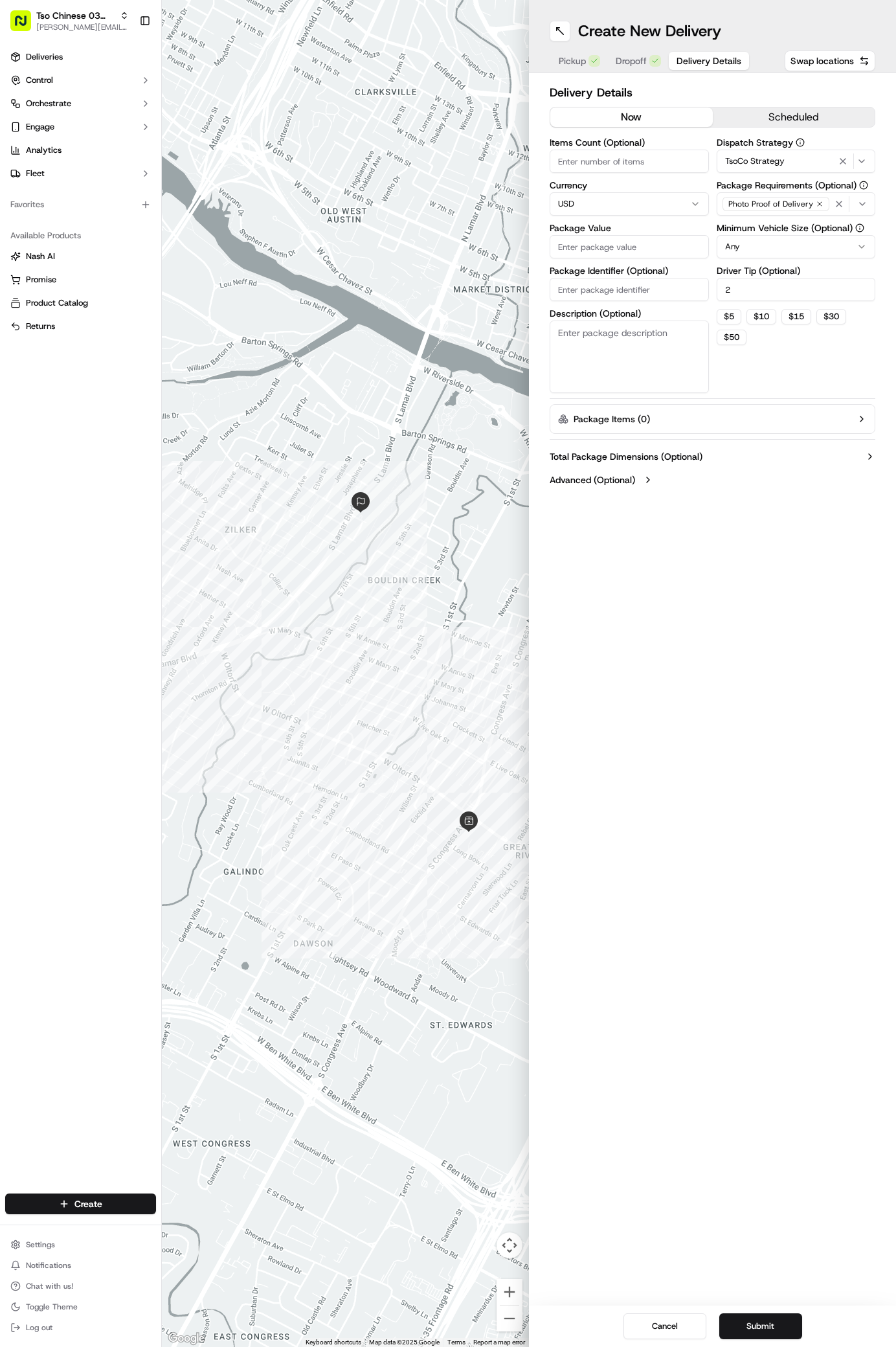
click at [635, 262] on div "Items Count (Optional) Currency USD Package Value Package Identifier (Optional)…" at bounding box center [629, 265] width 159 height 255
click at [641, 247] on input "Package Value" at bounding box center [629, 247] width 159 height 23
click at [620, 283] on div "Package Identifier (Optional)" at bounding box center [629, 283] width 159 height 35
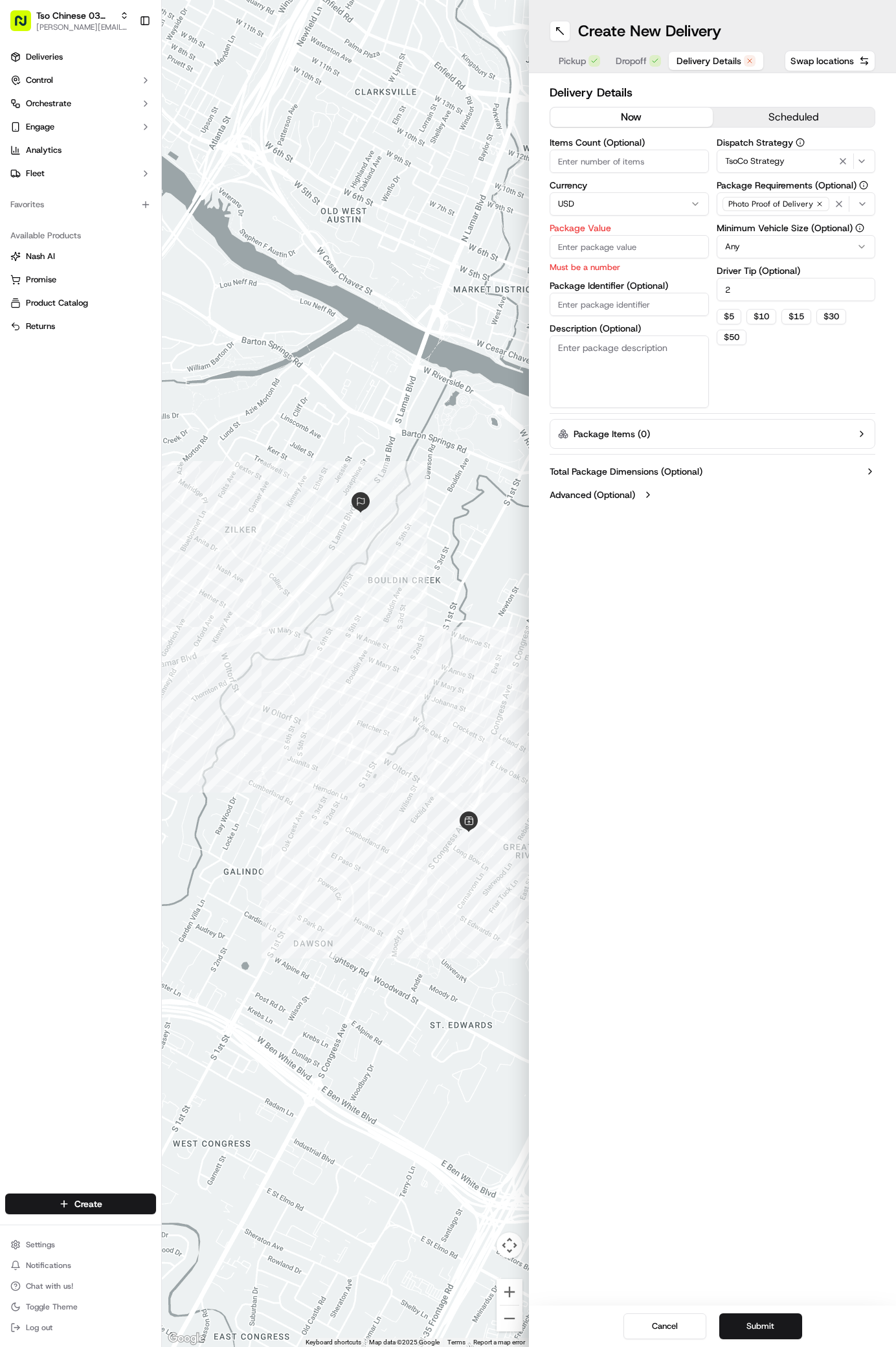
click at [620, 283] on label "Package Identifier (Optional)" at bounding box center [629, 286] width 159 height 9
click at [620, 293] on input "Package Identifier (Optional)" at bounding box center [629, 304] width 159 height 23
paste input "#VDKCIKB"
type input "#VDKCIKB"
click at [612, 251] on input "Package Value" at bounding box center [629, 247] width 159 height 23
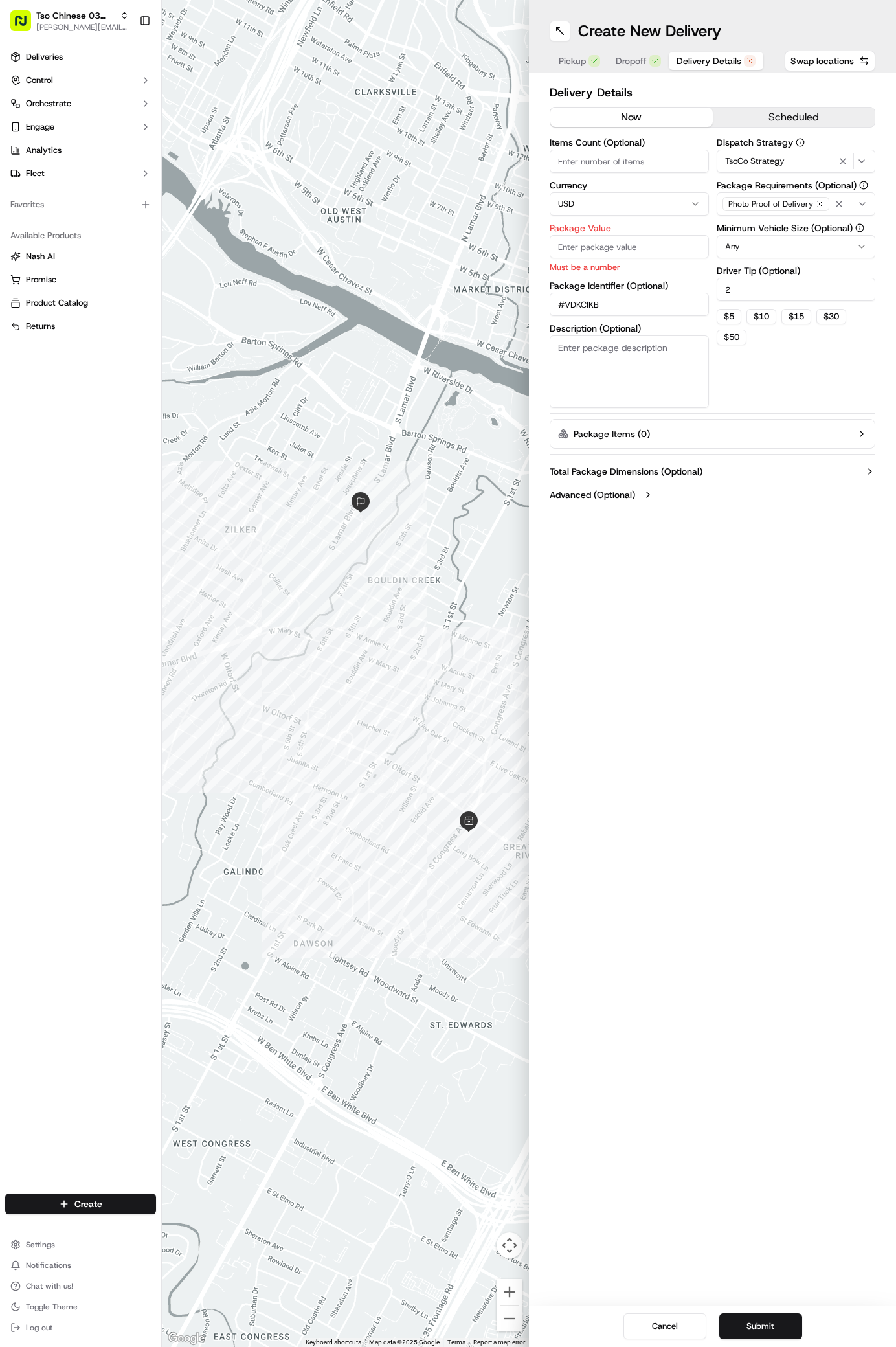
click at [612, 251] on input "Package Value" at bounding box center [629, 247] width 159 height 23
type input "32.91"
click at [792, 1324] on button "Submit" at bounding box center [761, 1326] width 83 height 26
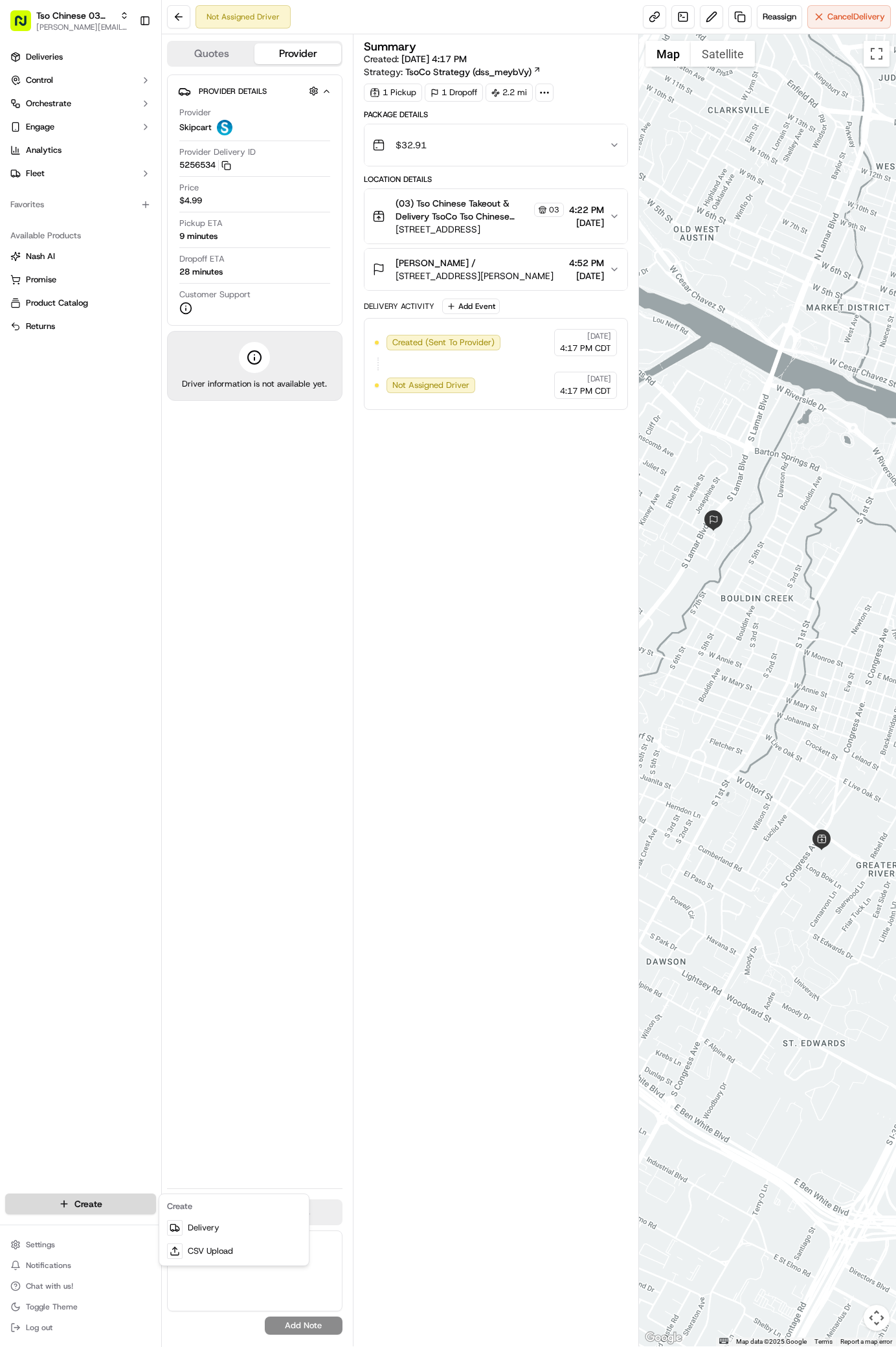
click at [125, 1202] on html "Tso Chinese 03 TsoCo [PERSON_NAME][EMAIL_ADDRESS][DOMAIN_NAME] Toggle Sidebar D…" at bounding box center [448, 674] width 896 height 1347
click at [182, 1223] on div at bounding box center [175, 1228] width 16 height 16
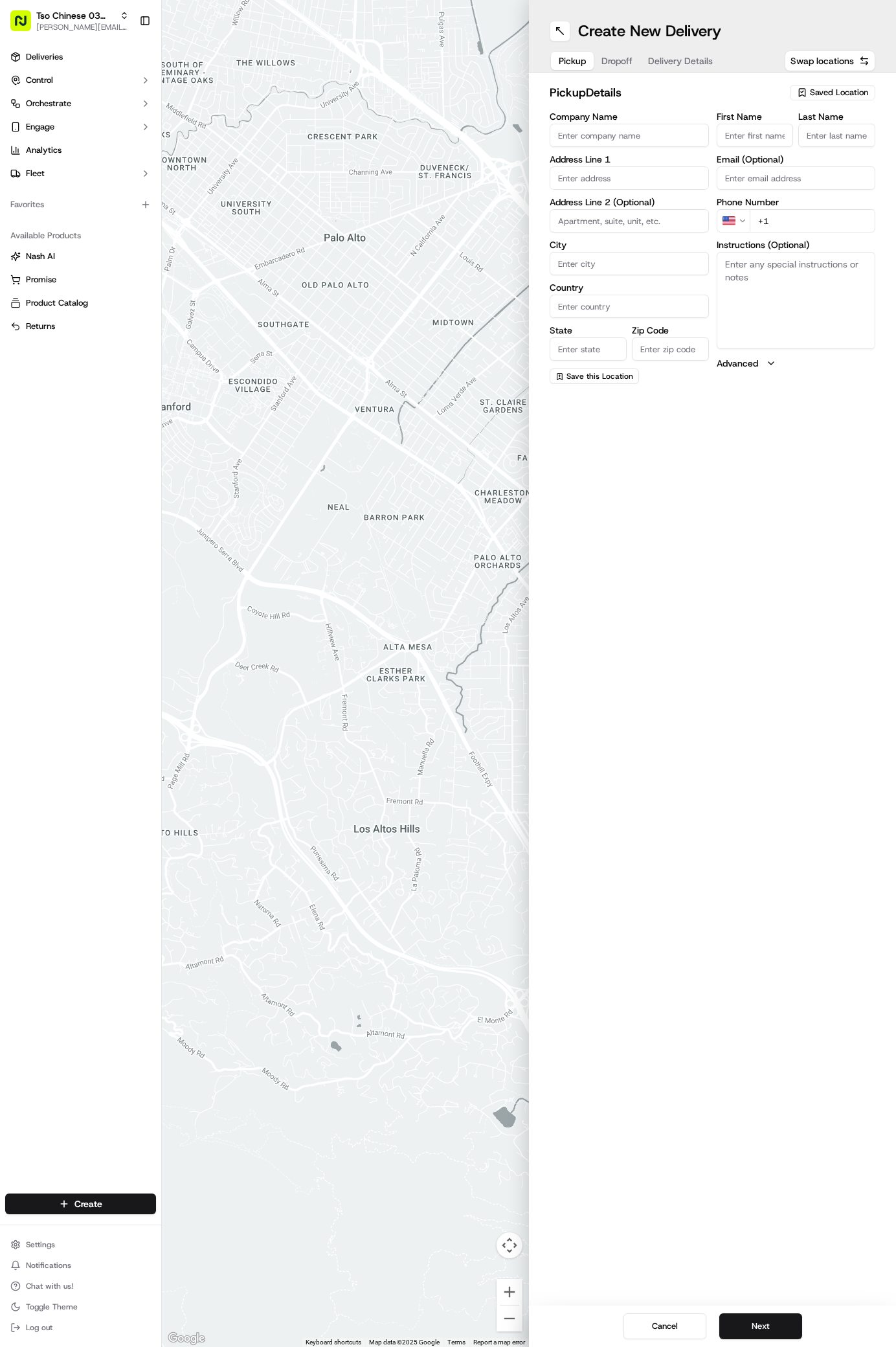
click at [848, 88] on span "Saved Location" at bounding box center [839, 92] width 59 height 12
click at [821, 138] on span "(03) Tso Chinese Takeout & Delivery TsoCo (03)" at bounding box center [811, 147] width 159 height 23
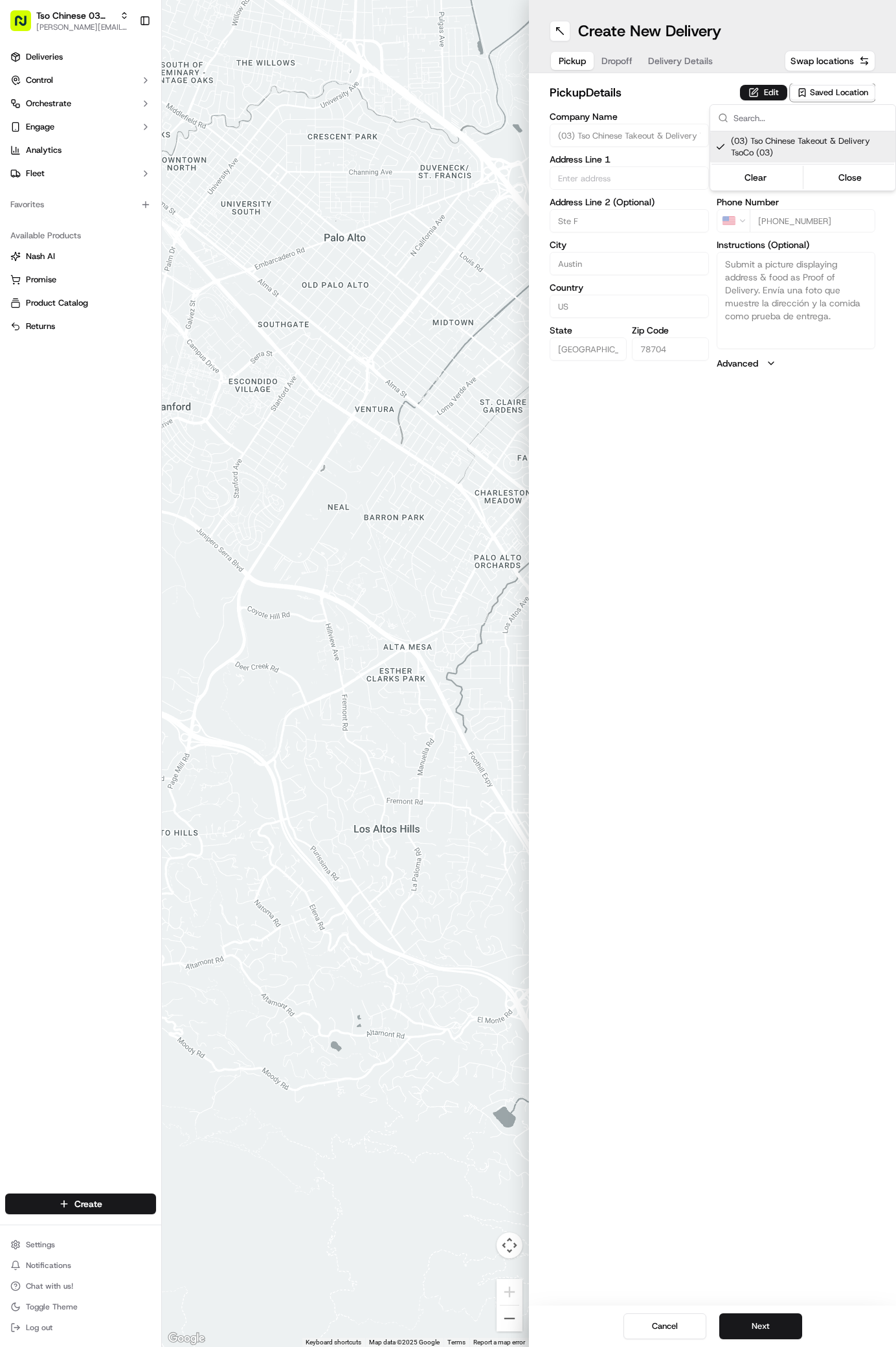
type input "(03) Tso Chinese Takeout & Delivery TsoCo"
type input "Ste F"
type input "Austin"
type input "US"
type input "[GEOGRAPHIC_DATA]"
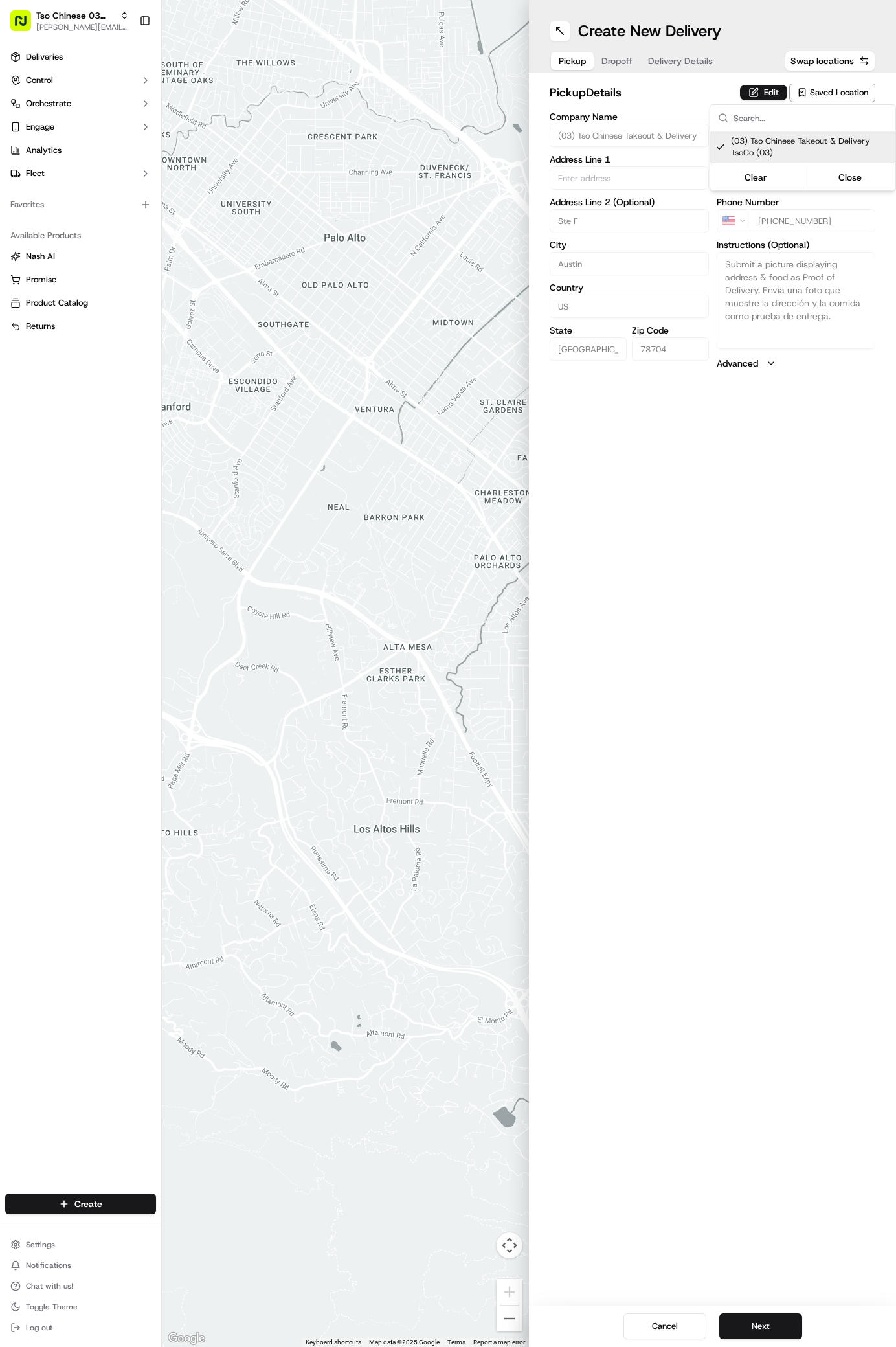
type input "78704"
type input "Tso Chinese"
type input "TsoCo Manager"
type input "[EMAIL_ADDRESS][DOMAIN_NAME]"
type input "[PHONE_NUMBER]"
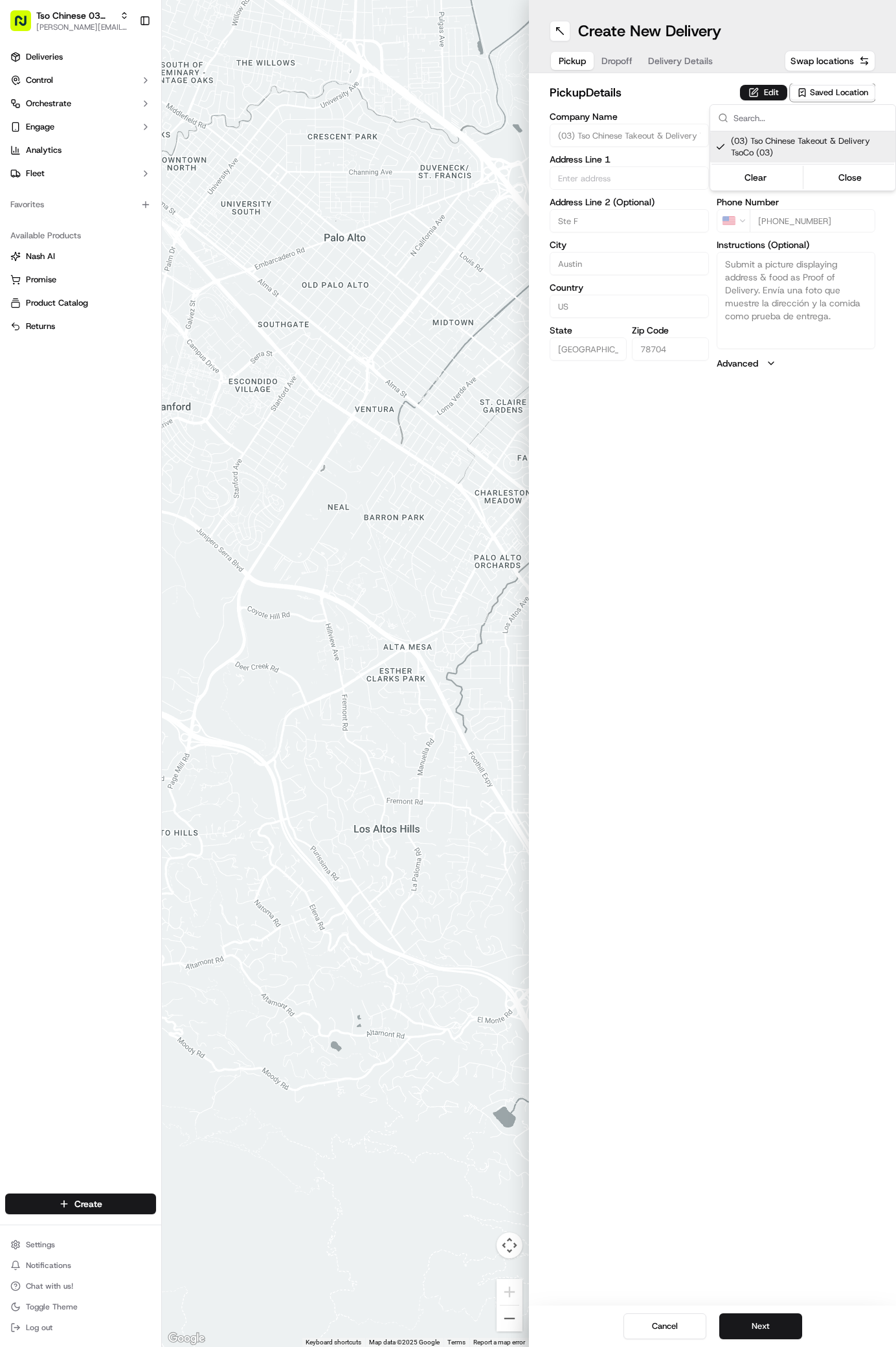
type textarea "Submit a picture displaying address & food as Proof of Delivery. Envía una foto…"
type input "[STREET_ADDRESS]"
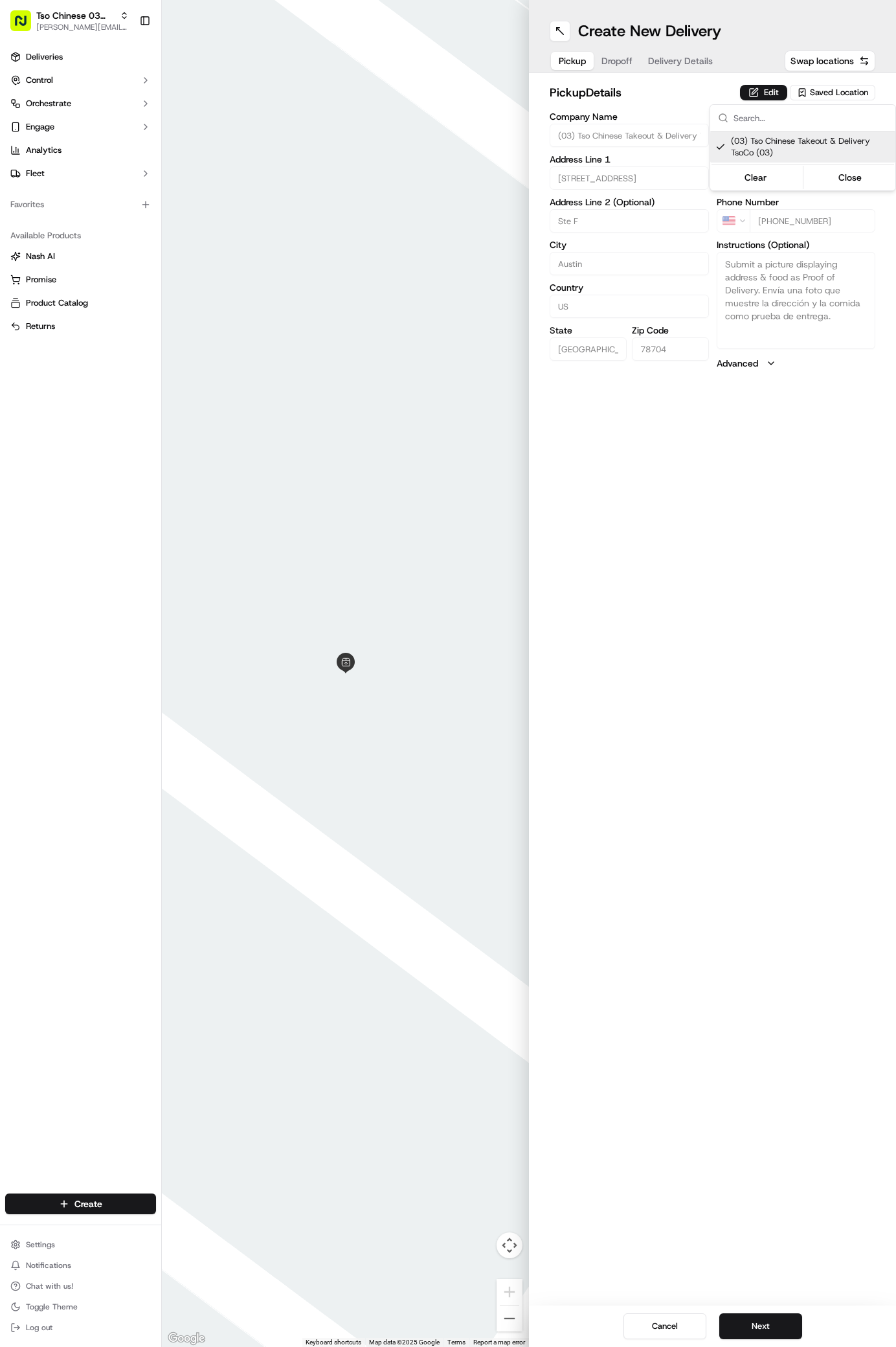
click at [695, 894] on html "Tso Chinese 03 TsoCo [PERSON_NAME][EMAIL_ADDRESS][DOMAIN_NAME] Toggle Sidebar D…" at bounding box center [448, 674] width 896 height 1347
click at [776, 1320] on button "Next" at bounding box center [761, 1326] width 83 height 26
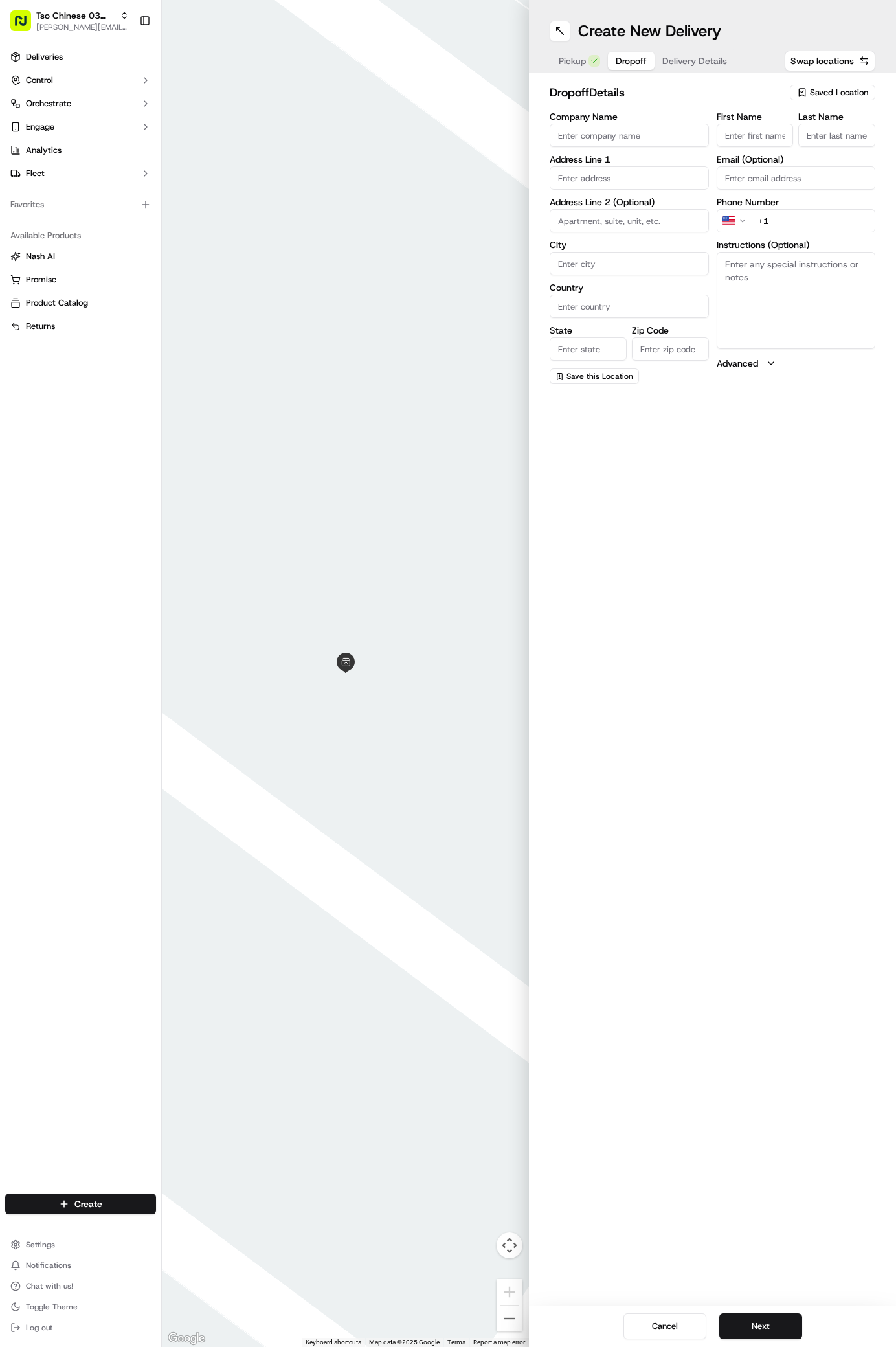
paste input "[PERSON_NAME]"
type input "[PERSON_NAME]"
type input "."
paste input "[PHONE_NUMBER]"
type input "[PHONE_NUMBER]"
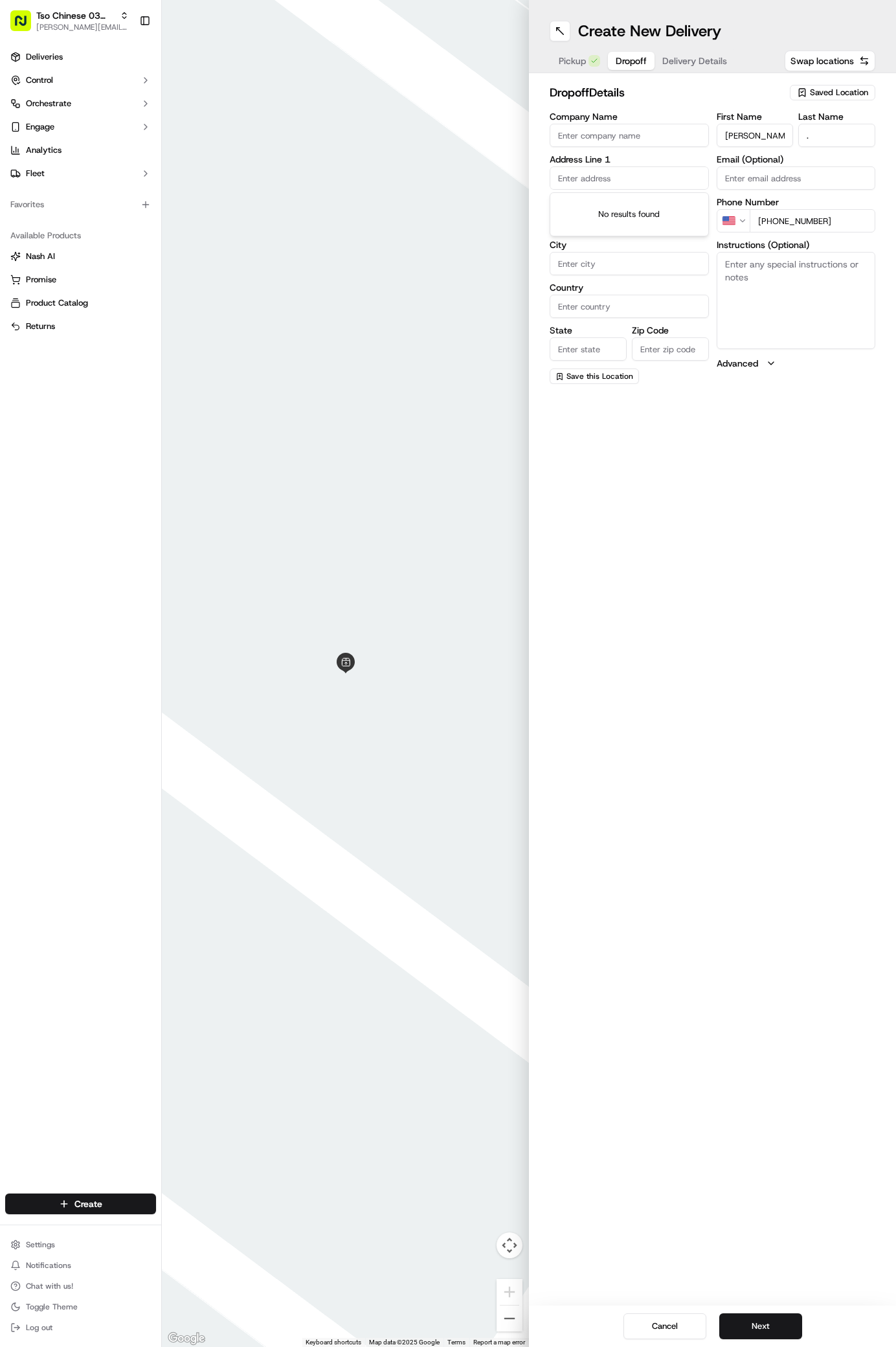
paste input "[STREET_ADDRESS][PERSON_NAME]"
click at [604, 178] on input "[STREET_ADDRESS][PERSON_NAME]" at bounding box center [629, 178] width 159 height 23
click at [589, 217] on div "[STREET_ADDRESS][PERSON_NAME]" at bounding box center [629, 211] width 152 height 31
type input "[STREET_ADDRESS][PERSON_NAME]"
type input "Austin"
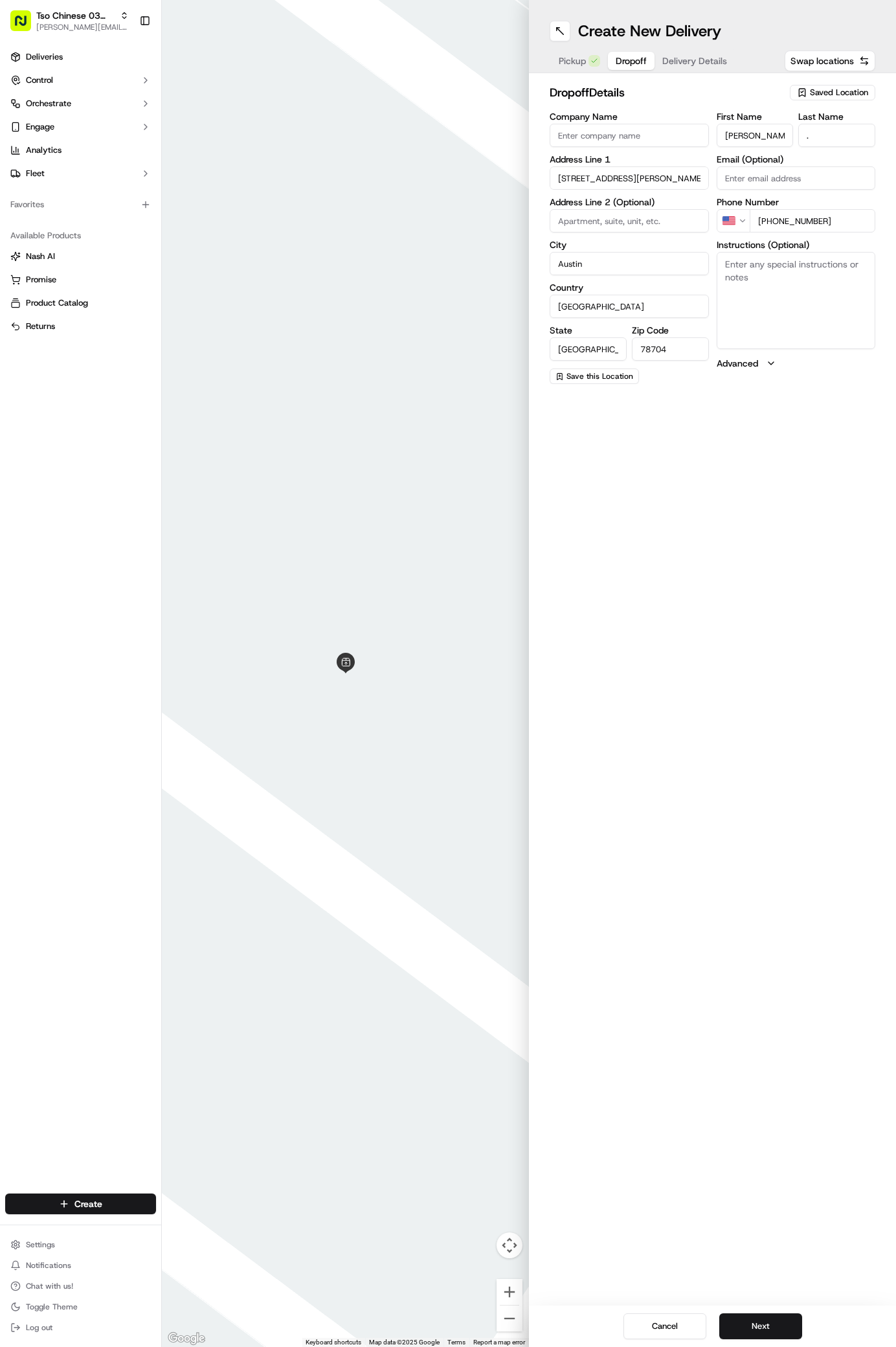
type input "[GEOGRAPHIC_DATA]"
type input "78704"
type input "[STREET_ADDRESS][PERSON_NAME]"
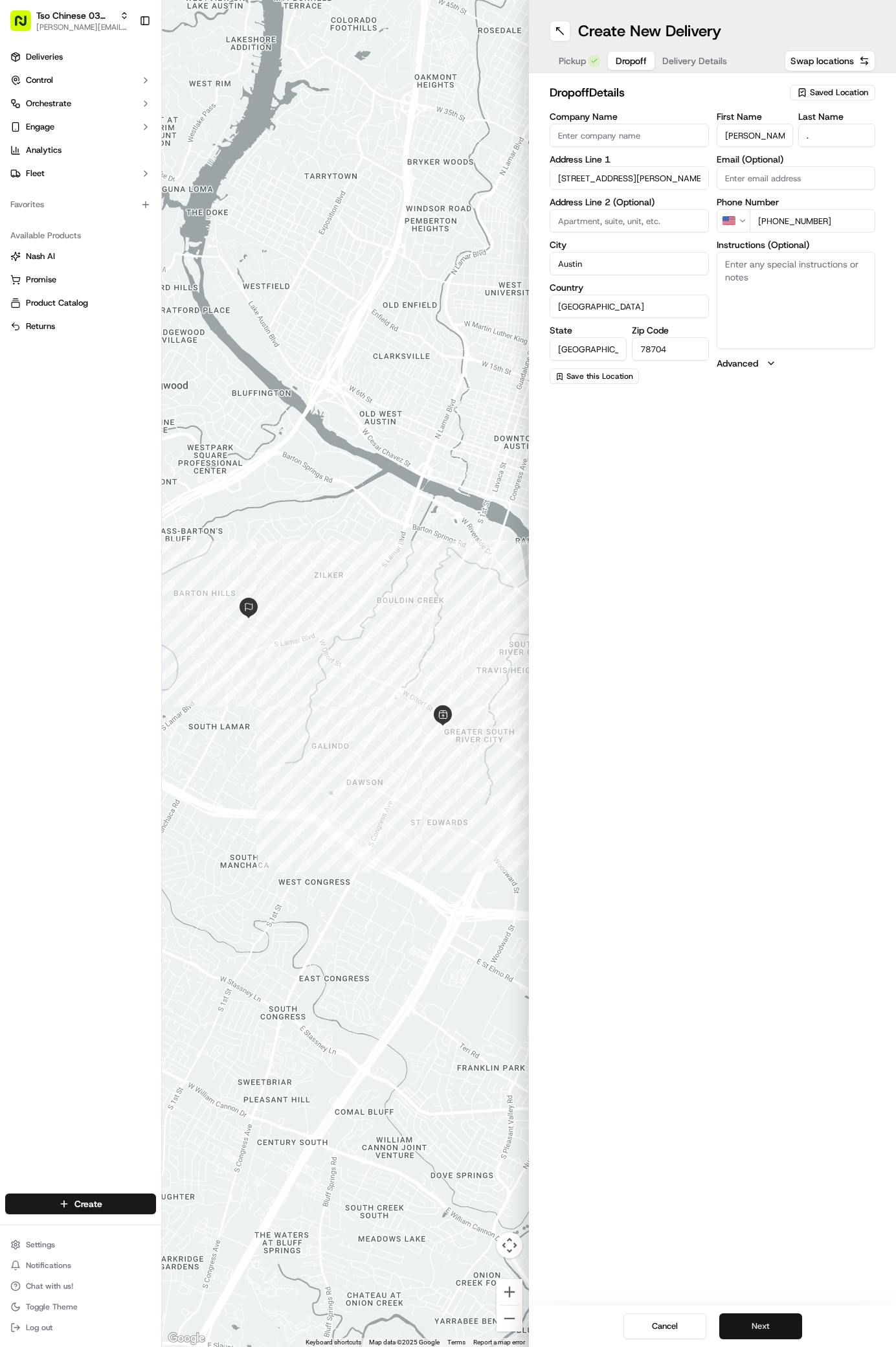
click at [746, 1326] on button "Next" at bounding box center [761, 1326] width 83 height 26
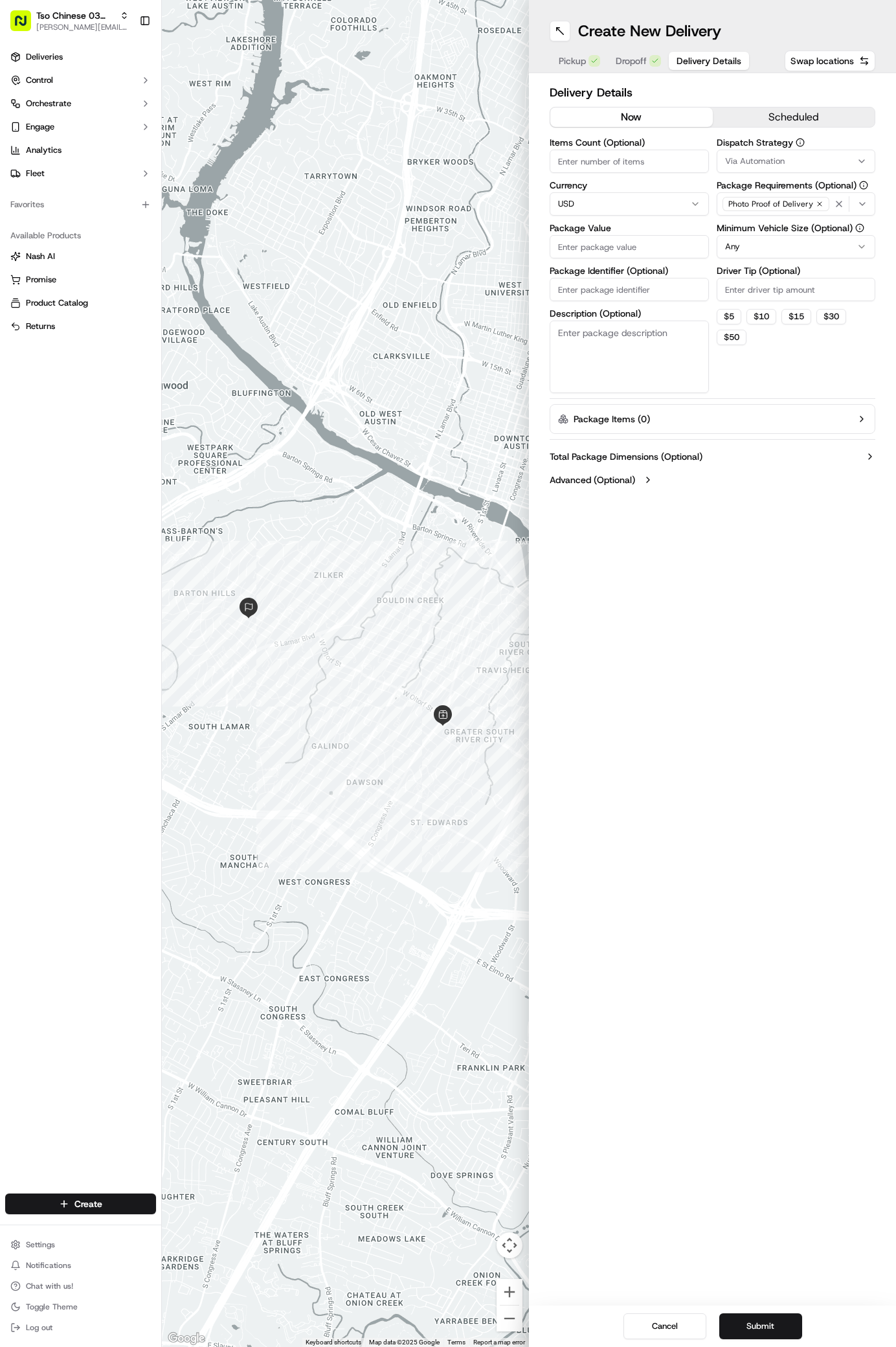
click at [771, 146] on label "Dispatch Strategy" at bounding box center [797, 142] width 159 height 9
click at [774, 158] on span "Via Automation" at bounding box center [754, 161] width 59 height 12
click at [761, 224] on div "TsoCo Strategy" at bounding box center [802, 232] width 185 height 20
click at [816, 384] on html "Tso Chinese 03 TsoCo [PERSON_NAME][EMAIL_ADDRESS][DOMAIN_NAME] Toggle Sidebar D…" at bounding box center [448, 674] width 896 height 1347
click at [823, 296] on input "Driver Tip (Optional)" at bounding box center [797, 289] width 159 height 23
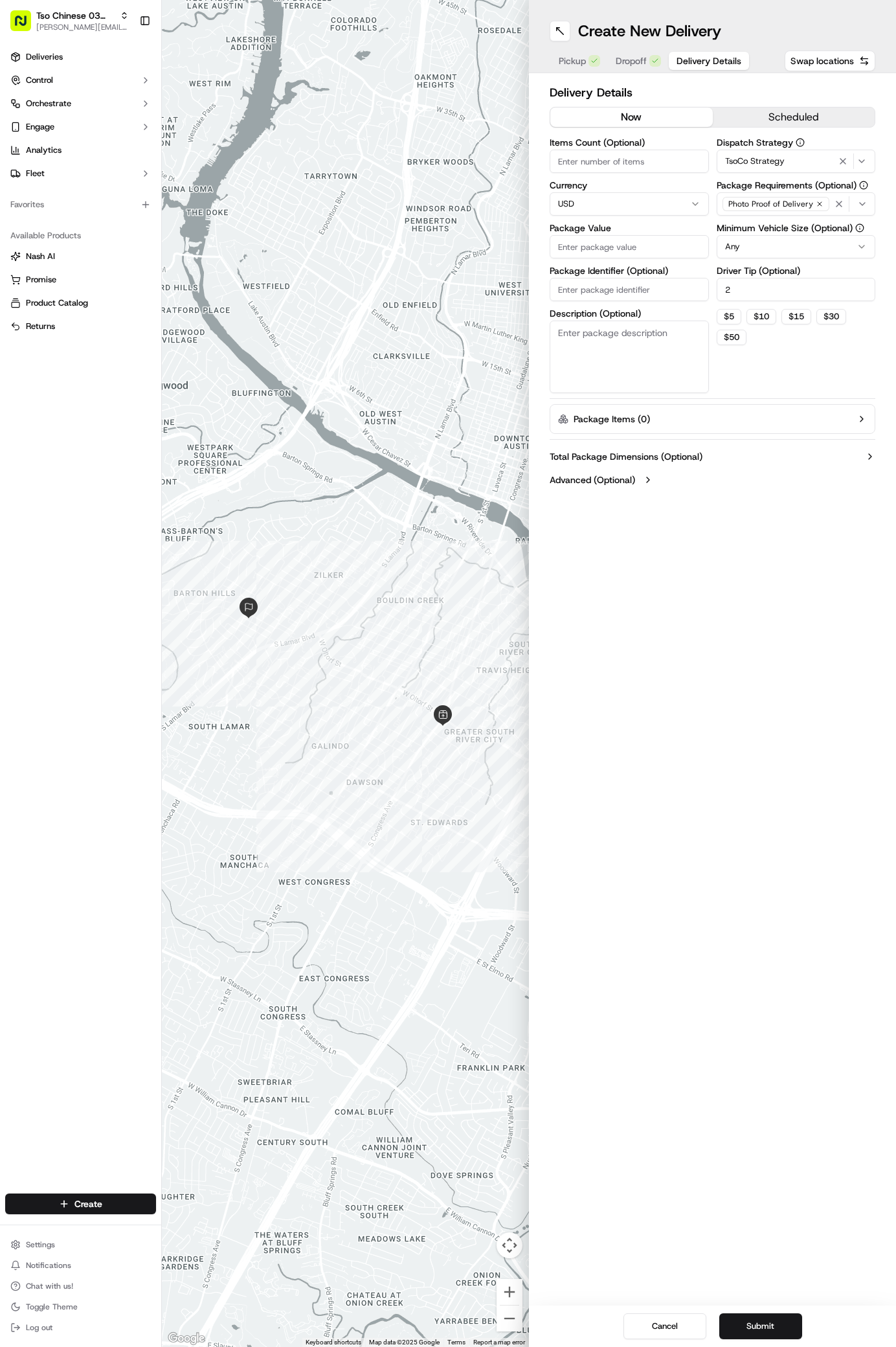
type input "2"
click at [665, 247] on input "Package Value" at bounding box center [629, 247] width 159 height 23
type input "44.22"
paste input "#CVL0RG7"
click at [635, 293] on input "#CVL0RG7" at bounding box center [629, 289] width 159 height 23
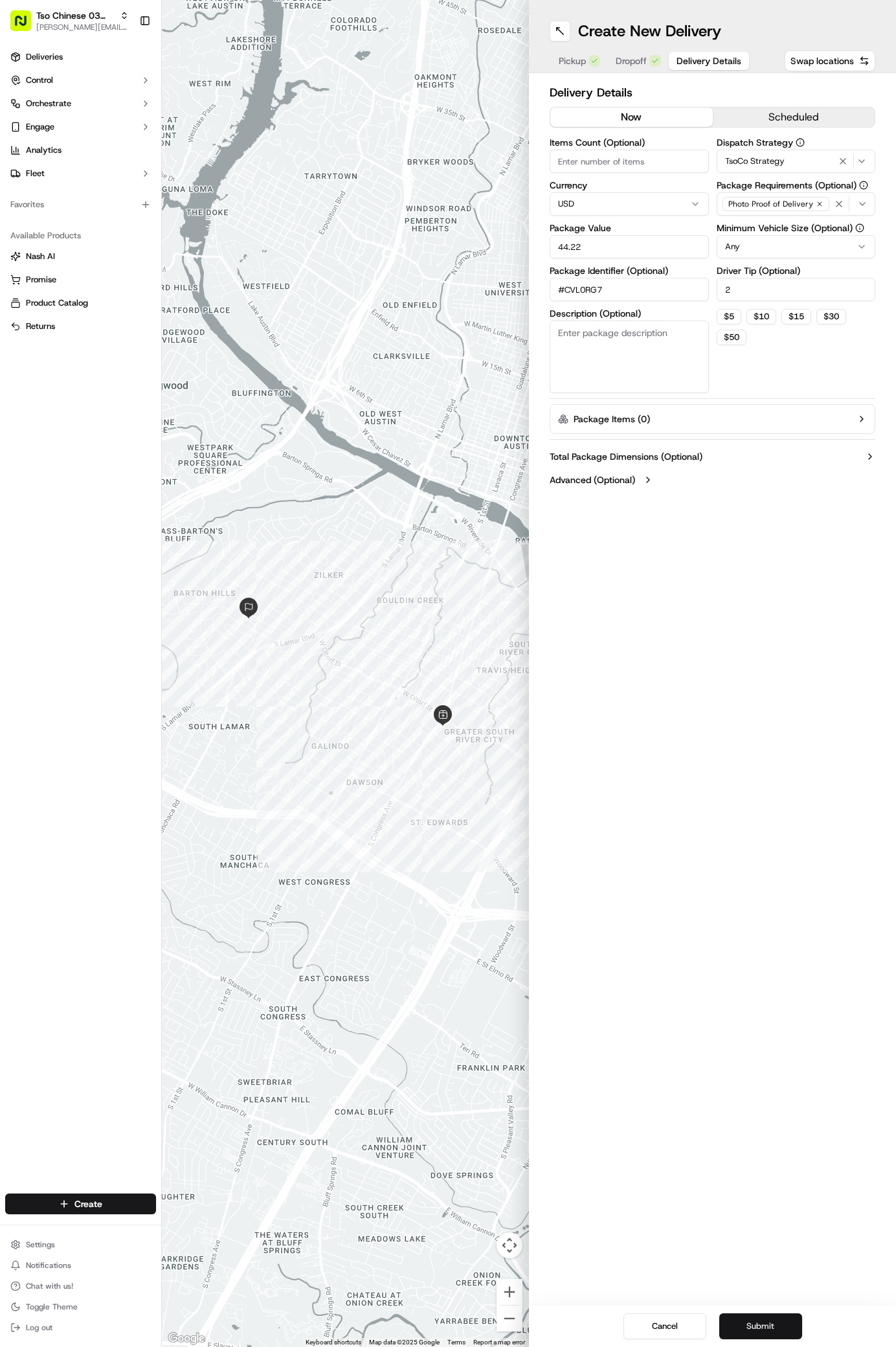
type input "#CVL0RG7"
click at [772, 1323] on button "Submit" at bounding box center [761, 1326] width 83 height 26
